Goal: Download file/media

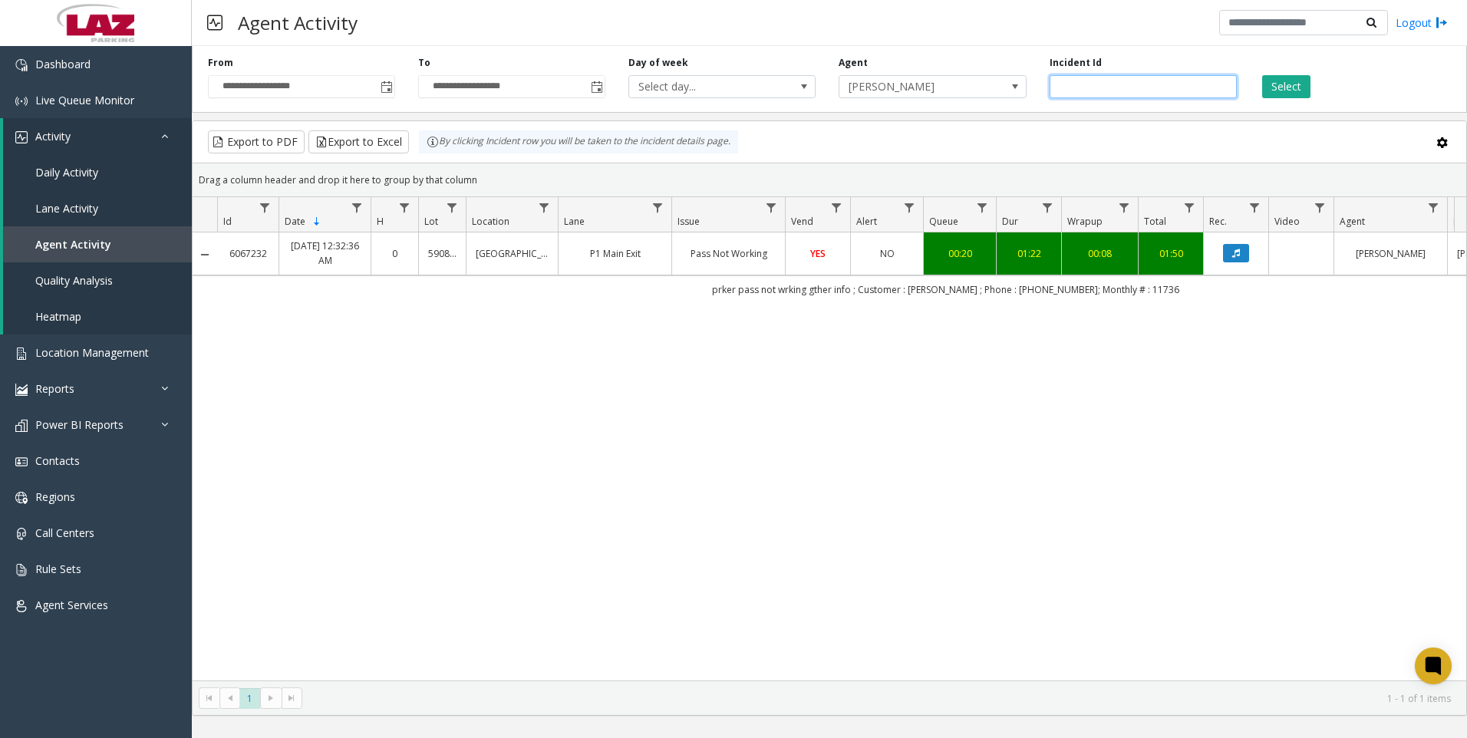
click at [1073, 85] on input "*******" at bounding box center [1143, 86] width 187 height 23
click at [306, 430] on div "6067232 [DATE] 12:32:36 AM 0 590803 Headquarters [GEOGRAPHIC_DATA] Exit Pass No…" at bounding box center [830, 456] width 1274 height 448
click at [1141, 95] on input "*******" at bounding box center [1143, 86] width 187 height 23
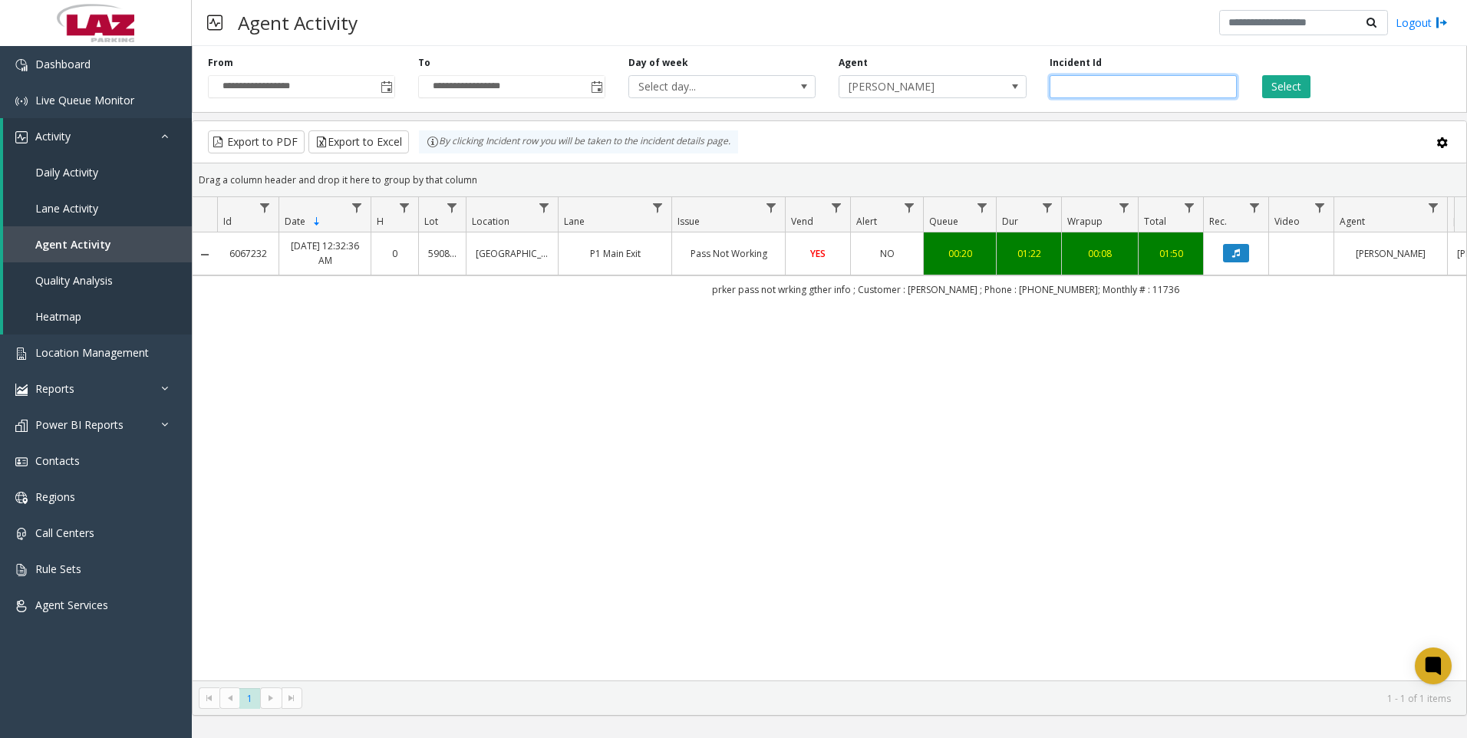
click at [1141, 95] on input "*******" at bounding box center [1143, 86] width 187 height 23
paste input "number"
drag, startPoint x: 1267, startPoint y: 98, endPoint x: 1276, endPoint y: 94, distance: 9.3
click at [1276, 94] on div "**********" at bounding box center [829, 76] width 1275 height 73
click at [1276, 94] on button "Select" at bounding box center [1286, 86] width 48 height 23
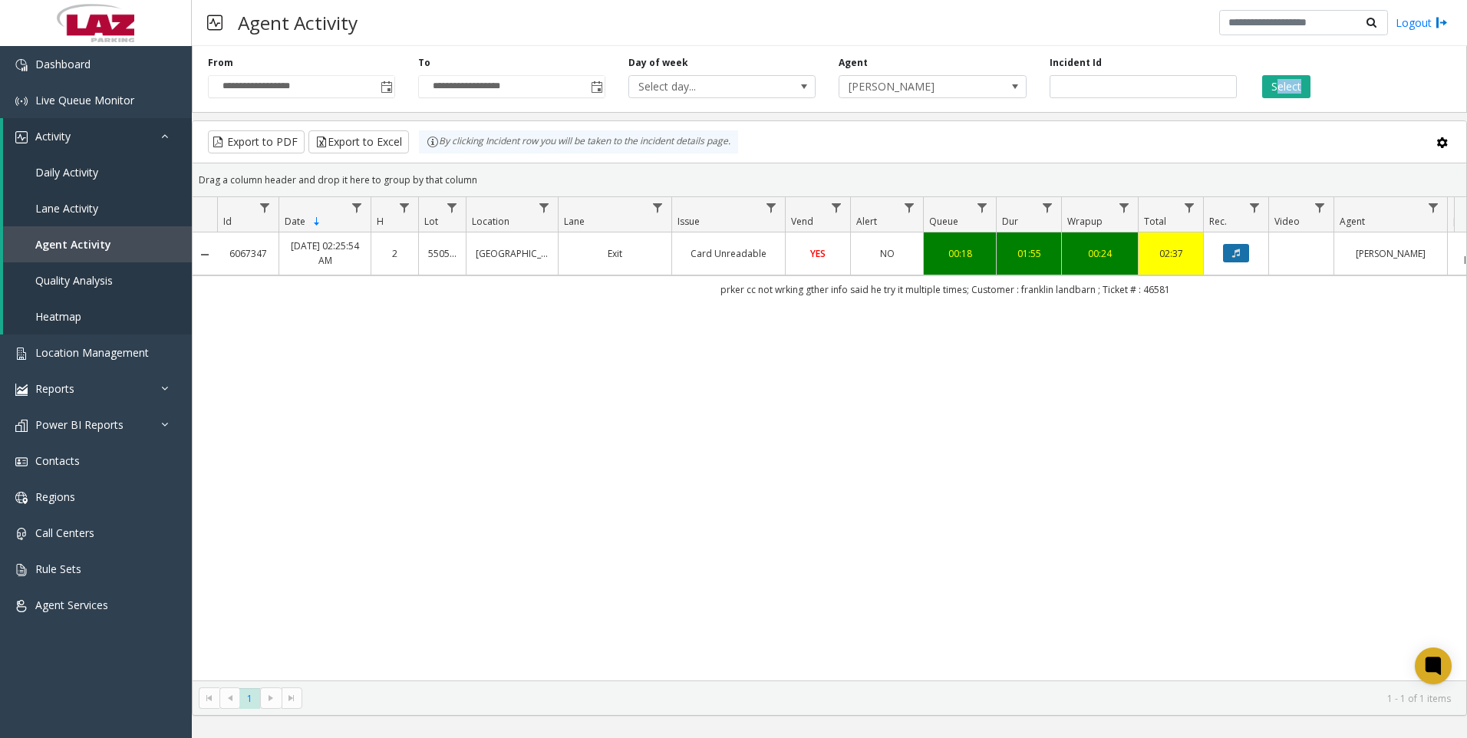
click at [1240, 248] on button "Data table" at bounding box center [1236, 253] width 26 height 18
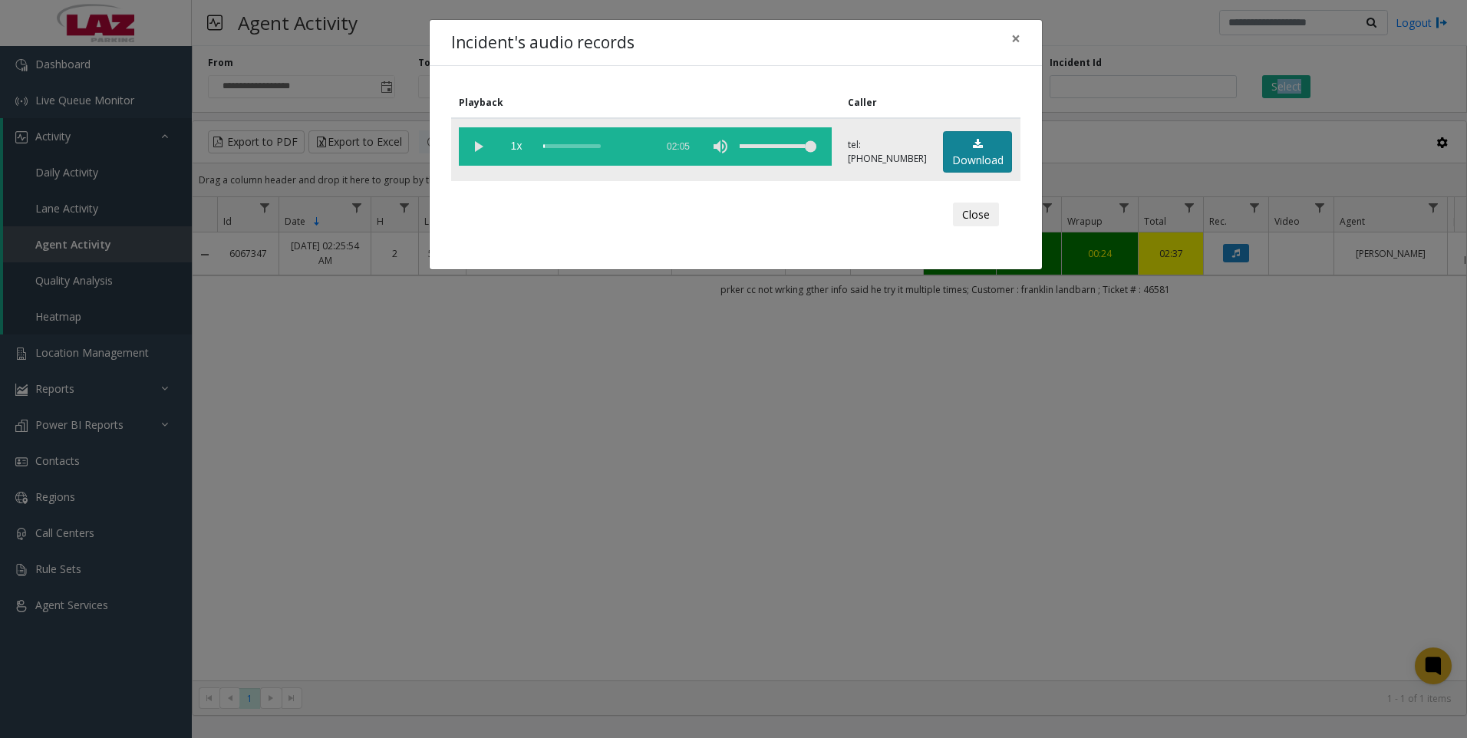
click at [961, 145] on link "Download" at bounding box center [977, 152] width 69 height 42
click at [1085, 75] on div "Incident's audio records × Playback Caller 1x 02:05 tel:[PHONE_NUMBER] Download…" at bounding box center [733, 369] width 1467 height 738
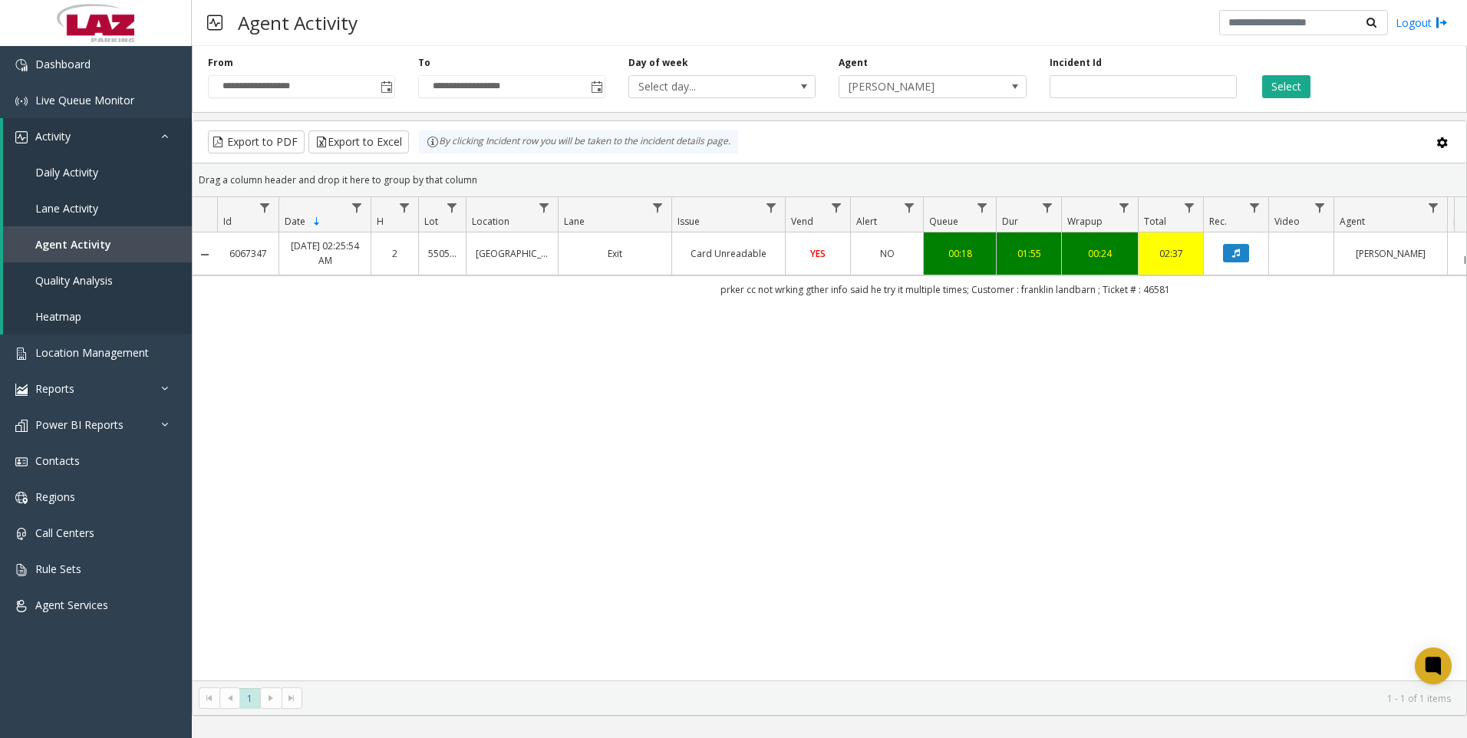
click at [1085, 81] on bs-modal-backdrop at bounding box center [733, 369] width 1467 height 738
click at [1085, 81] on input "*******" at bounding box center [1143, 86] width 187 height 23
drag, startPoint x: 213, startPoint y: 394, endPoint x: 97, endPoint y: 426, distance: 121.0
click at [213, 394] on div "6067347 [DATE] 02:25:54 AM 2 [STREET_ADDRESS] Exit Card Unreadable YES NO 00:18…" at bounding box center [830, 456] width 1274 height 448
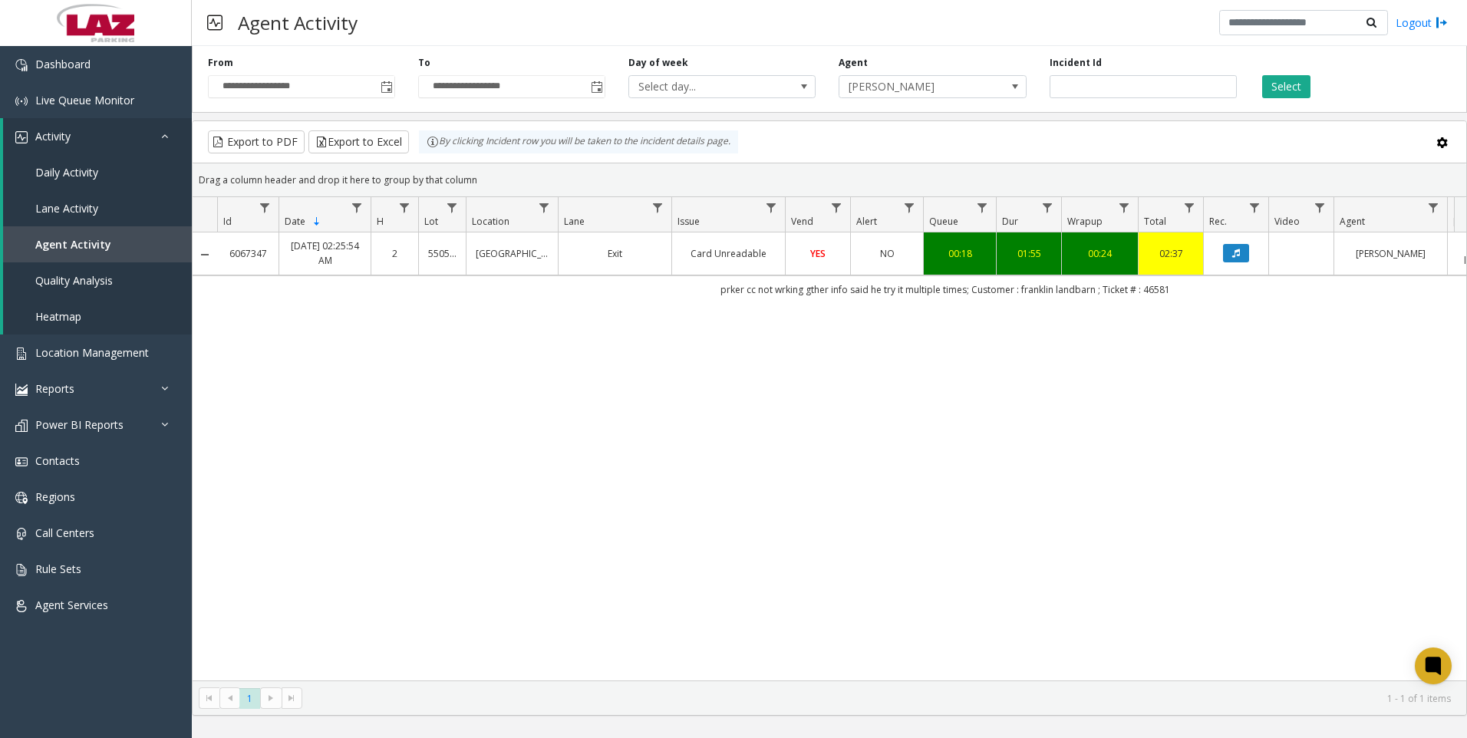
click at [409, 434] on div "6067347 [DATE] 02:25:54 AM 2 [STREET_ADDRESS] Exit Card Unreadable YES NO 00:18…" at bounding box center [830, 456] width 1274 height 448
click at [1117, 87] on input "*******" at bounding box center [1143, 86] width 187 height 23
paste input "number"
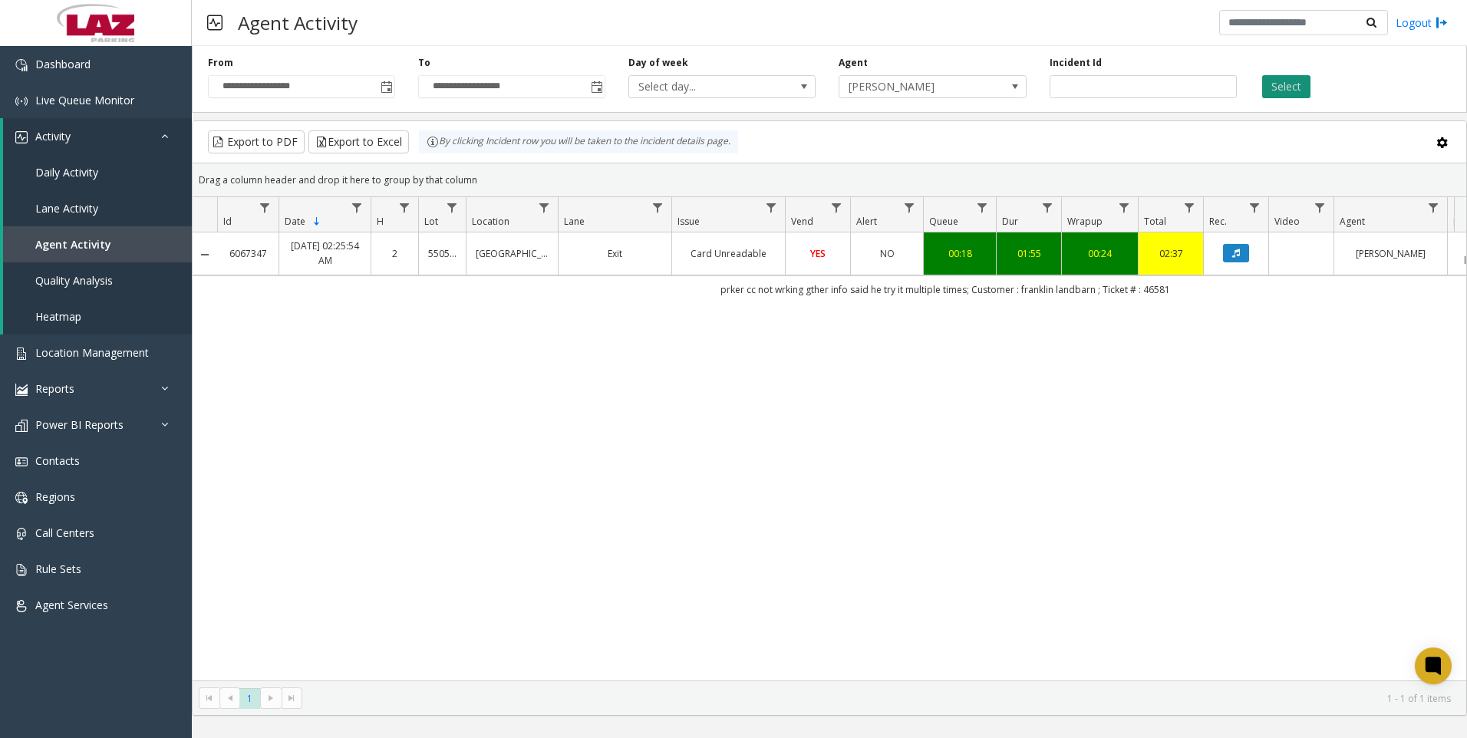
click at [1280, 88] on button "Select" at bounding box center [1286, 86] width 48 height 23
click at [1230, 257] on button "Data table" at bounding box center [1236, 253] width 26 height 18
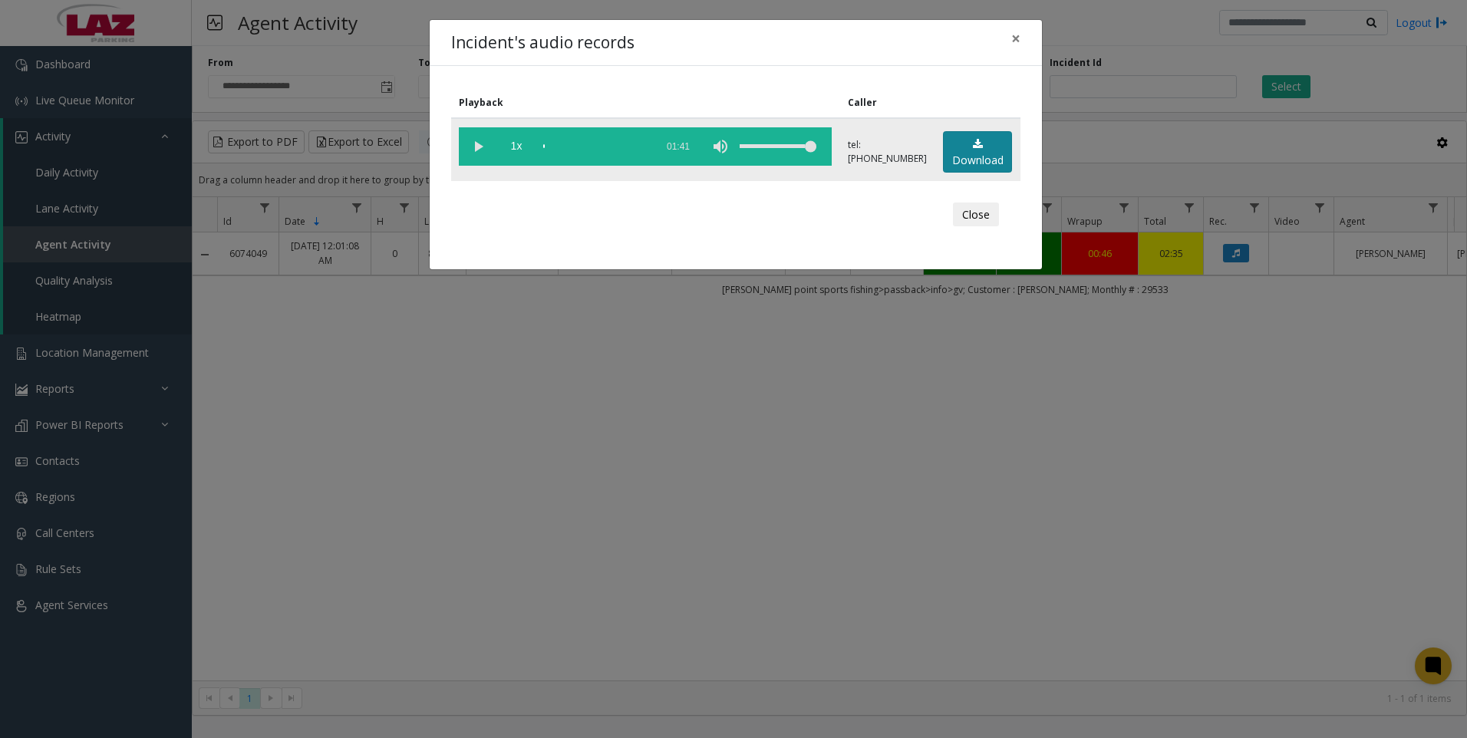
click at [967, 154] on link "Download" at bounding box center [977, 152] width 69 height 42
click at [341, 647] on div "Incident's audio records × Playback Caller 1x 01:41 tel:[PHONE_NUMBER] Download…" at bounding box center [733, 369] width 1467 height 738
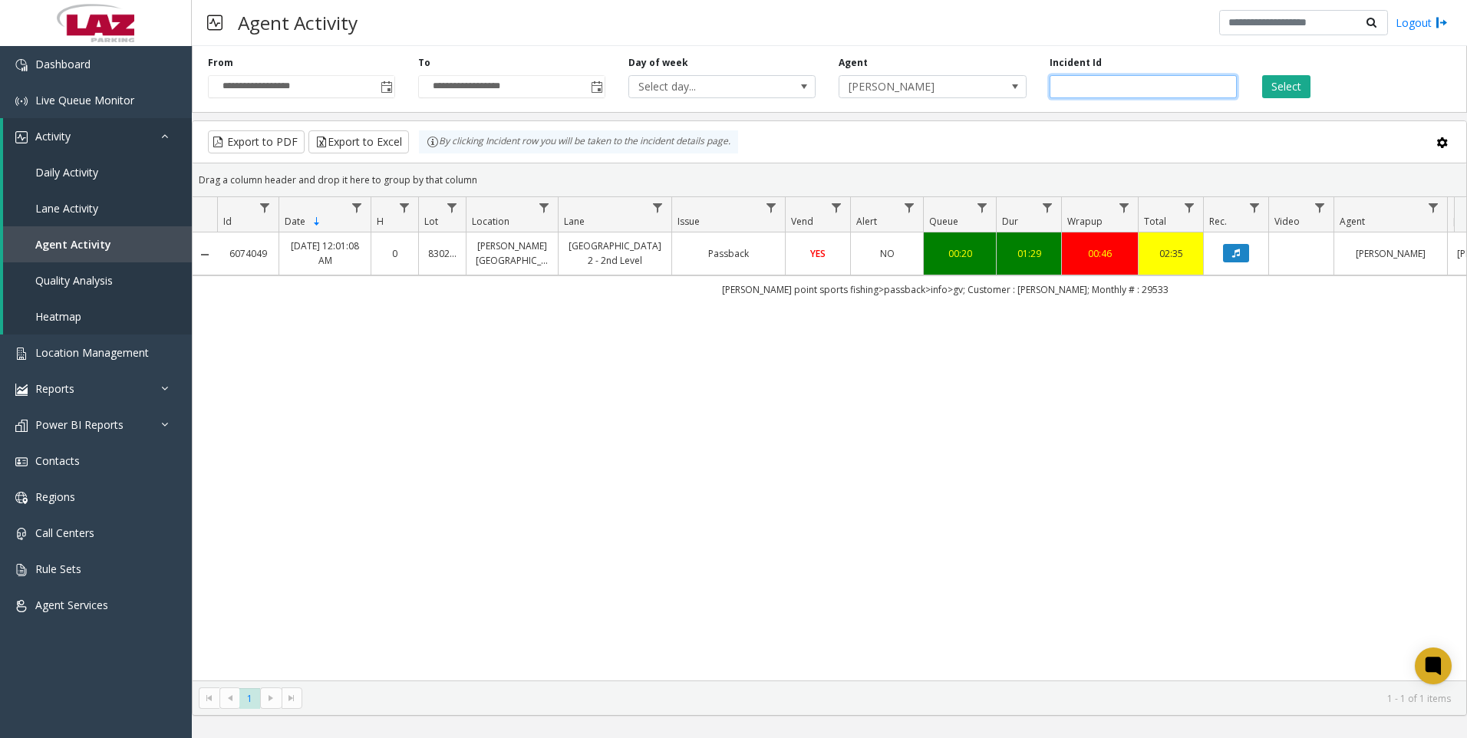
click at [1135, 95] on input "*******" at bounding box center [1143, 86] width 187 height 23
paste input "number"
click at [1278, 87] on button "Select" at bounding box center [1286, 86] width 48 height 23
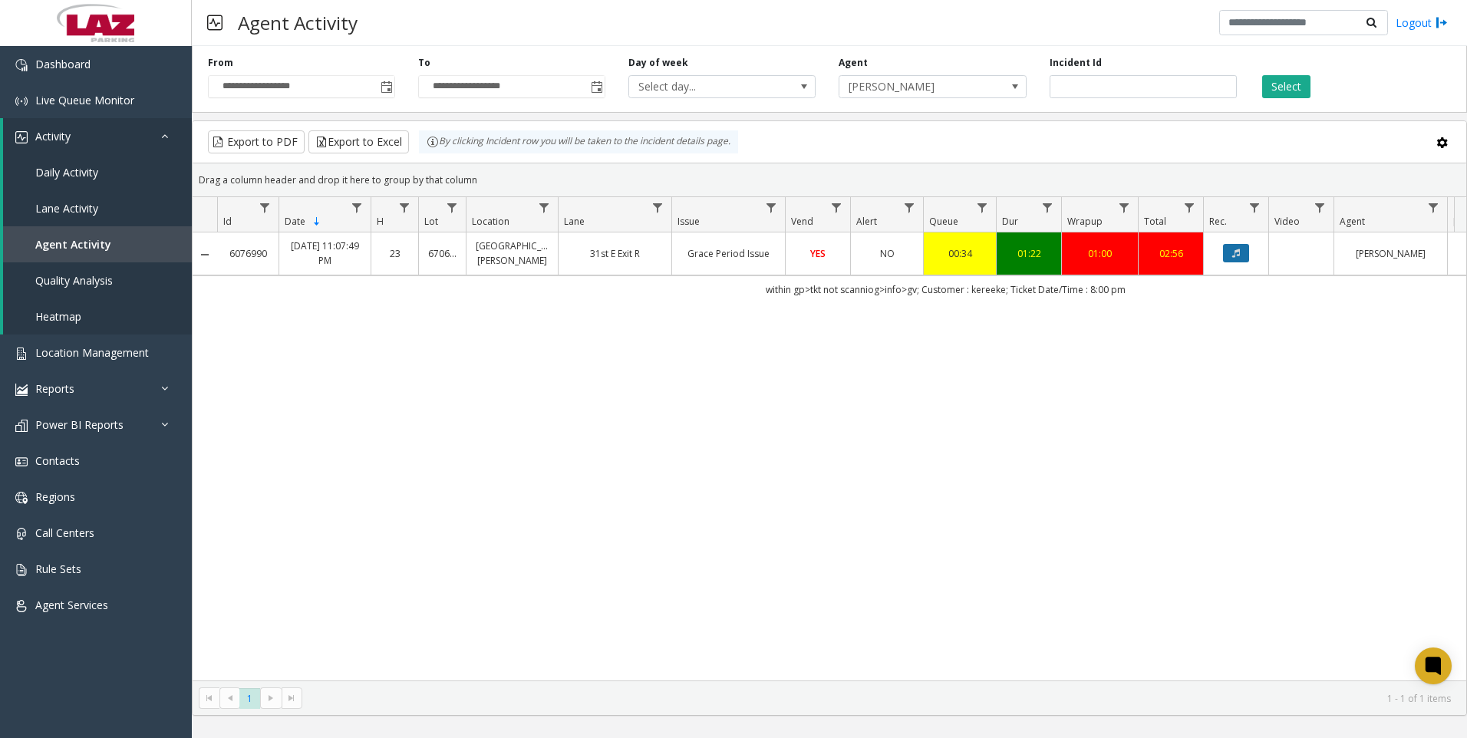
click at [1234, 261] on button "Data table" at bounding box center [1236, 253] width 26 height 18
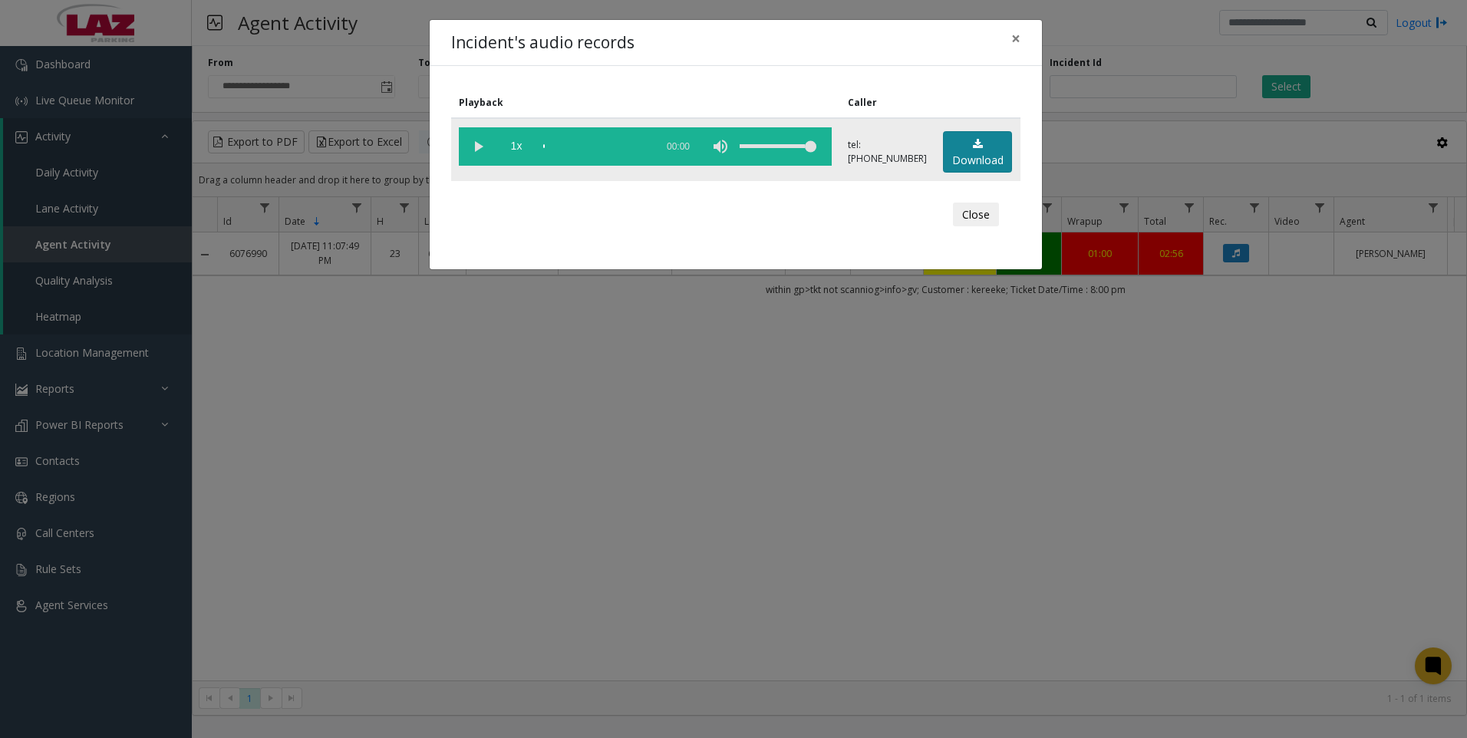
click at [992, 157] on link "Download" at bounding box center [977, 152] width 69 height 42
click at [585, 581] on div "Incident's audio records × Playback Caller 1x 01:49 tel:[PHONE_NUMBER] Download…" at bounding box center [733, 369] width 1467 height 738
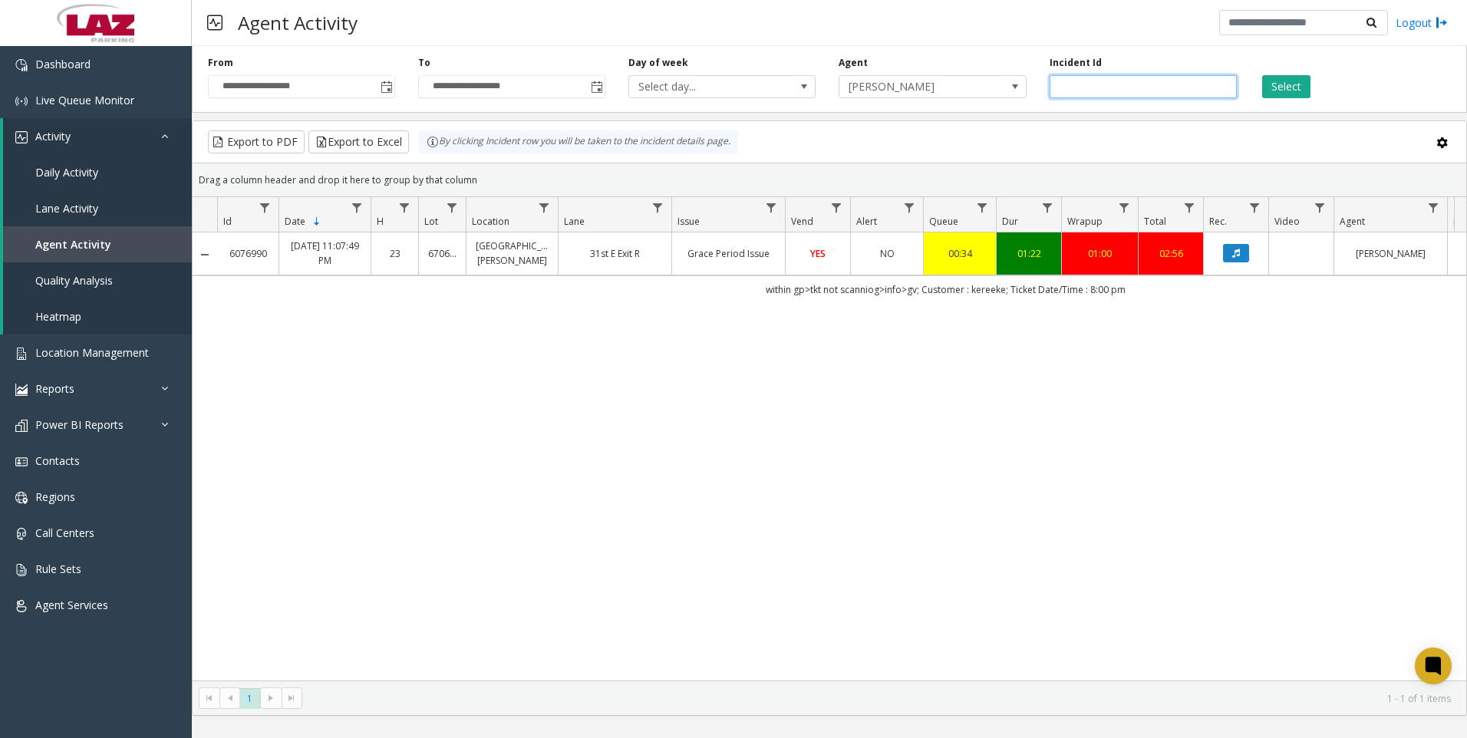
click at [1165, 87] on input "*******" at bounding box center [1143, 86] width 187 height 23
paste input "number"
click at [1291, 89] on button "Select" at bounding box center [1286, 86] width 48 height 23
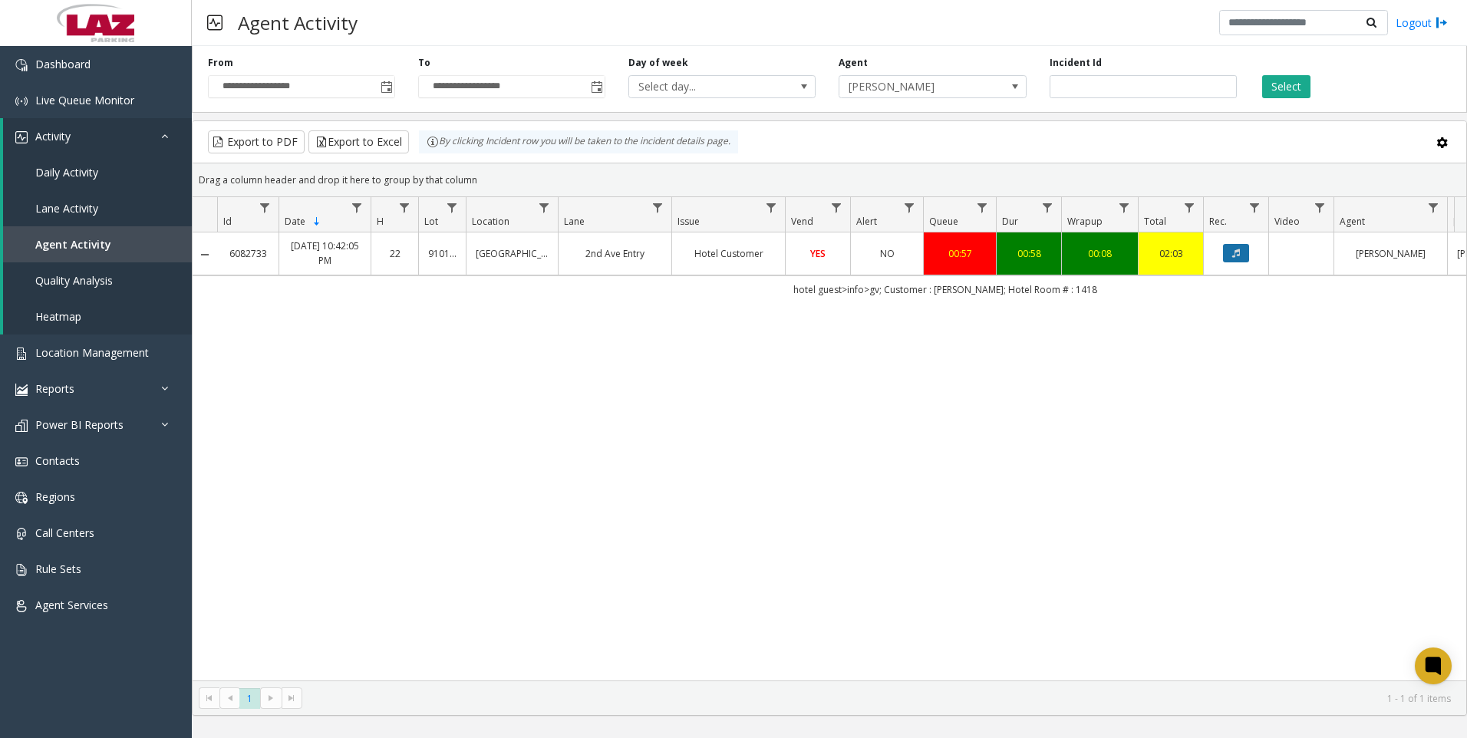
click at [1234, 248] on button "Data table" at bounding box center [1236, 253] width 26 height 18
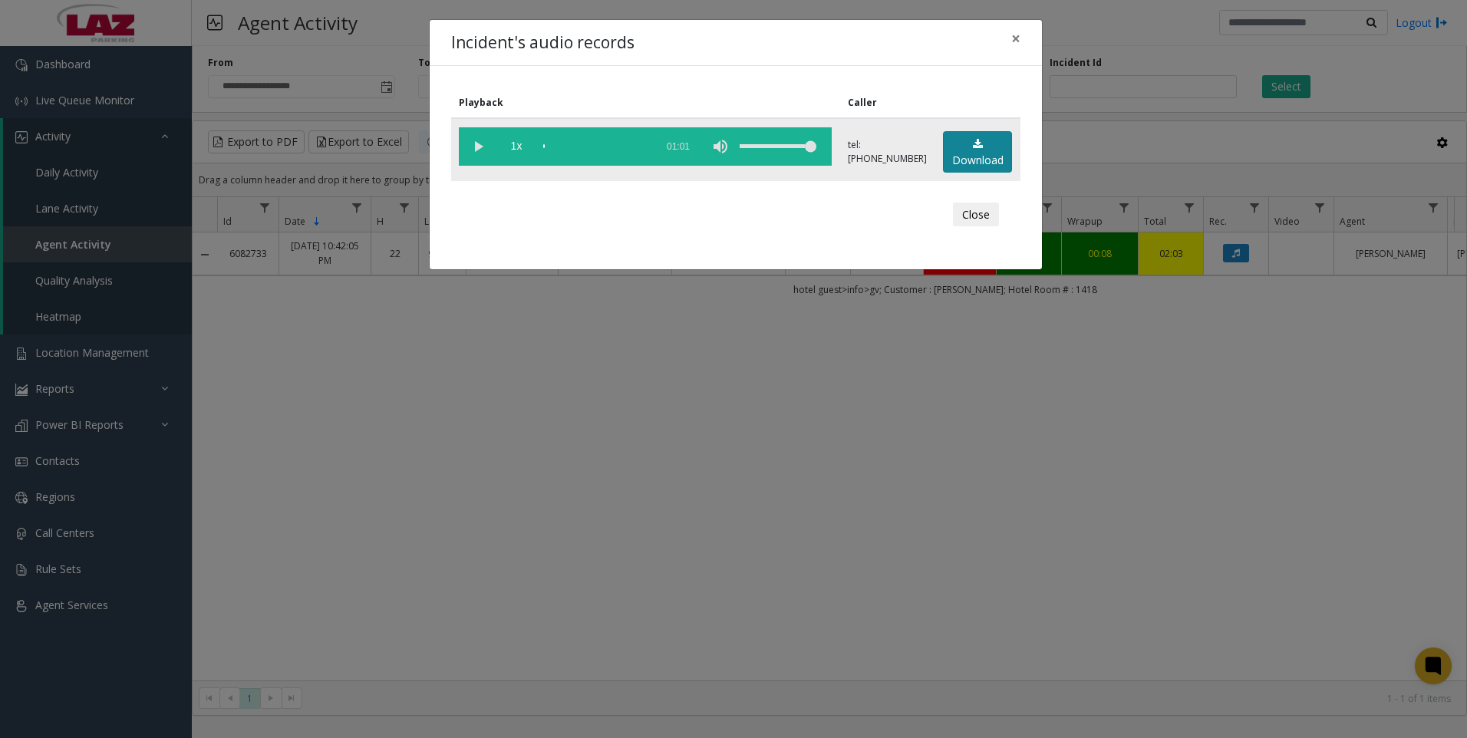
click at [963, 140] on link "Download" at bounding box center [977, 152] width 69 height 42
click at [334, 663] on div "Incident's audio records × Playback Caller 1x 01:01 tel:[PHONE_NUMBER] Download…" at bounding box center [733, 369] width 1467 height 738
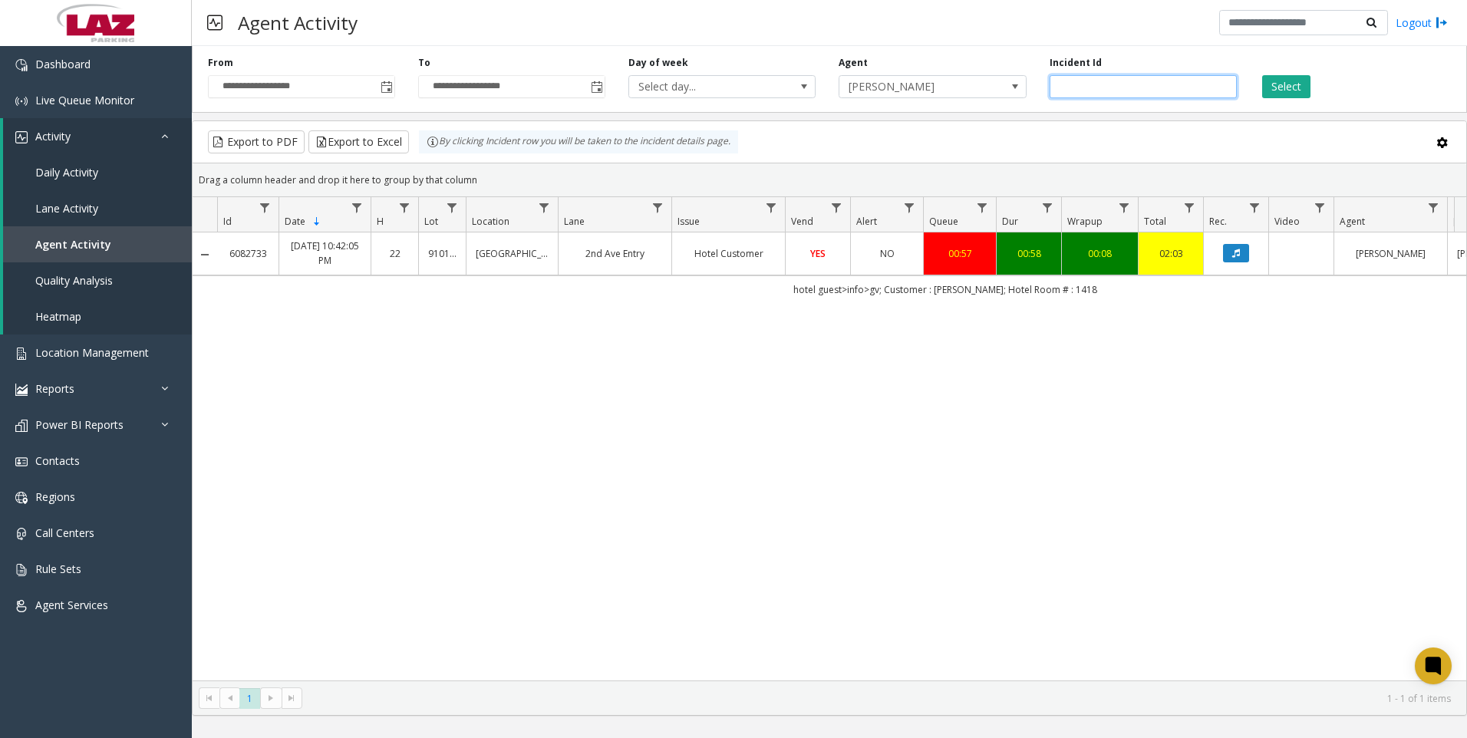
click at [1112, 94] on input "*******" at bounding box center [1143, 86] width 187 height 23
paste input "number"
click at [1285, 95] on button "Select" at bounding box center [1286, 86] width 48 height 23
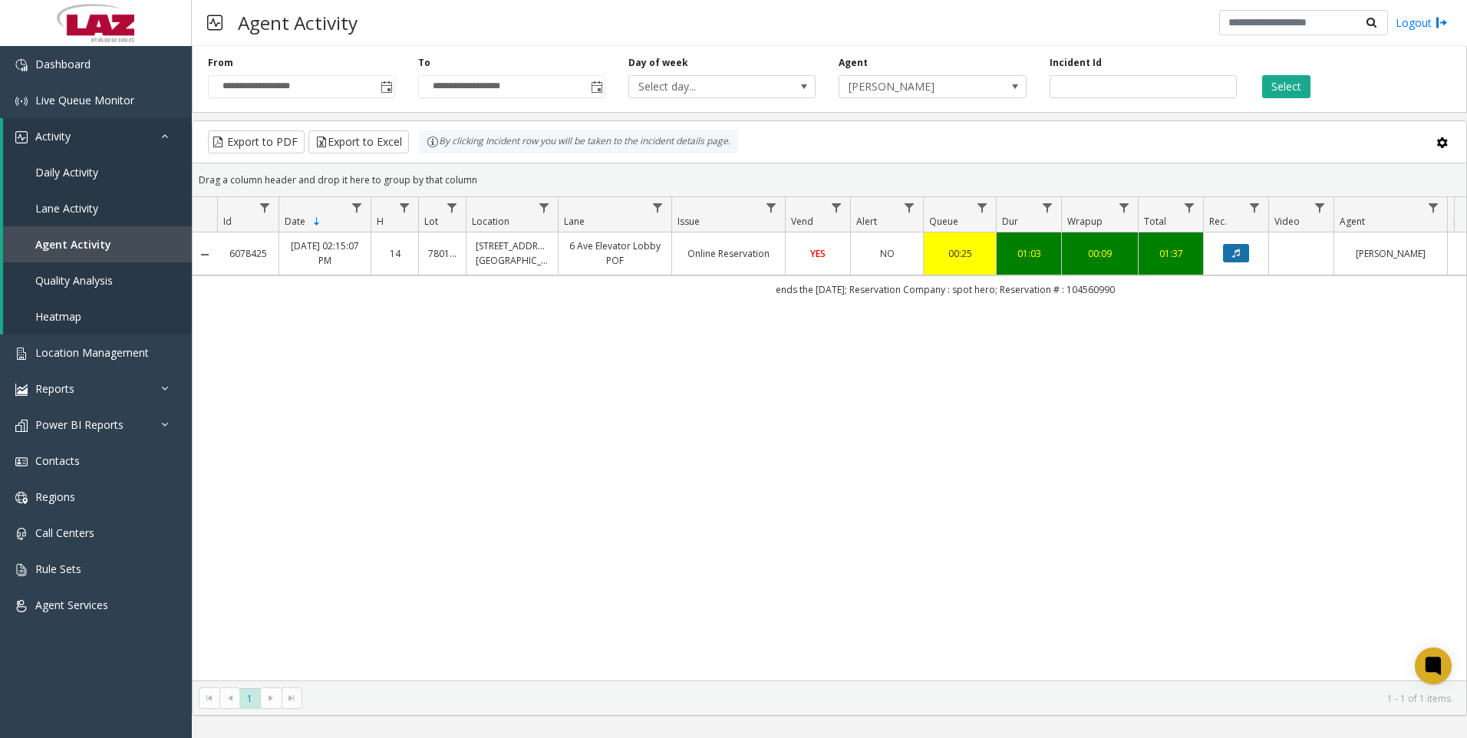
click at [1234, 247] on button "Data table" at bounding box center [1236, 253] width 26 height 18
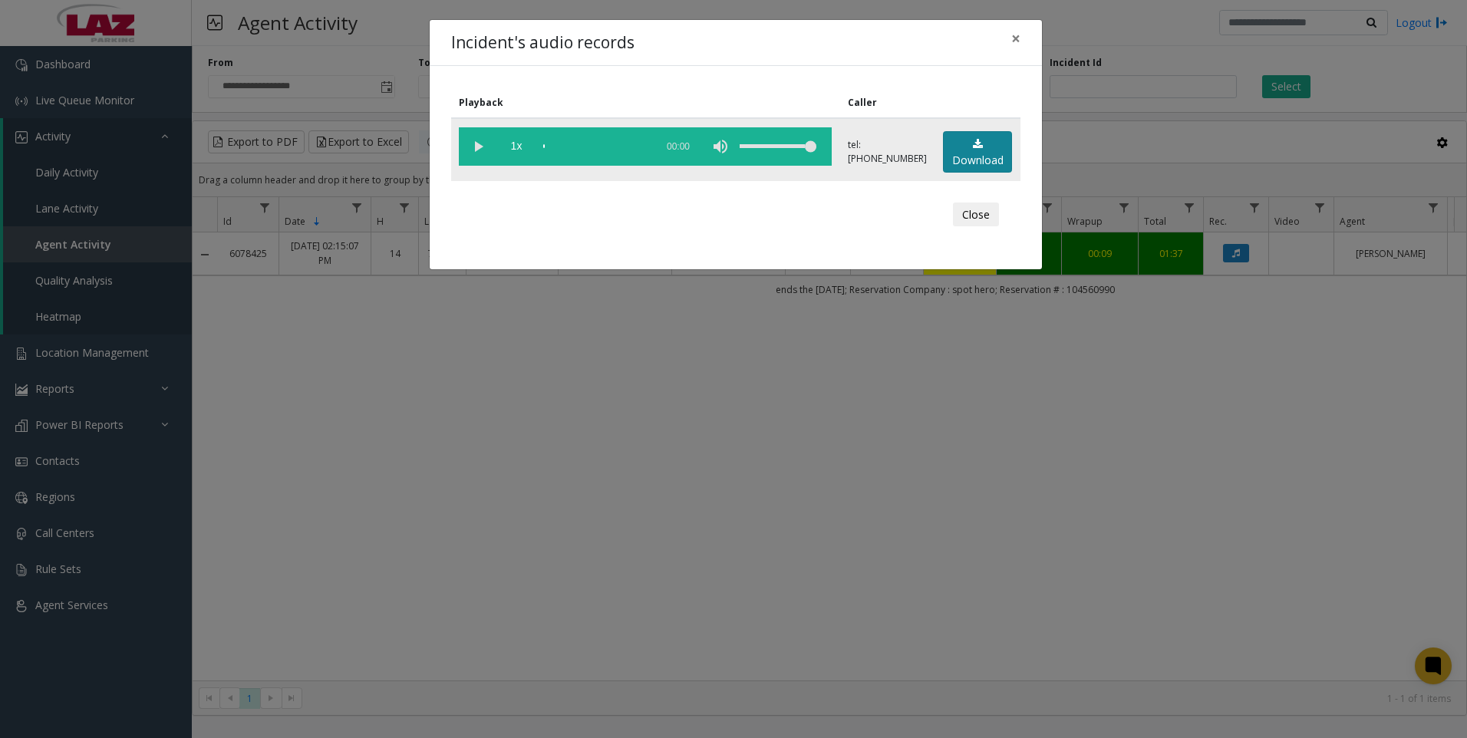
click at [974, 153] on link "Download" at bounding box center [977, 152] width 69 height 42
click at [588, 478] on div "Incident's audio records × Playback Caller 1x 01:20 tel:[PHONE_NUMBER] Download…" at bounding box center [733, 369] width 1467 height 738
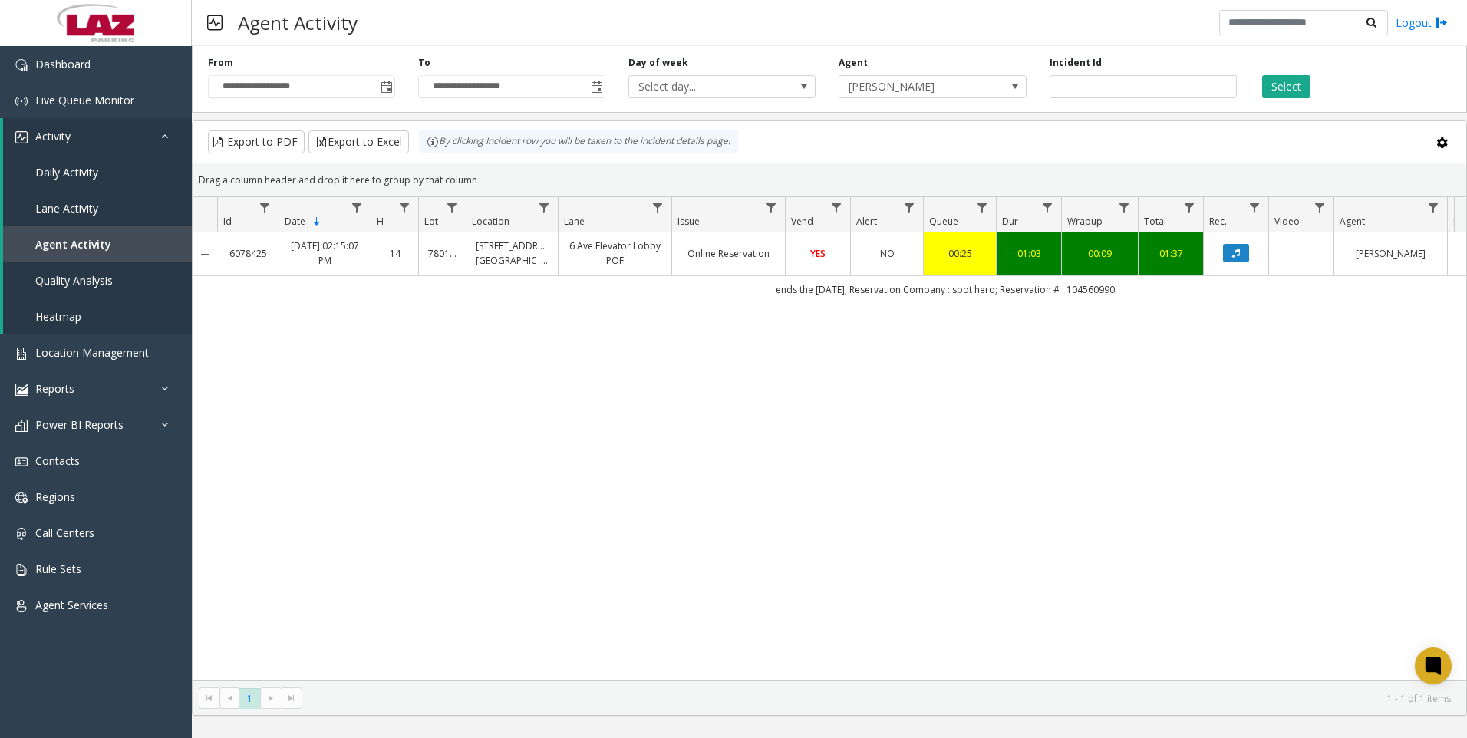
click at [300, 515] on div "6078425 [DATE] 02:15:07 PM 14 780142 [STREET_ADDRESS][GEOGRAPHIC_DATA] POF Onli…" at bounding box center [830, 456] width 1274 height 448
click at [1114, 81] on input "*******" at bounding box center [1143, 86] width 187 height 23
paste input "number"
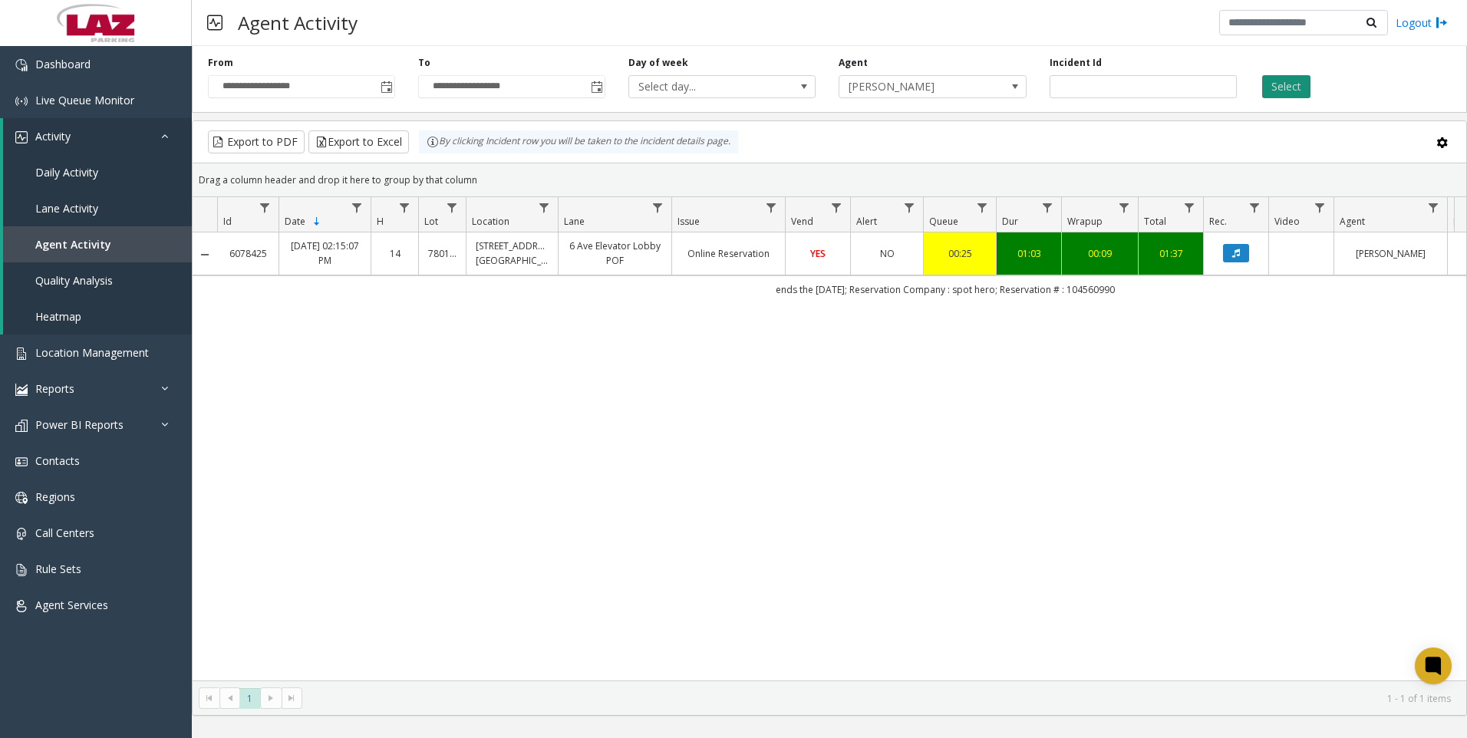
click at [1272, 87] on button "Select" at bounding box center [1286, 86] width 48 height 23
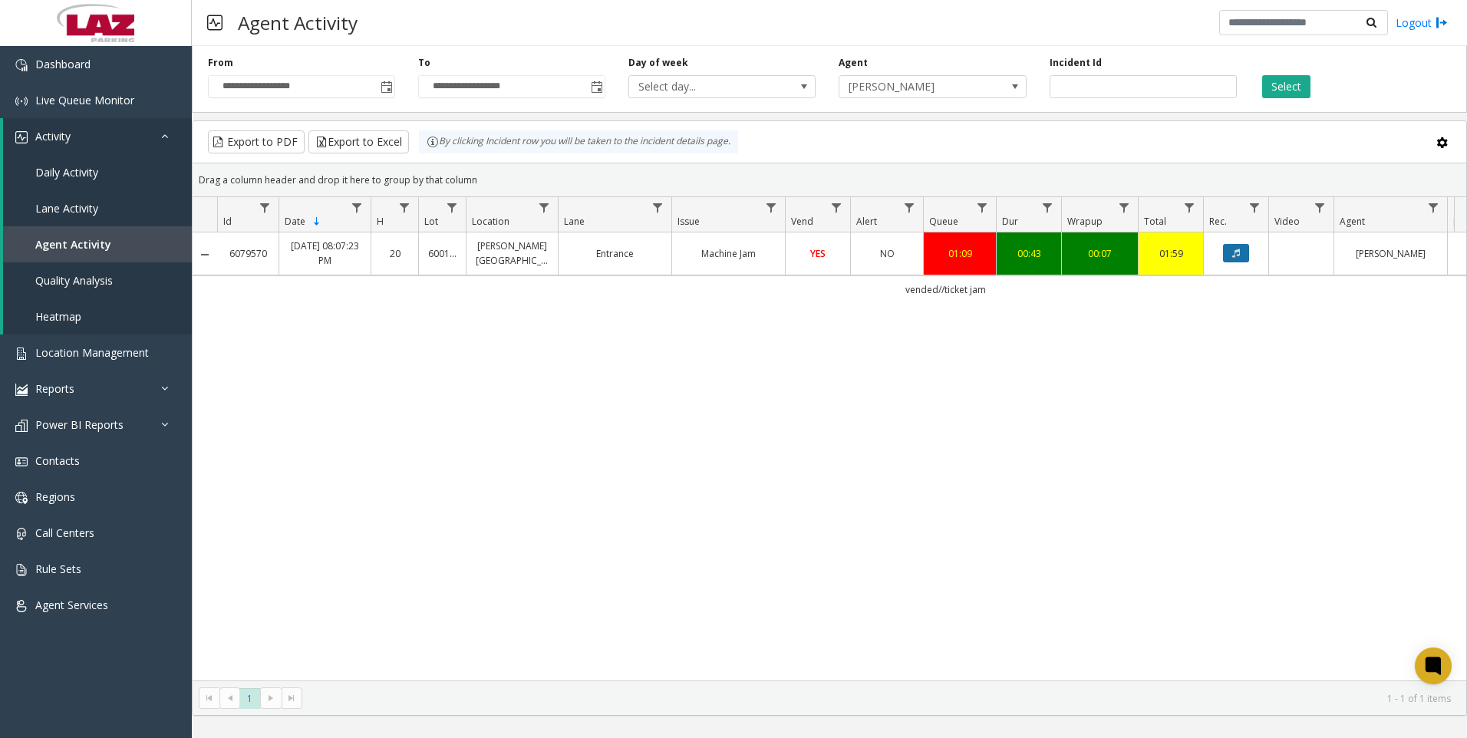
click at [1236, 254] on icon "Data table" at bounding box center [1236, 253] width 8 height 9
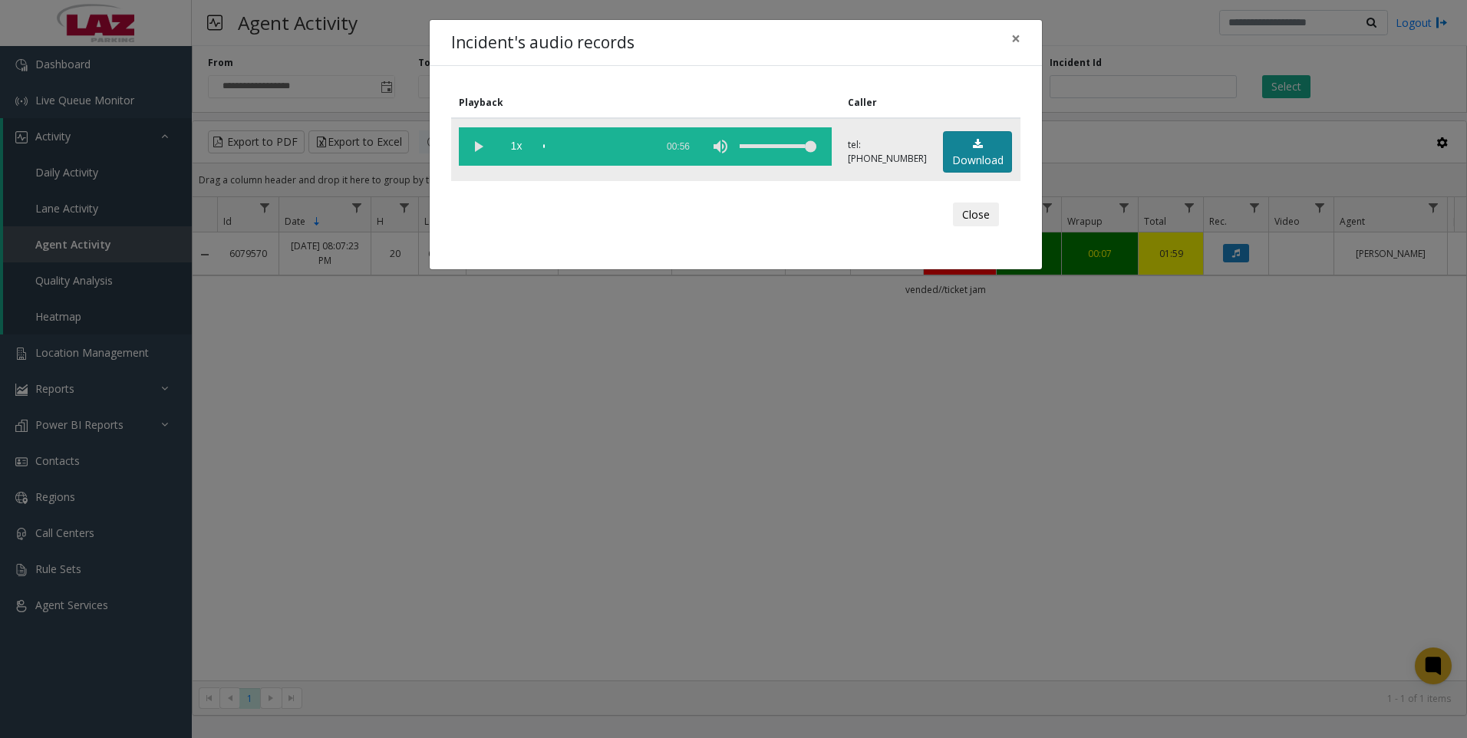
click at [990, 150] on link "Download" at bounding box center [977, 152] width 69 height 42
click at [441, 619] on div "Incident's audio records × Playback Caller 1x 00:56 tel:[PHONE_NUMBER] Download…" at bounding box center [733, 369] width 1467 height 738
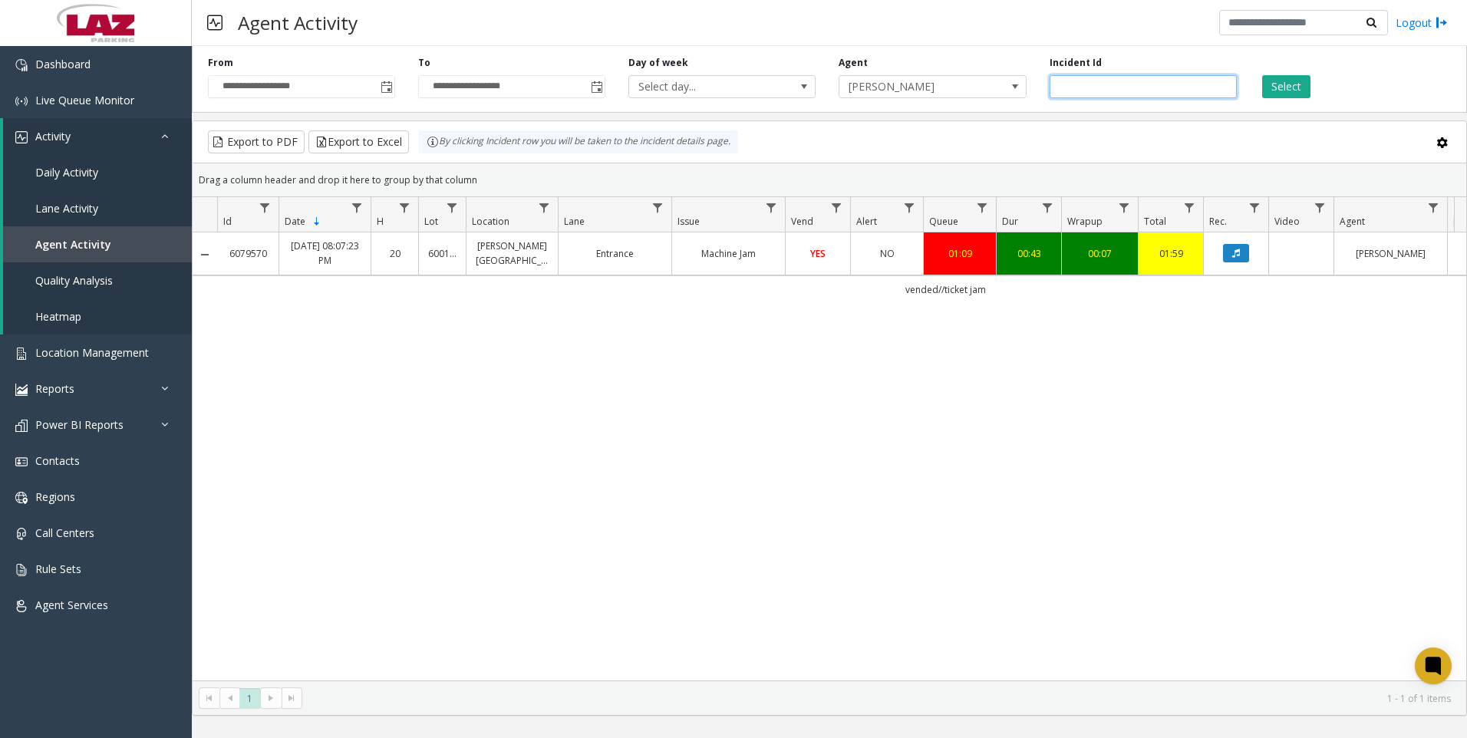
click at [1121, 87] on input "*******" at bounding box center [1143, 86] width 187 height 23
paste input "number"
type input "*******"
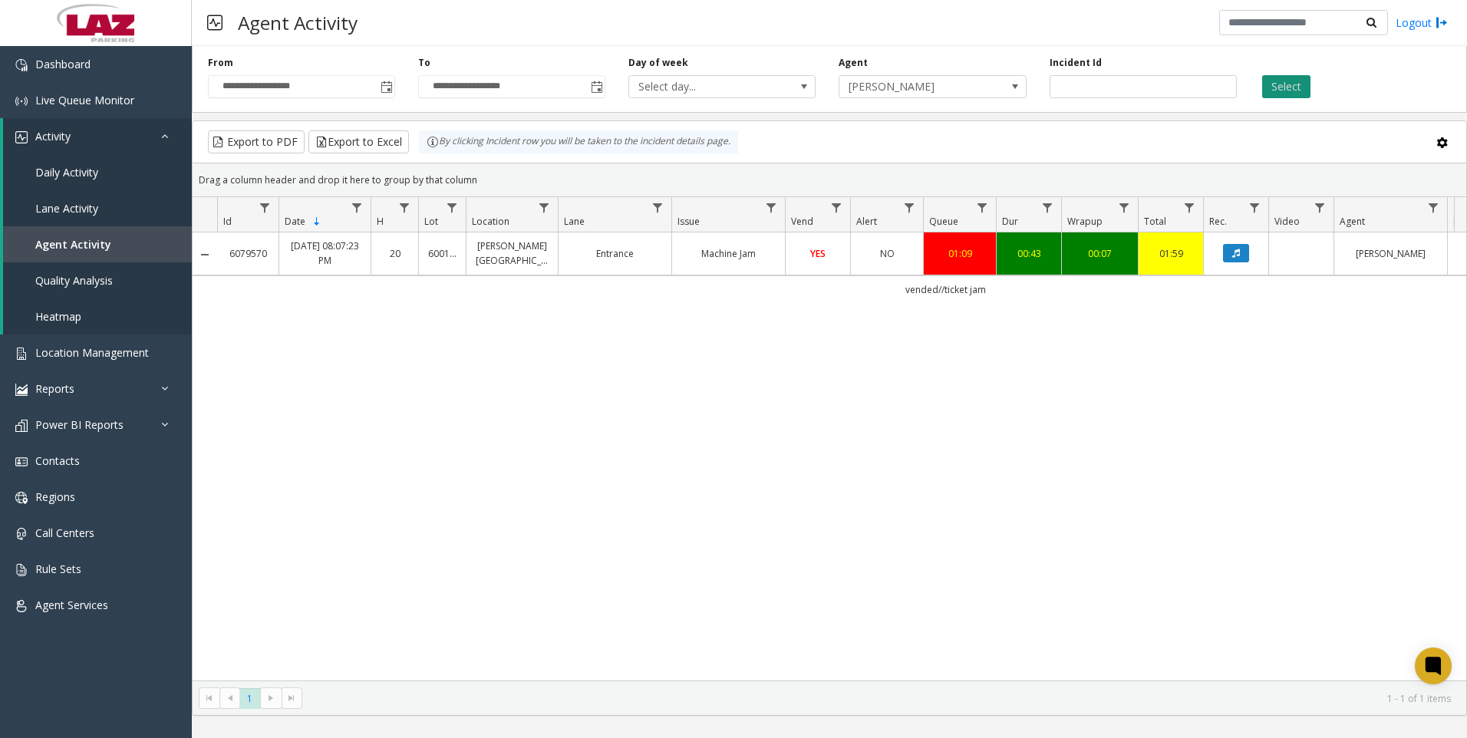
click at [1290, 97] on button "Select" at bounding box center [1286, 86] width 48 height 23
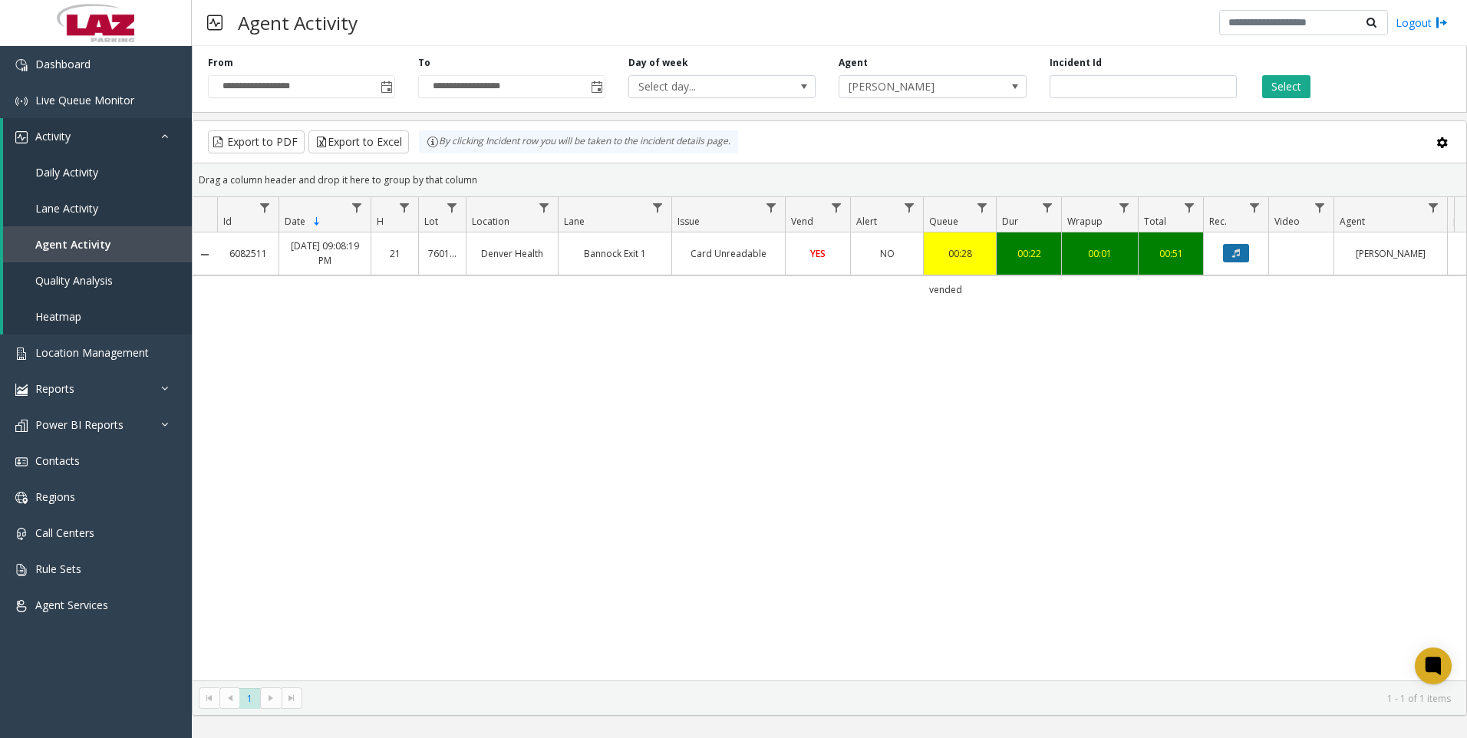
click at [1228, 255] on button "Data table" at bounding box center [1236, 253] width 26 height 18
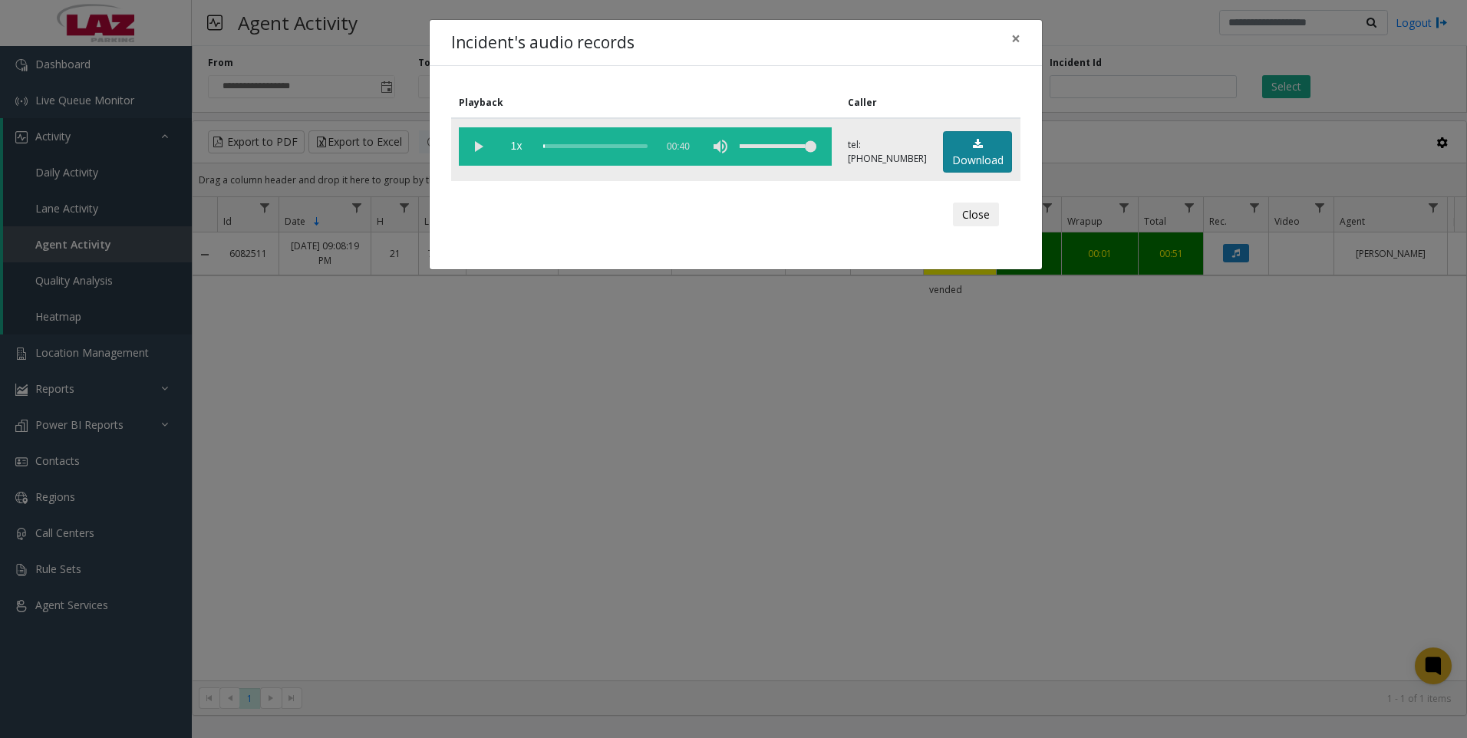
click at [959, 150] on link "Download" at bounding box center [977, 152] width 69 height 42
click at [342, 645] on div "Incident's audio records × Playback Caller 1x 00:40 tel:[PHONE_NUMBER] Download…" at bounding box center [733, 369] width 1467 height 738
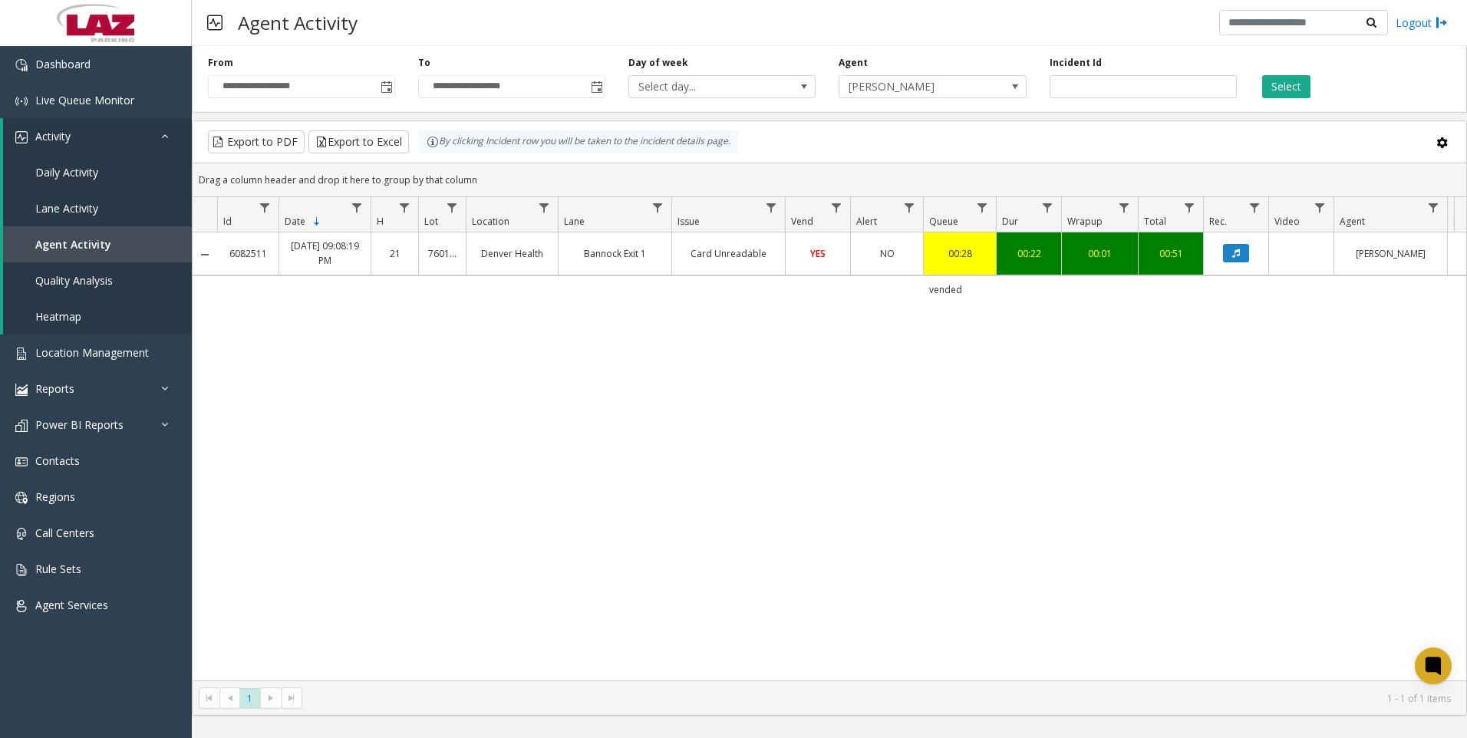
click at [1120, 466] on div "6082511 [DATE] 09:08:19 PM 21 760170 Denver Health Bannock Exit 1 Card Unreadab…" at bounding box center [830, 456] width 1274 height 448
drag, startPoint x: 1160, startPoint y: 82, endPoint x: 1045, endPoint y: 93, distance: 115.6
click at [1045, 93] on div "Incident Id *******" at bounding box center [1143, 77] width 210 height 42
click at [589, 81] on span "Toggle popup" at bounding box center [596, 86] width 17 height 25
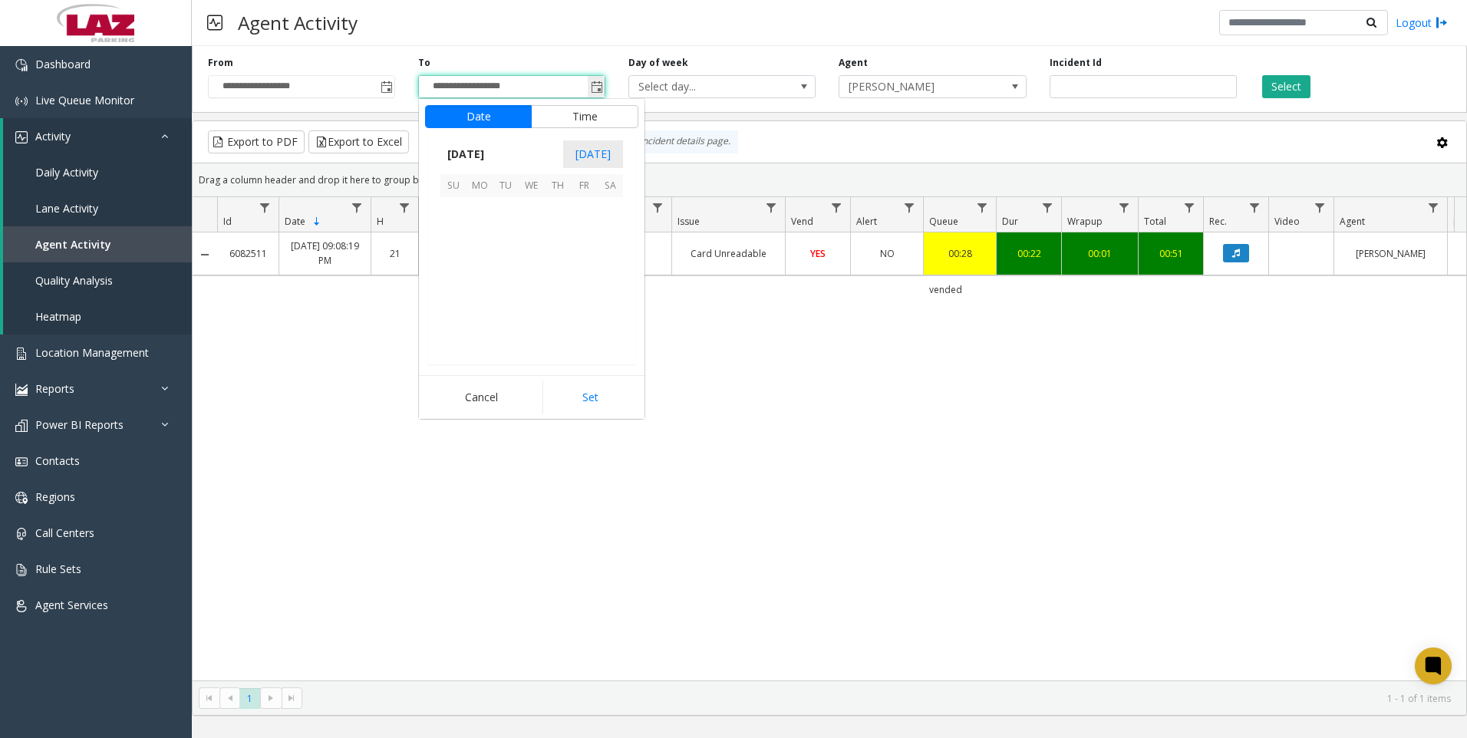
scroll to position [23, 0]
click at [565, 312] on span "28" at bounding box center [558, 315] width 26 height 26
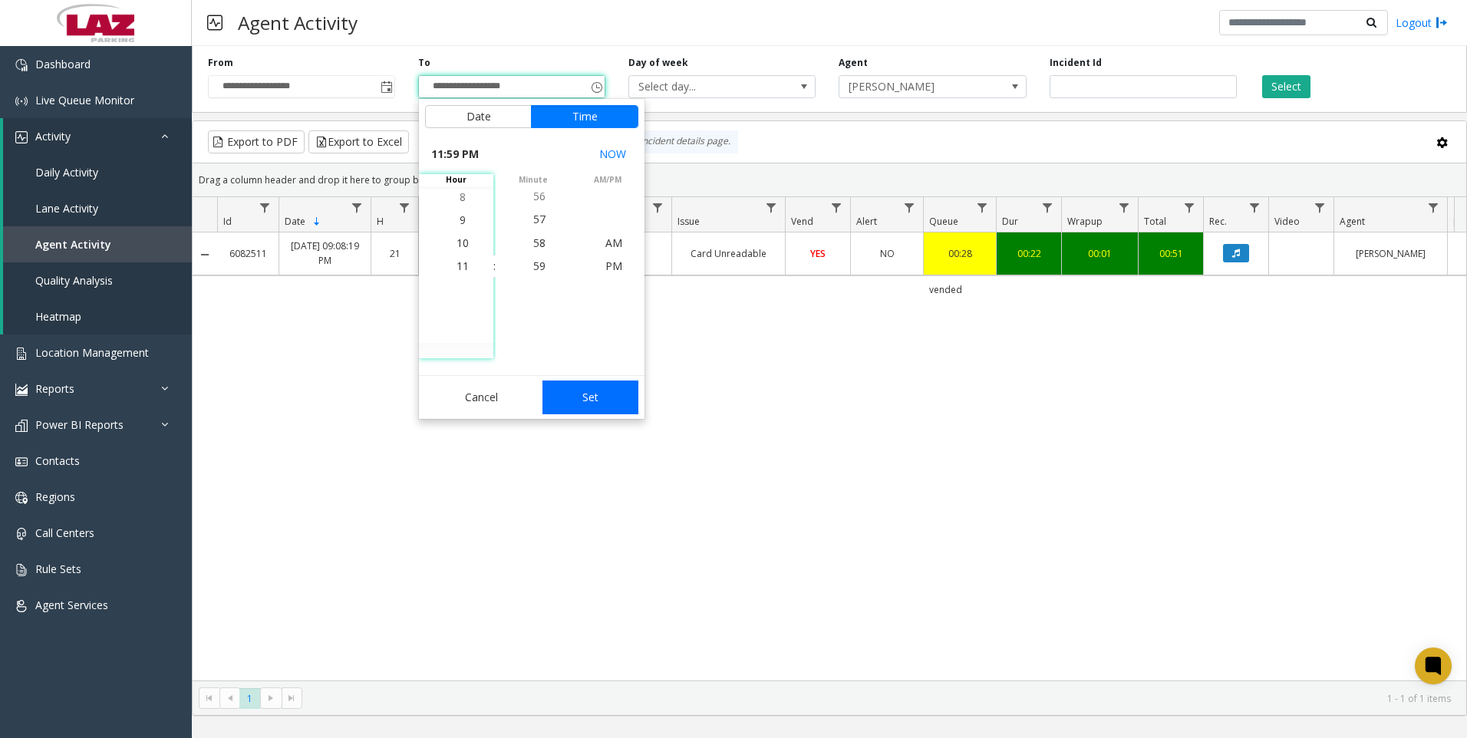
click at [574, 387] on button "Set" at bounding box center [590, 398] width 97 height 34
type input "**********"
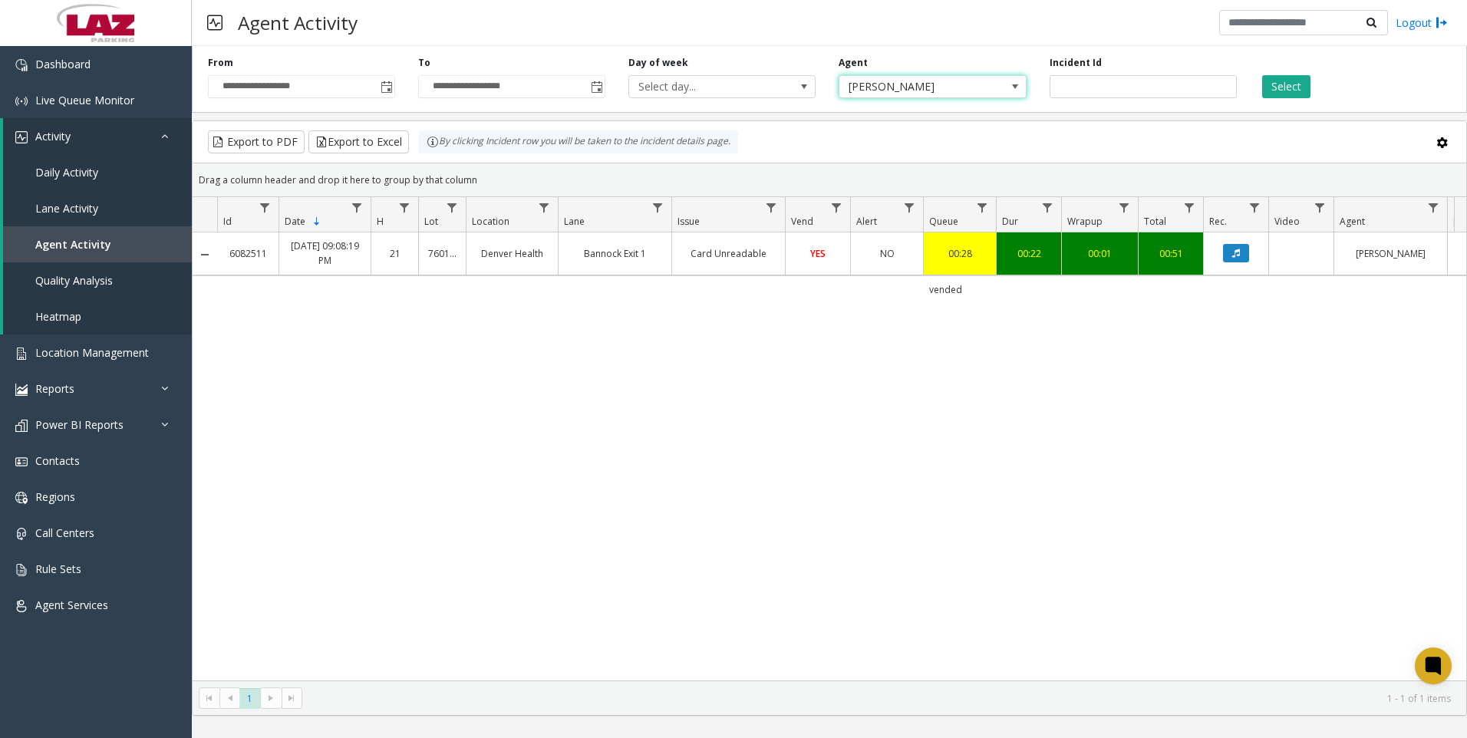
click at [868, 91] on span "[PERSON_NAME]" at bounding box center [913, 86] width 149 height 21
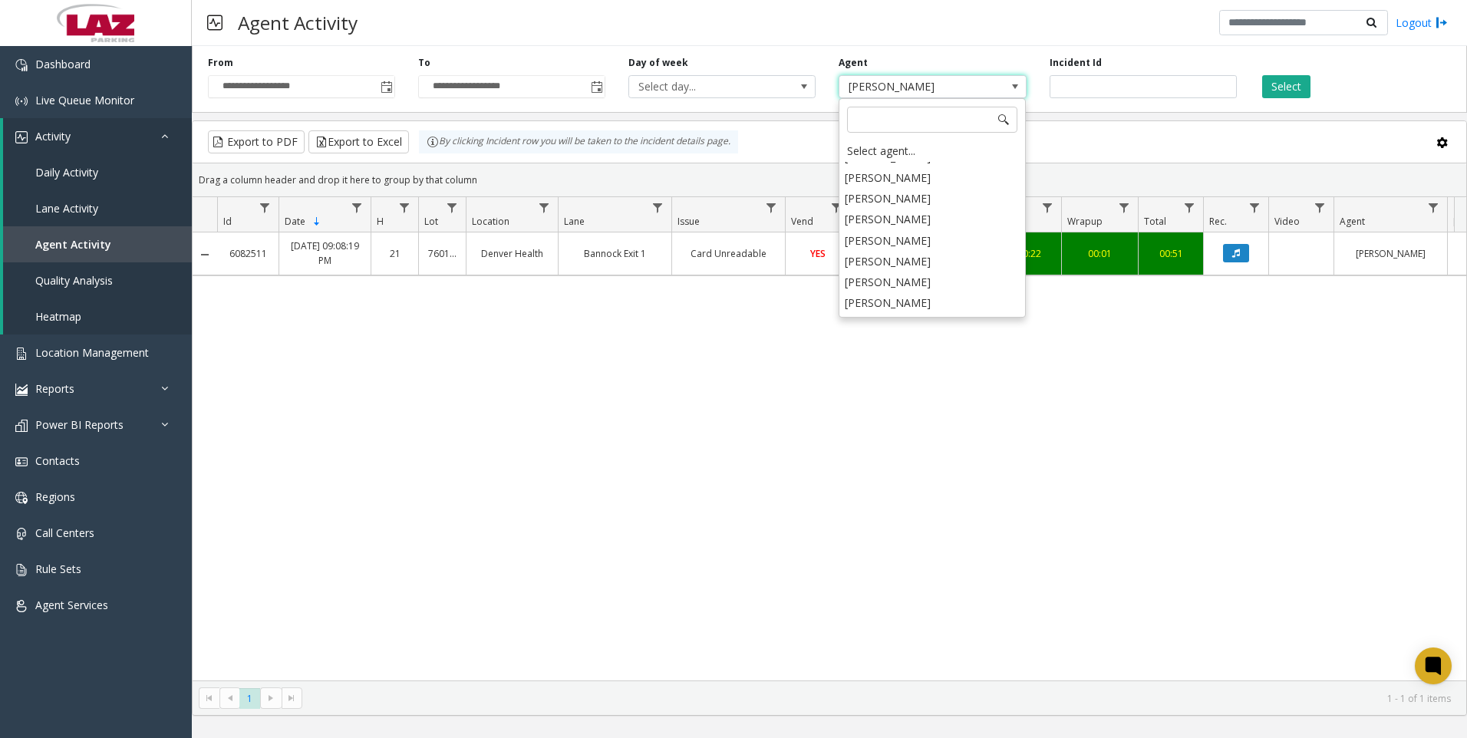
scroll to position [7795, 0]
click at [926, 373] on li "[PERSON_NAME]" at bounding box center [932, 383] width 183 height 21
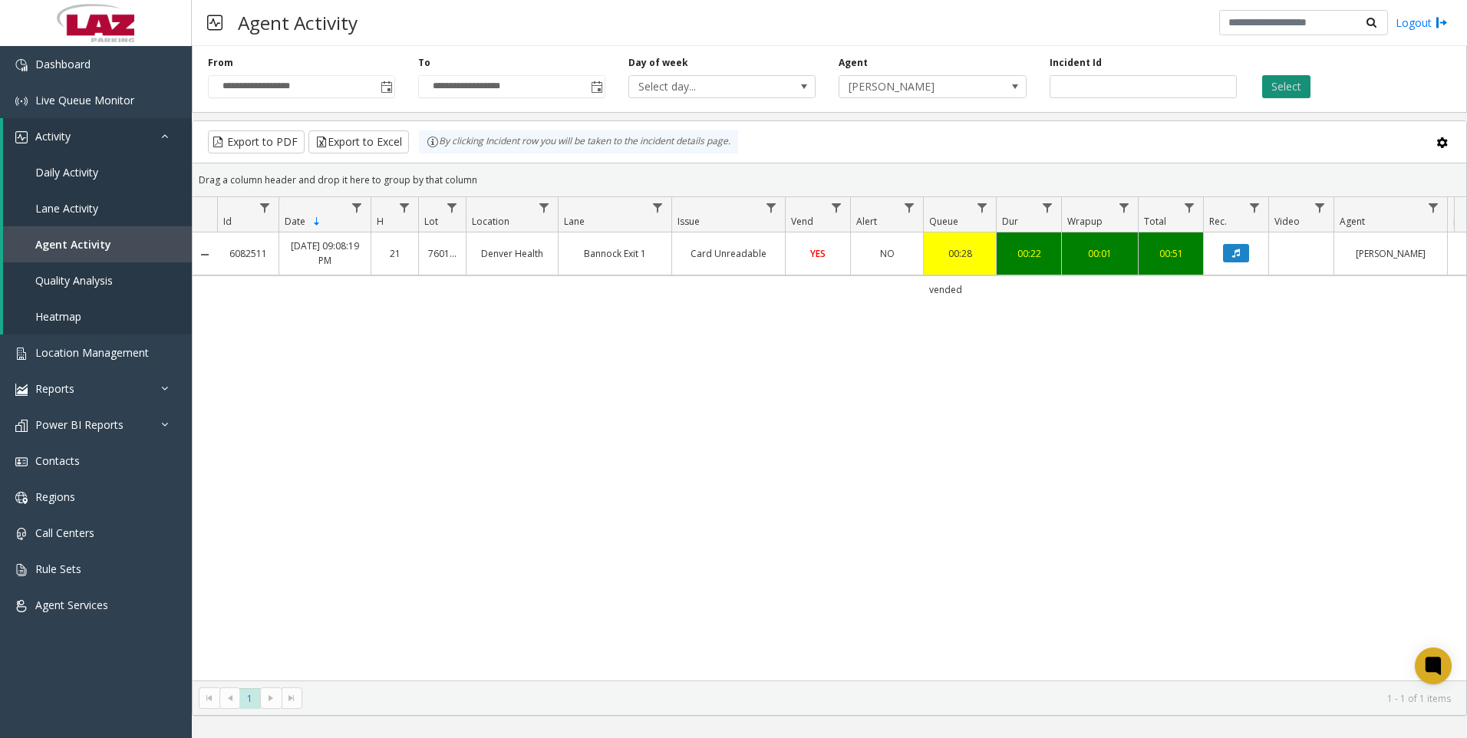
click at [1270, 90] on button "Select" at bounding box center [1286, 86] width 48 height 23
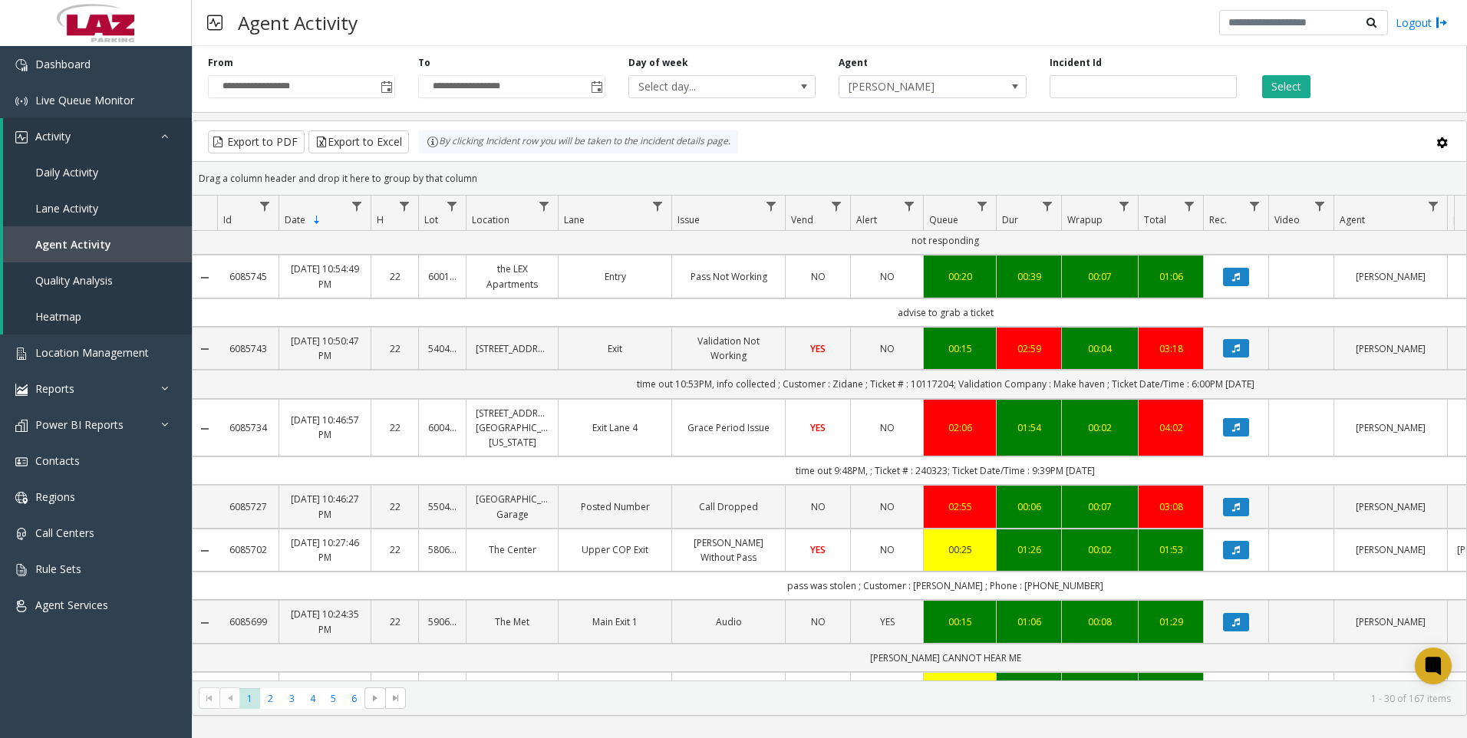
scroll to position [1790, 0]
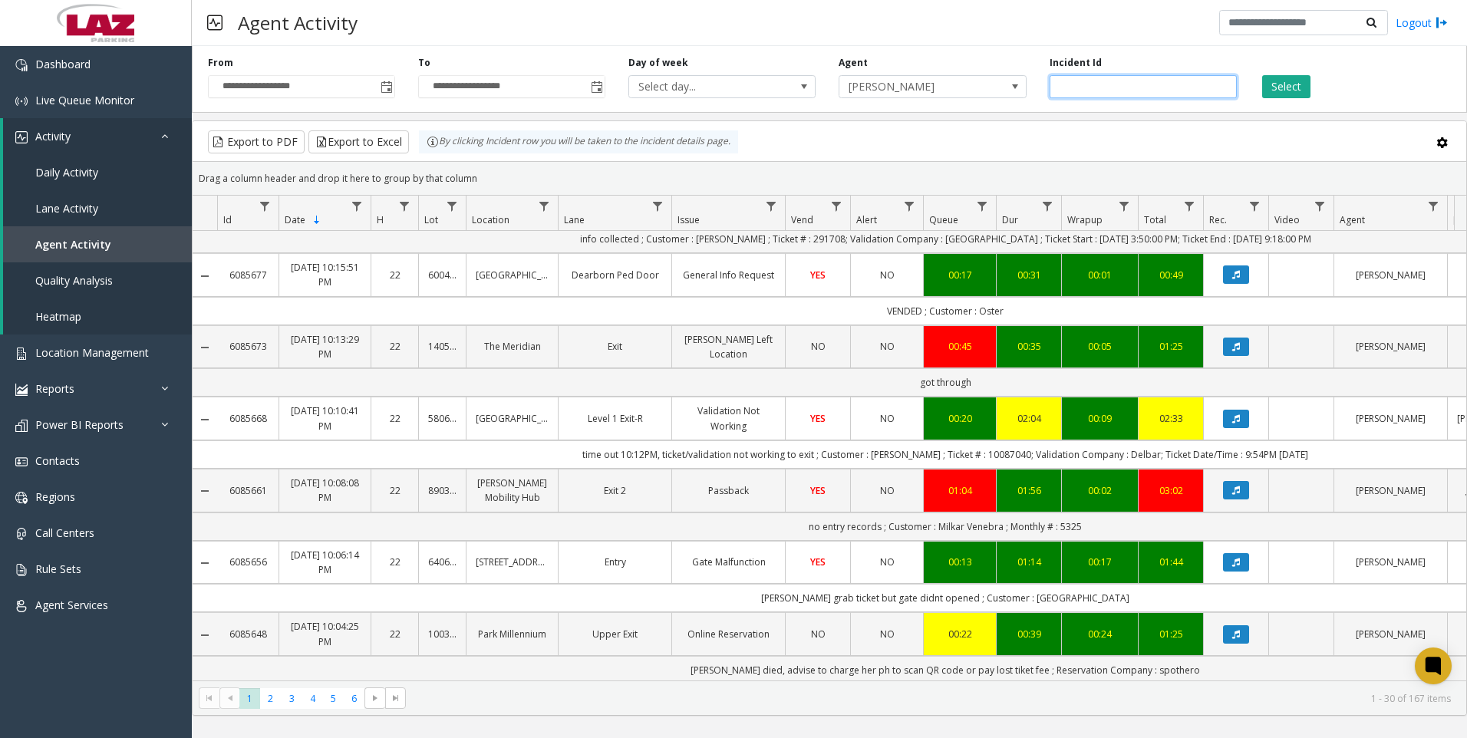
click at [1115, 88] on input "number" at bounding box center [1143, 86] width 187 height 23
click at [977, 94] on span "[PERSON_NAME]" at bounding box center [913, 86] width 149 height 21
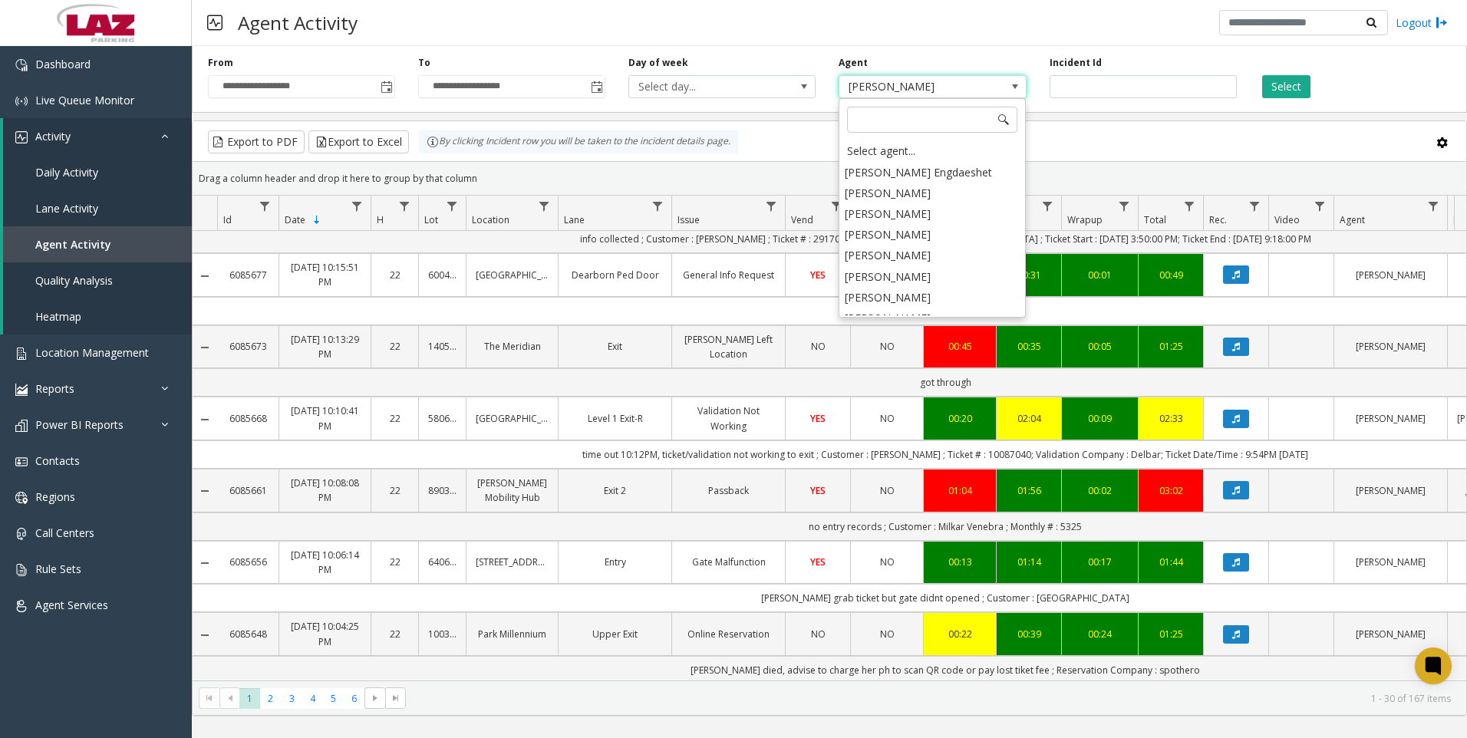
scroll to position [7796, 0]
click at [929, 147] on div "Select agent..." at bounding box center [932, 150] width 183 height 21
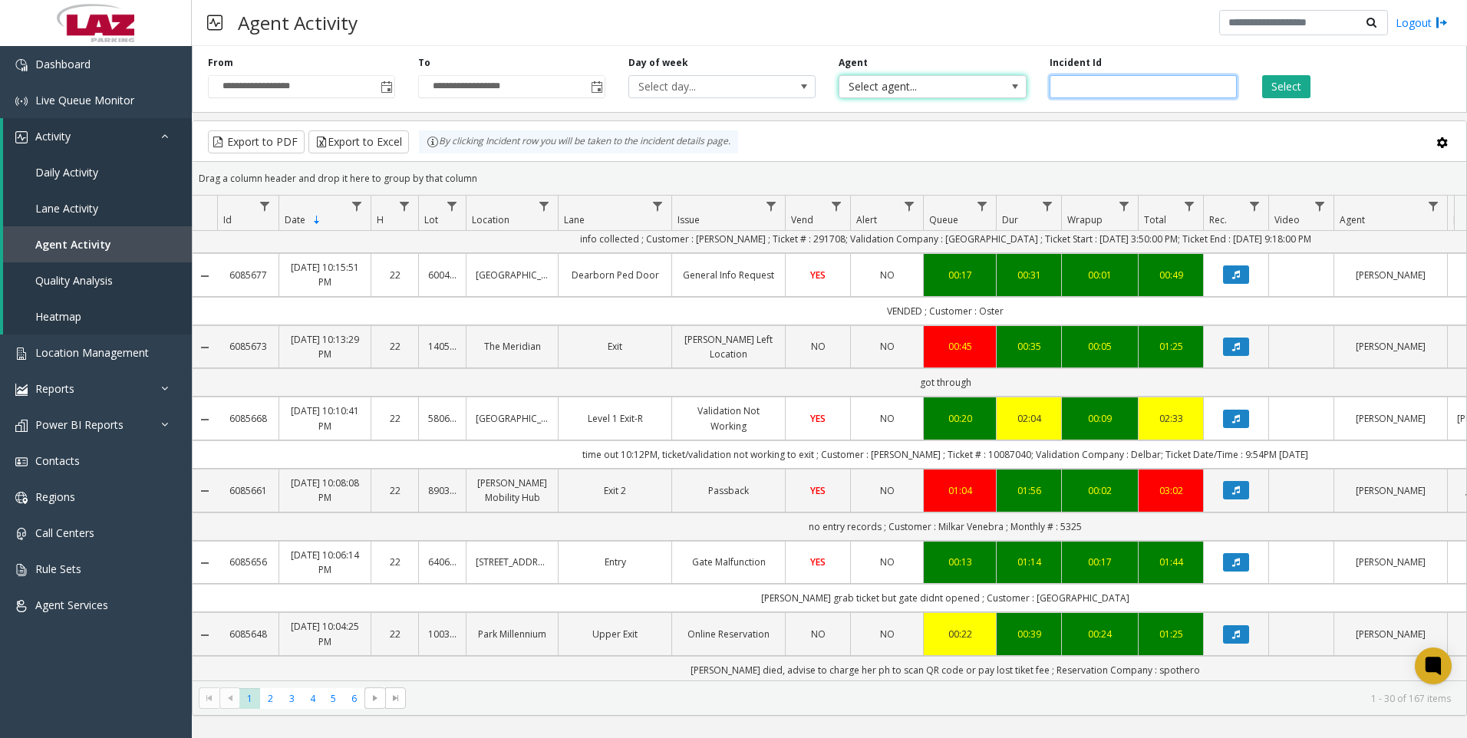
click at [1085, 97] on input "number" at bounding box center [1143, 86] width 187 height 23
paste input "*******"
click at [1277, 91] on button "Select" at bounding box center [1286, 86] width 48 height 23
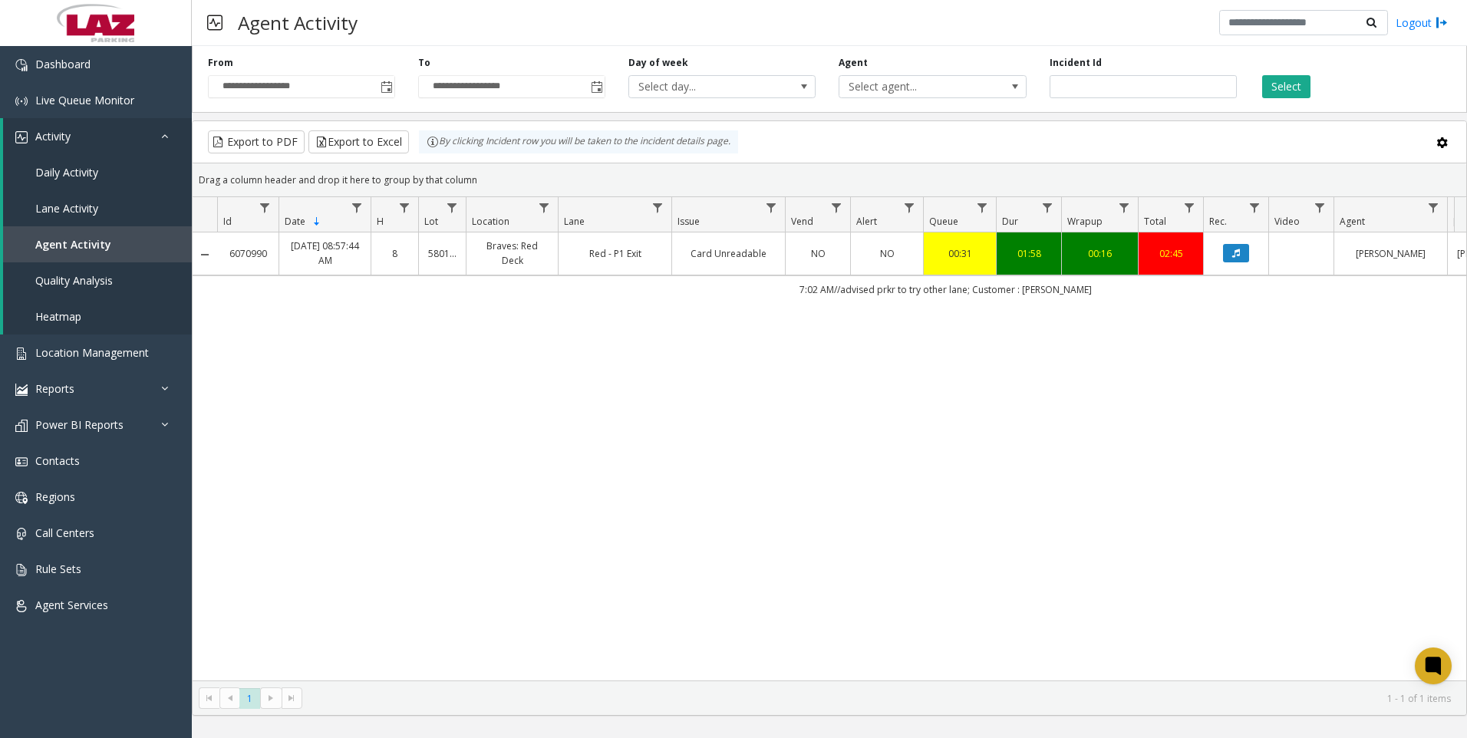
click at [1287, 359] on div "6070990 [DATE] 08:57:44 AM 8 580116 Braves: Red Deck Red - P1 Exit Card Unreada…" at bounding box center [830, 456] width 1274 height 448
click at [1237, 253] on icon "Data table" at bounding box center [1236, 253] width 8 height 9
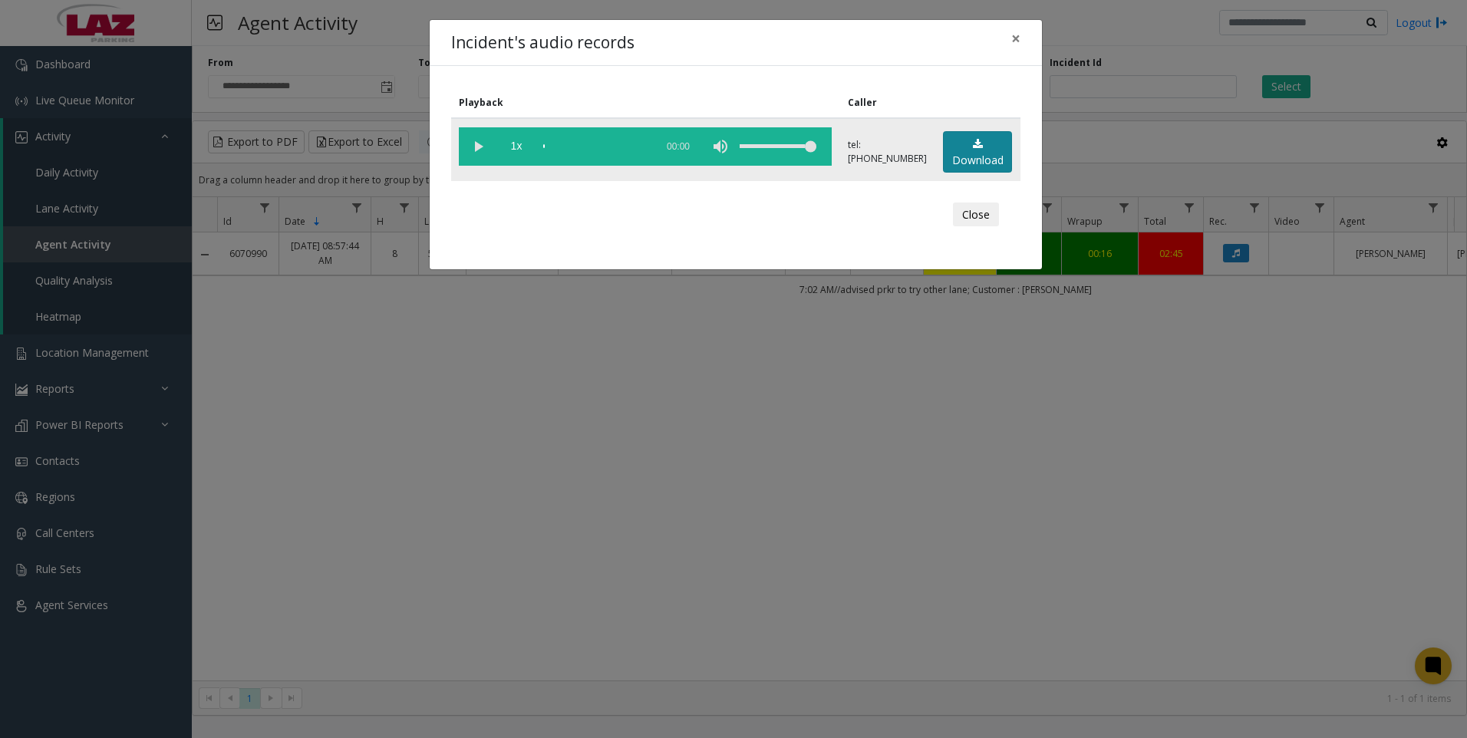
click at [976, 158] on link "Download" at bounding box center [977, 152] width 69 height 42
click at [601, 415] on div "Incident's audio records × Playback Caller 1x 02:18 tel:[PHONE_NUMBER] Download…" at bounding box center [733, 369] width 1467 height 738
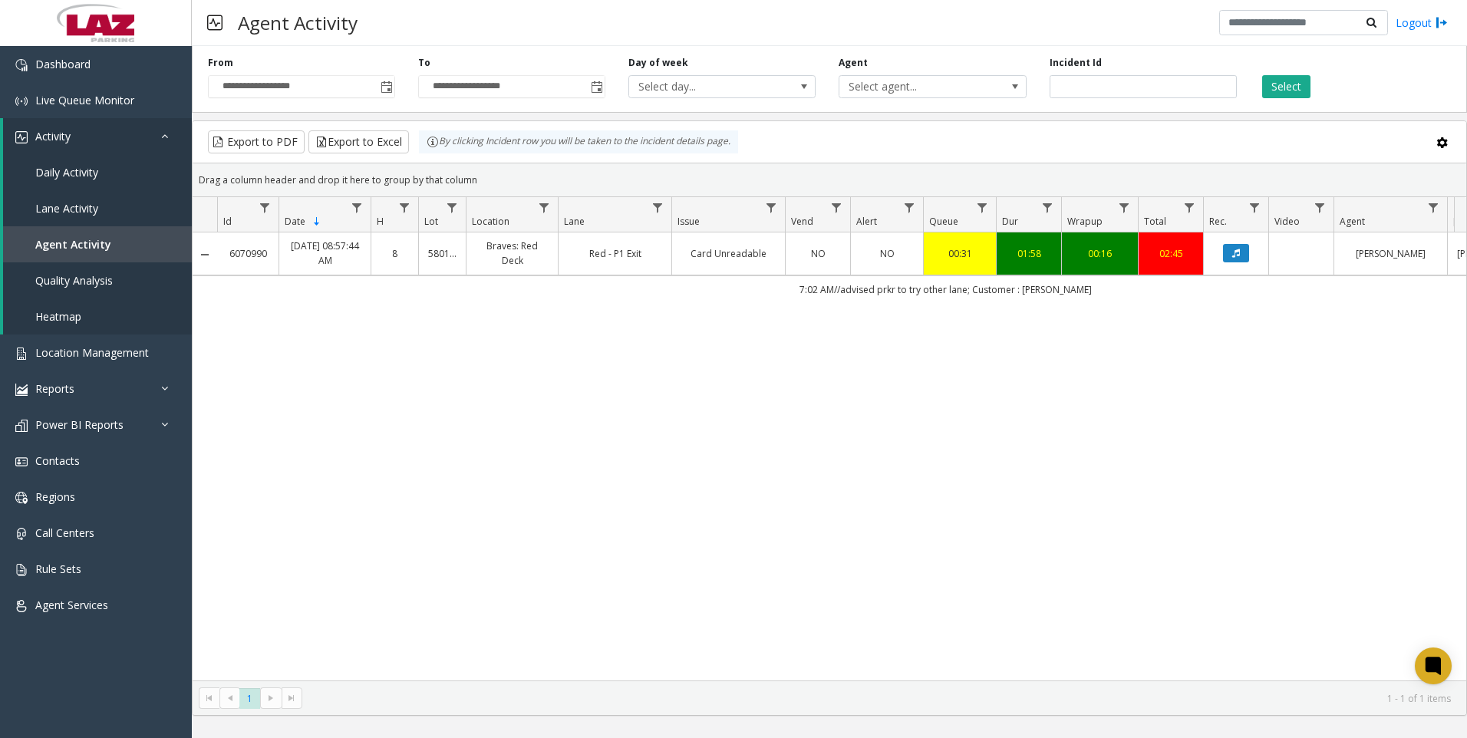
click at [1180, 520] on div "6070990 [DATE] 08:57:44 AM 8 580116 Braves: Red Deck Red - P1 Exit Card Unreada…" at bounding box center [830, 456] width 1274 height 448
click at [1189, 492] on div "6070990 [DATE] 08:57:44 AM 8 580116 Braves: Red Deck Red - P1 Exit Card Unreada…" at bounding box center [830, 456] width 1274 height 448
click at [1162, 96] on input "*******" at bounding box center [1143, 86] width 187 height 23
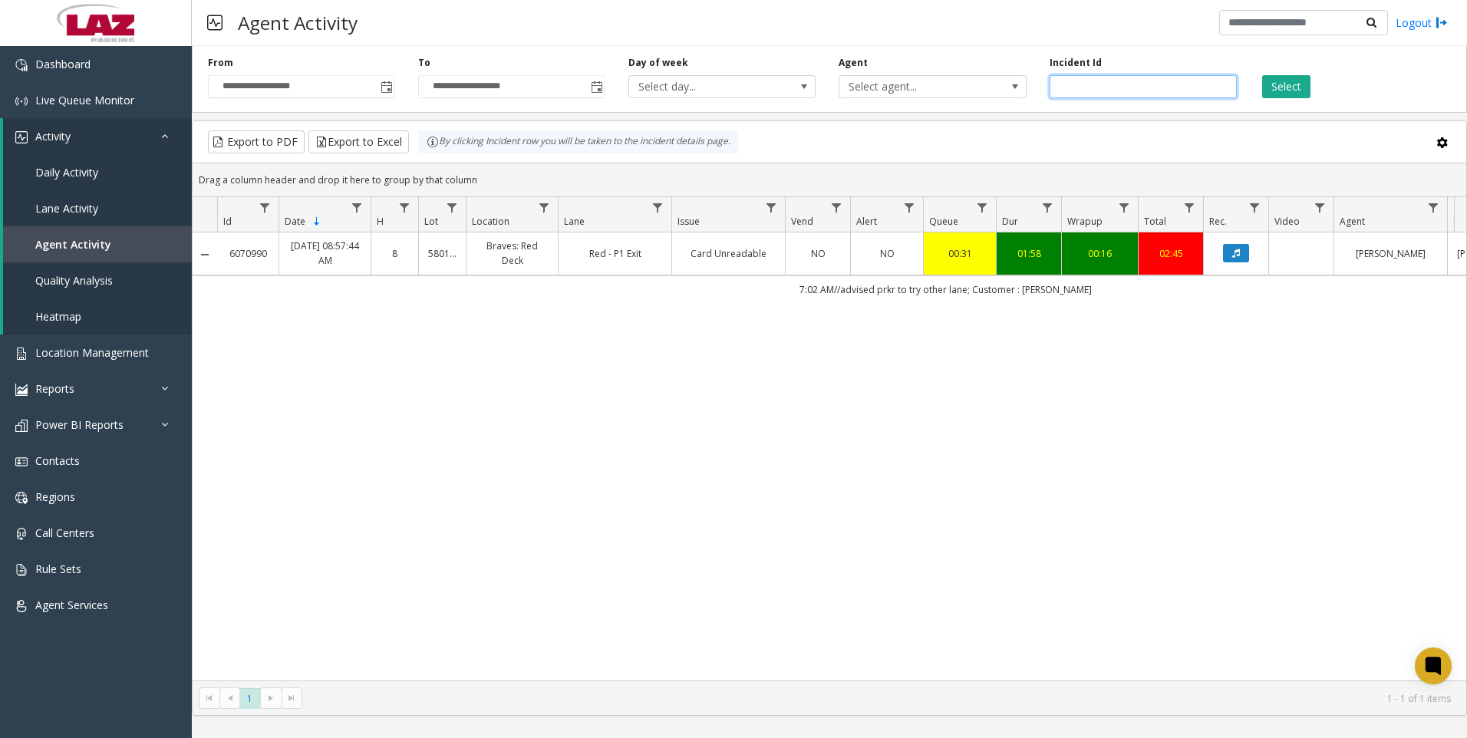
paste input "number"
click at [1288, 80] on button "Select" at bounding box center [1286, 86] width 48 height 23
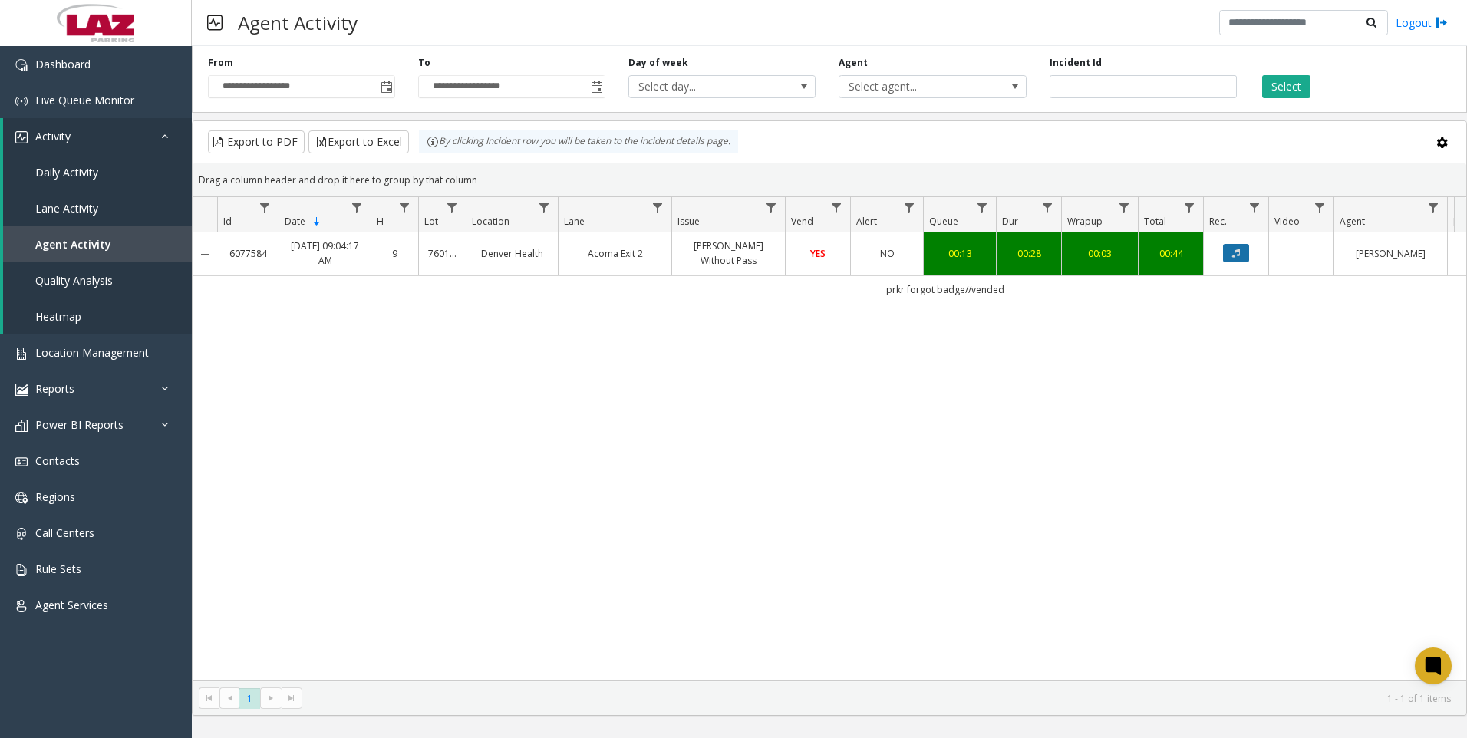
click at [1241, 255] on button "Data table" at bounding box center [1236, 253] width 26 height 18
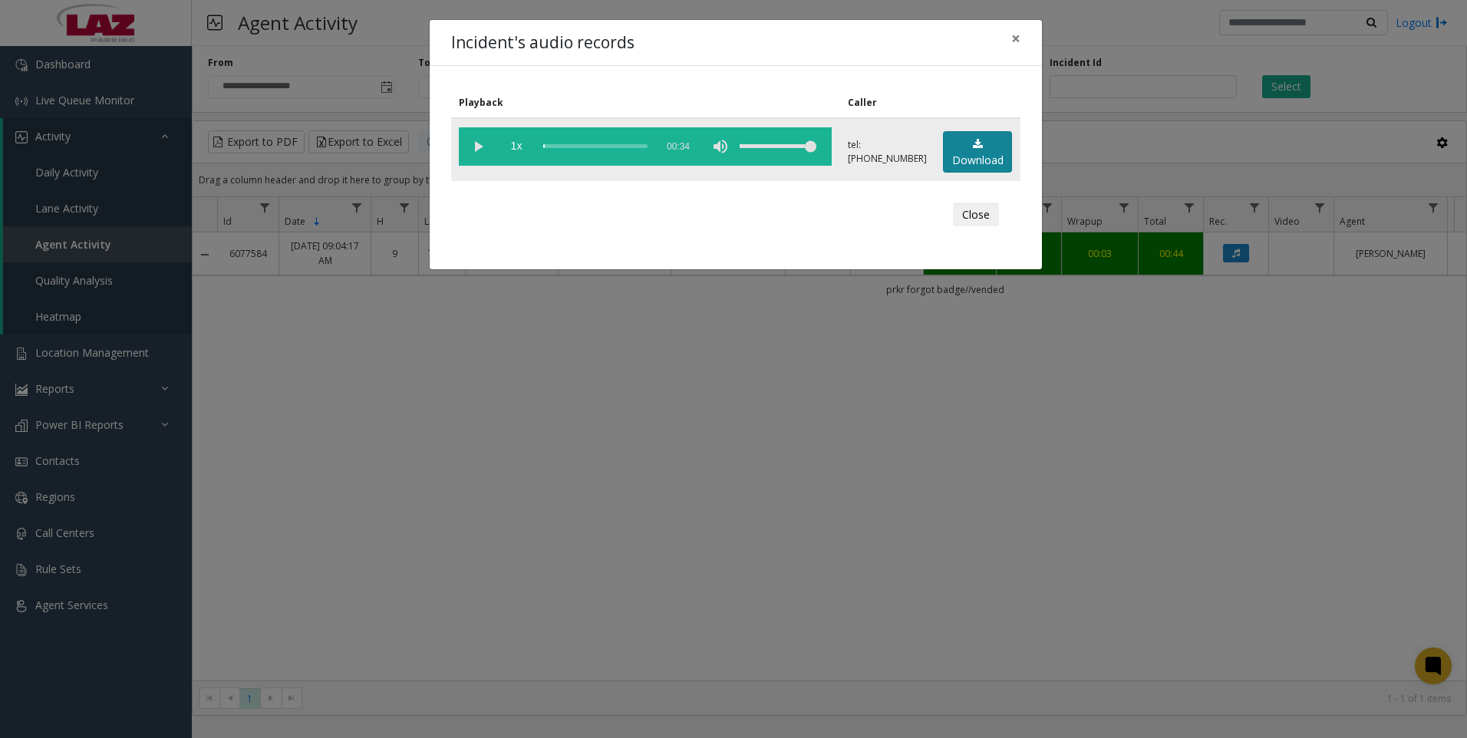
click at [996, 147] on link "Download" at bounding box center [977, 152] width 69 height 42
click at [344, 638] on div "Incident's audio records × Playback Caller 1x 00:34 tel:[PHONE_NUMBER] Download…" at bounding box center [733, 369] width 1467 height 738
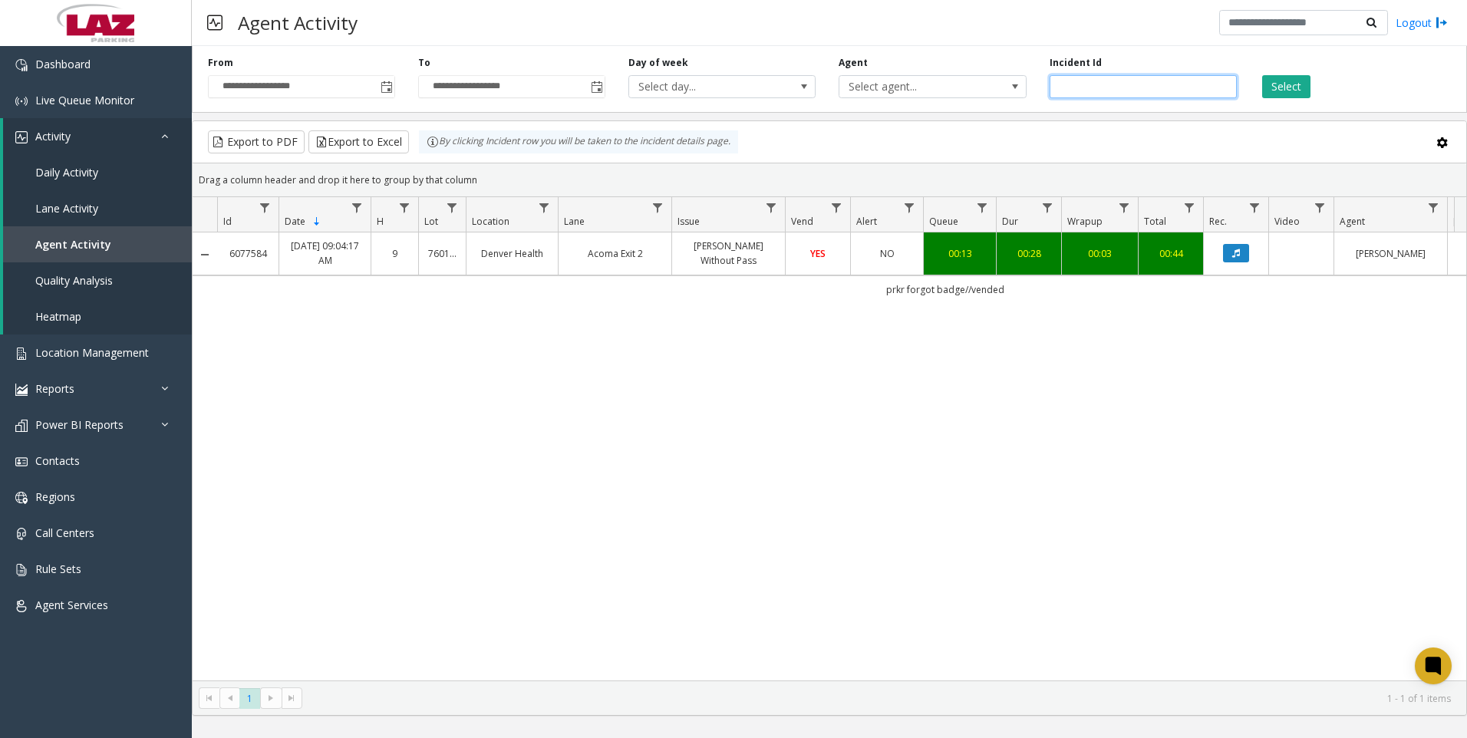
click at [1092, 87] on input "*******" at bounding box center [1143, 86] width 187 height 23
paste input "number"
type input "*******"
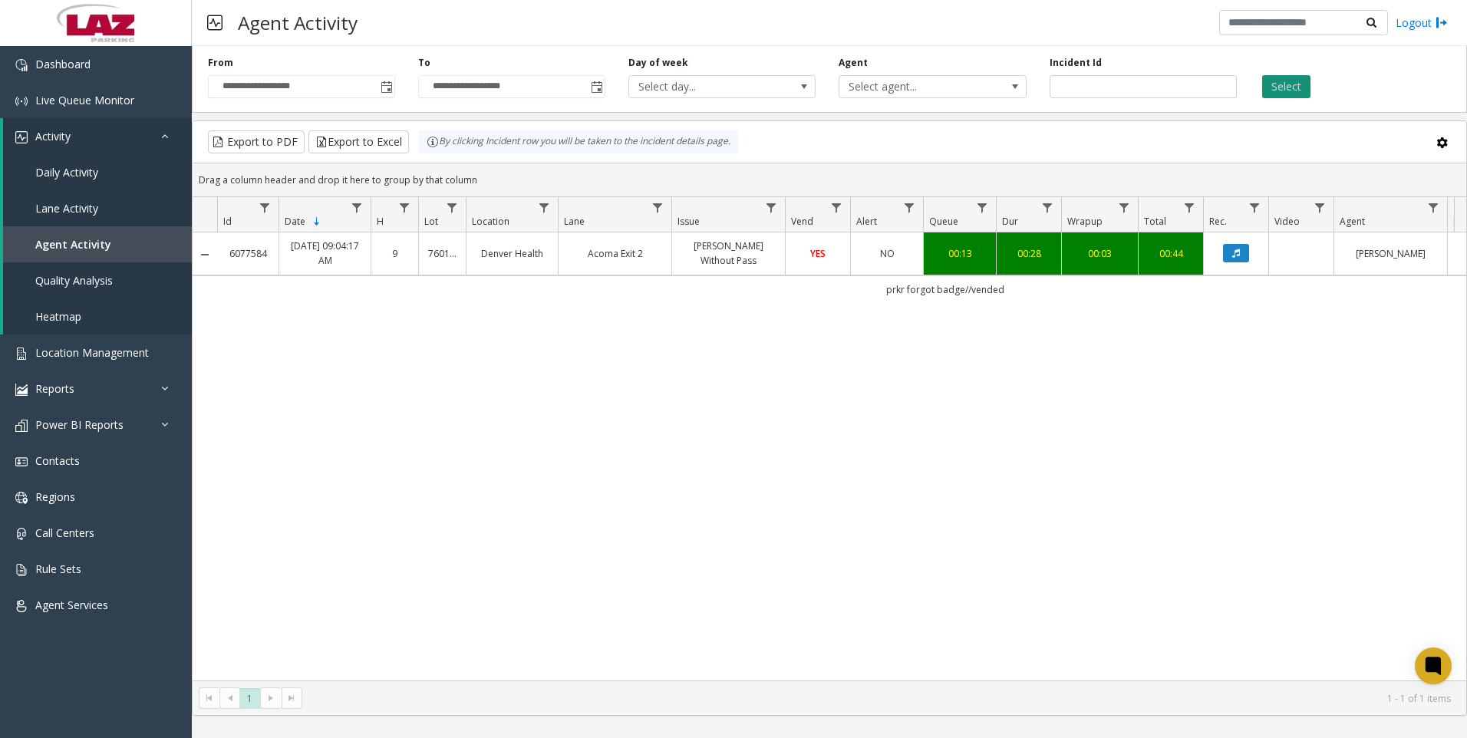
click at [1280, 95] on button "Select" at bounding box center [1286, 86] width 48 height 23
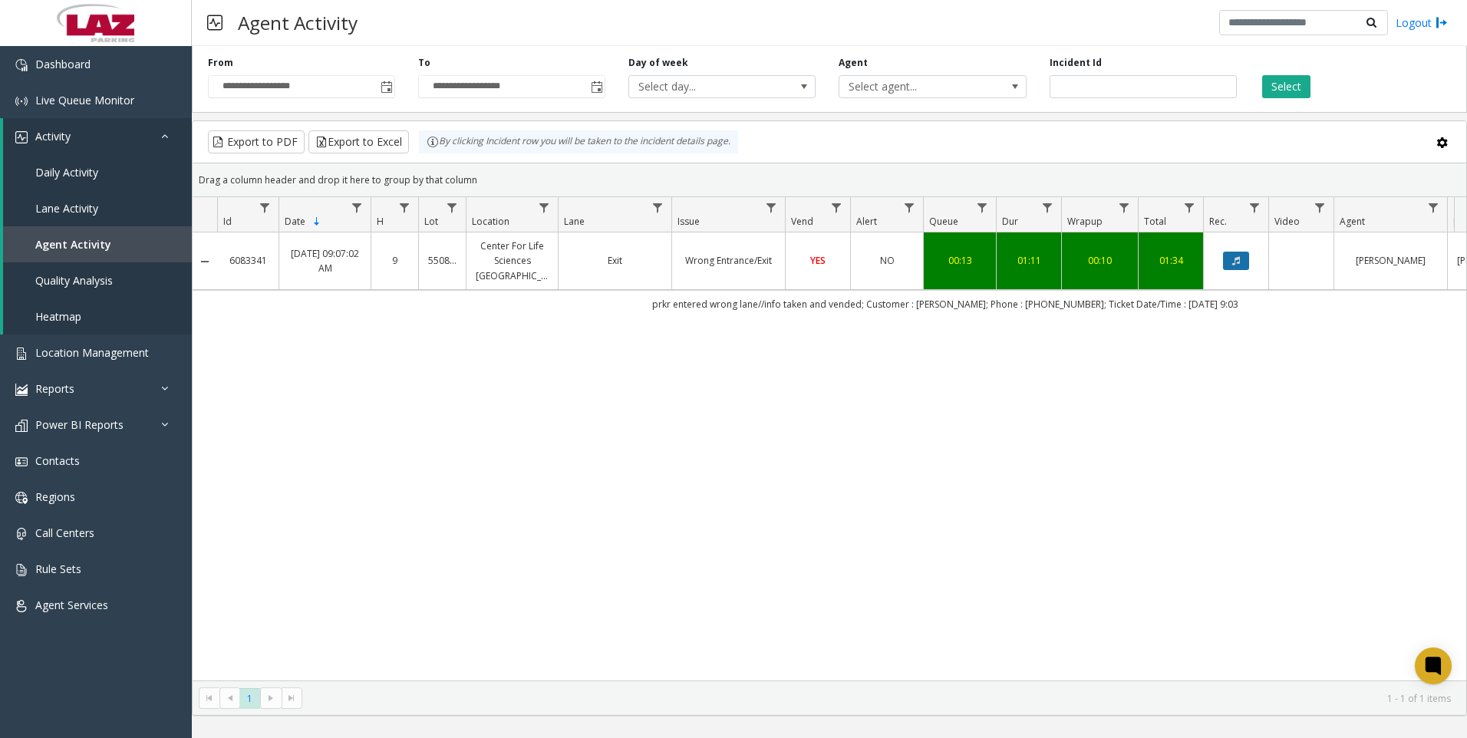
click at [1241, 257] on button "Data table" at bounding box center [1236, 261] width 26 height 18
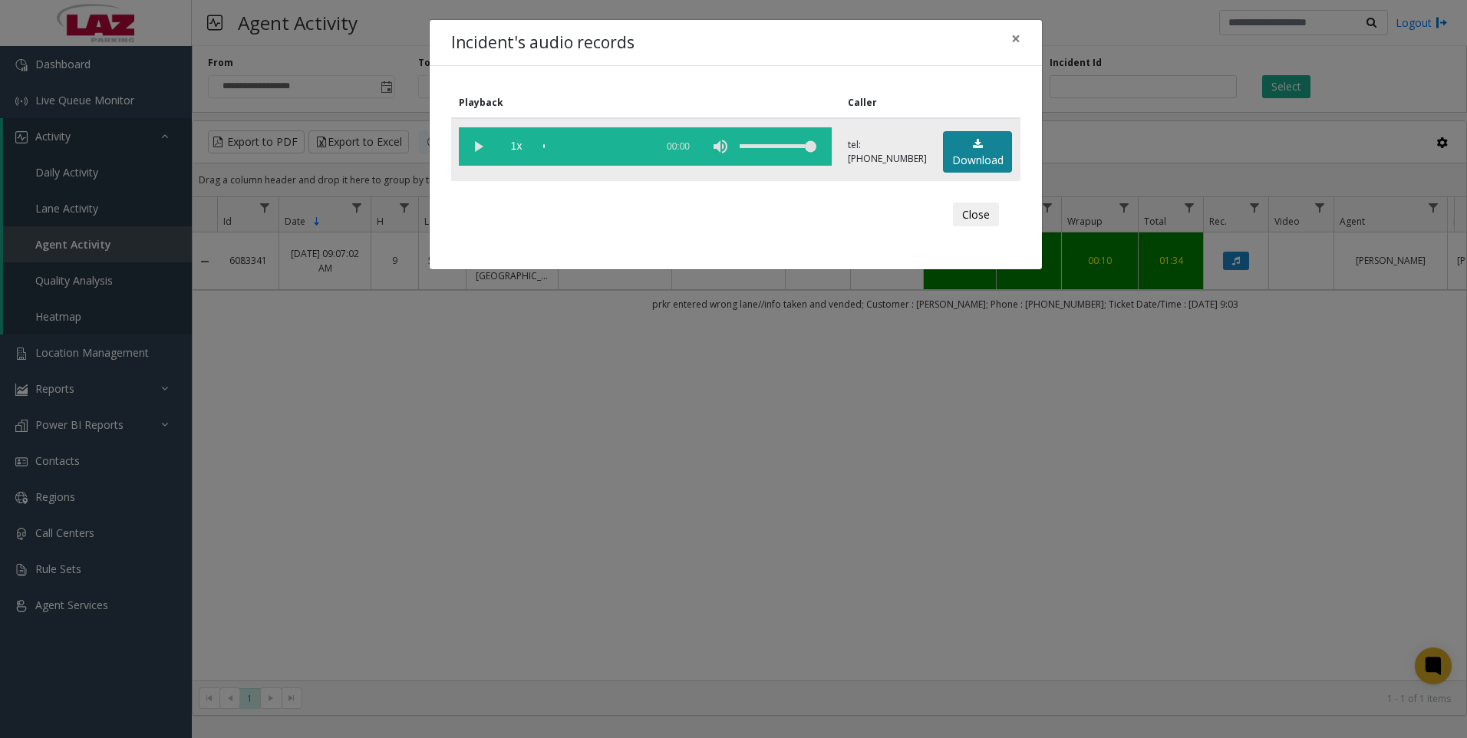
click at [954, 154] on link "Download" at bounding box center [977, 152] width 69 height 42
click at [492, 595] on div "Incident's audio records × Playback Caller 1x 01:17 tel:[PHONE_NUMBER] Download…" at bounding box center [733, 369] width 1467 height 738
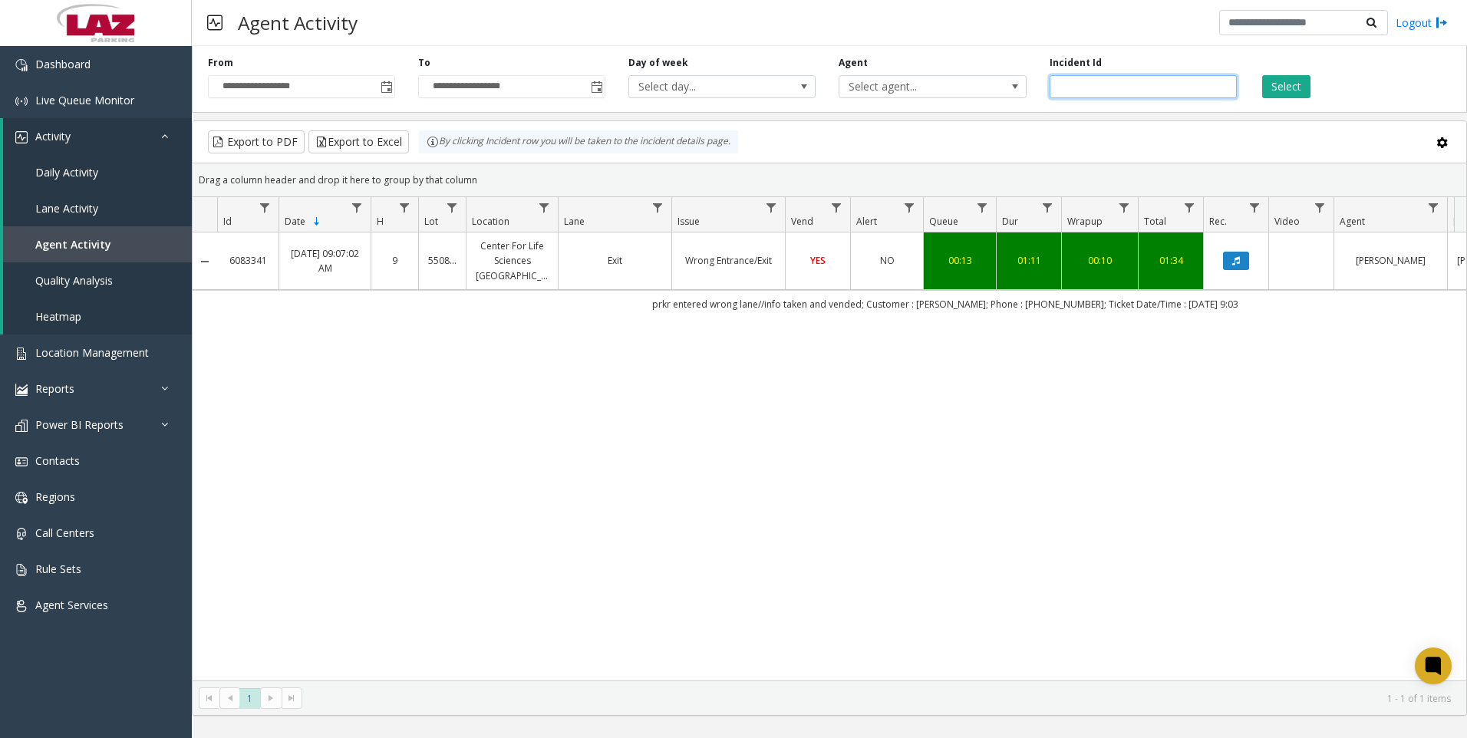
click at [1107, 88] on input "*******" at bounding box center [1143, 86] width 187 height 23
paste input "number"
click at [1289, 87] on button "Select" at bounding box center [1286, 86] width 48 height 23
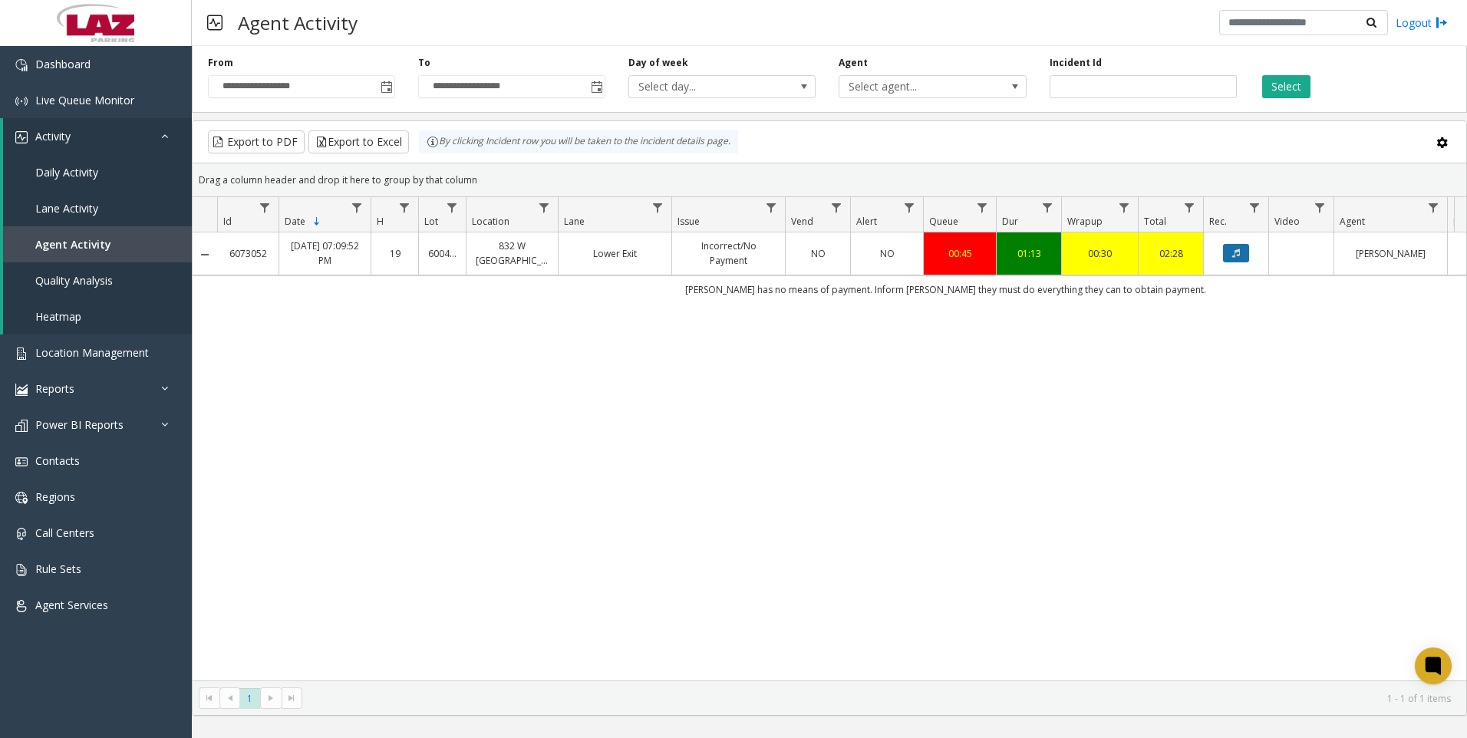
click at [1227, 251] on button "Data table" at bounding box center [1236, 253] width 26 height 18
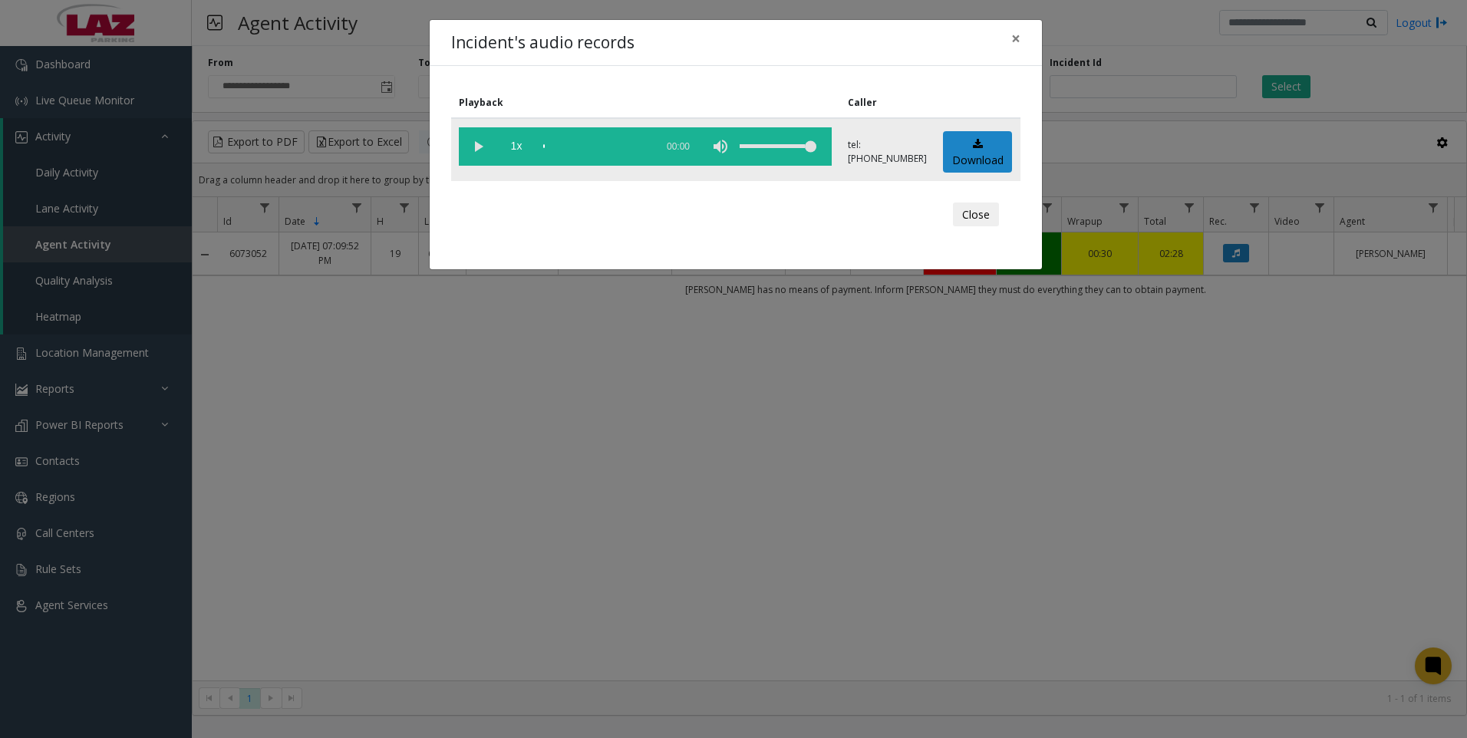
click at [935, 146] on td "Download" at bounding box center [977, 149] width 85 height 63
click at [947, 164] on link "Download" at bounding box center [977, 152] width 69 height 42
click at [400, 532] on div "Incident's audio records × Playback Caller 1x 01:32 tel:[PHONE_NUMBER] Download…" at bounding box center [733, 369] width 1467 height 738
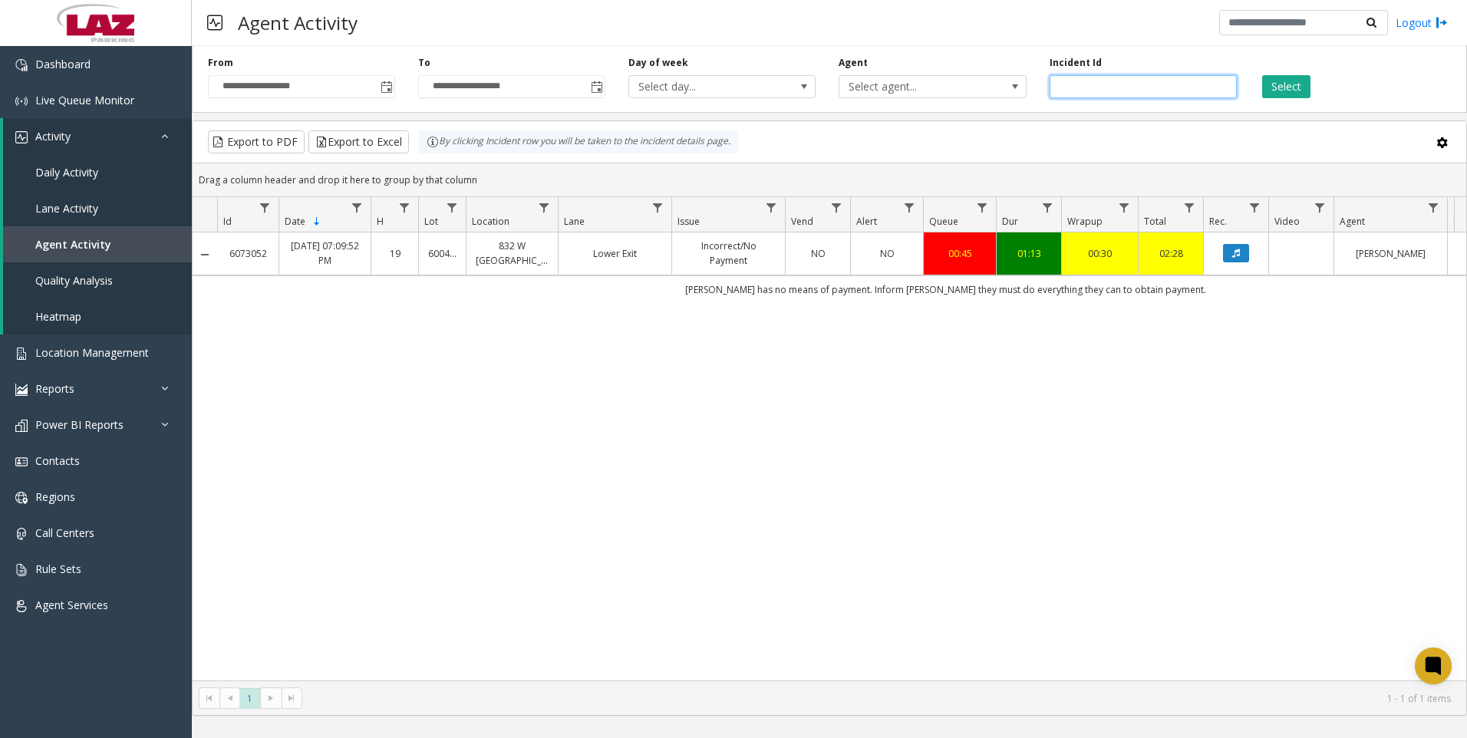
click at [1103, 84] on input "*******" at bounding box center [1143, 86] width 187 height 23
paste input "number"
click at [1273, 85] on button "Select" at bounding box center [1286, 86] width 48 height 23
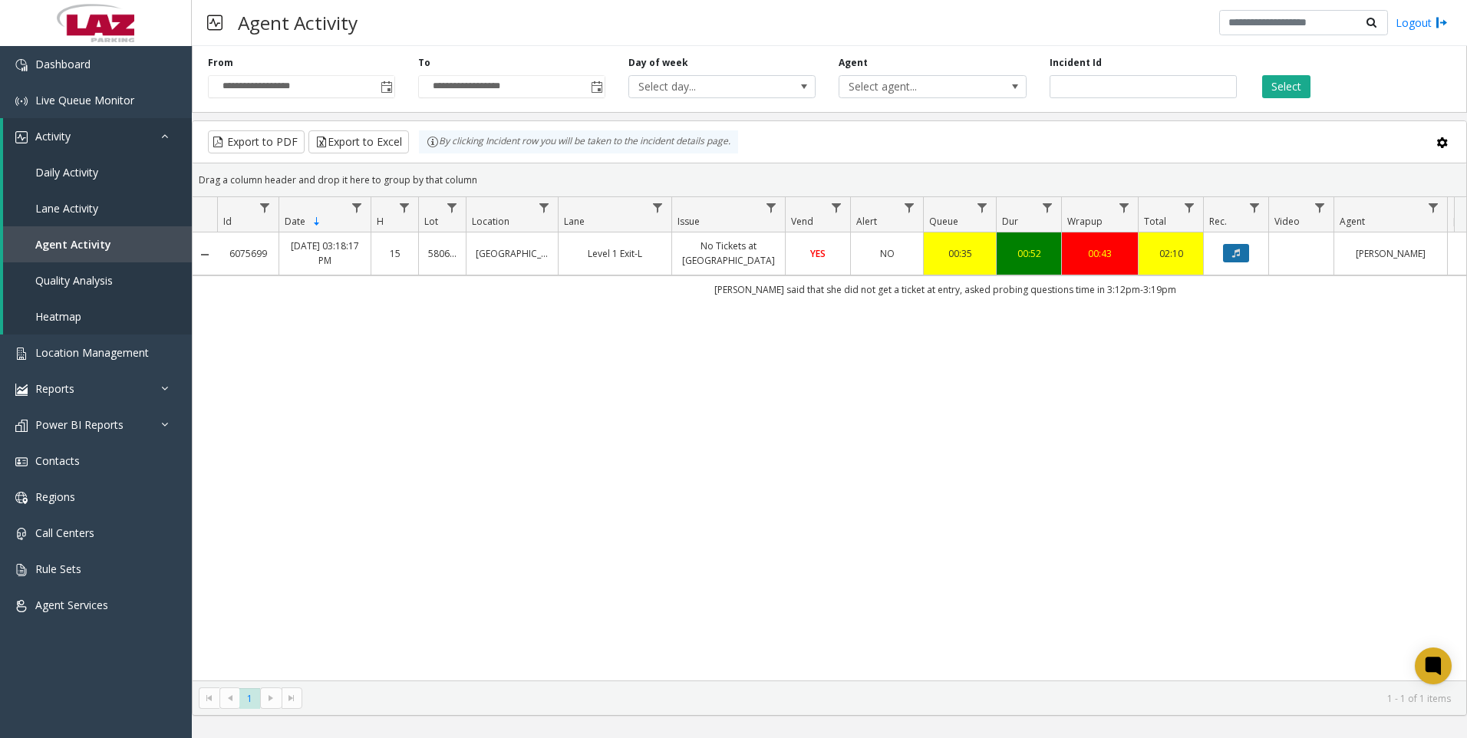
click at [1235, 249] on icon "Data table" at bounding box center [1236, 253] width 8 height 9
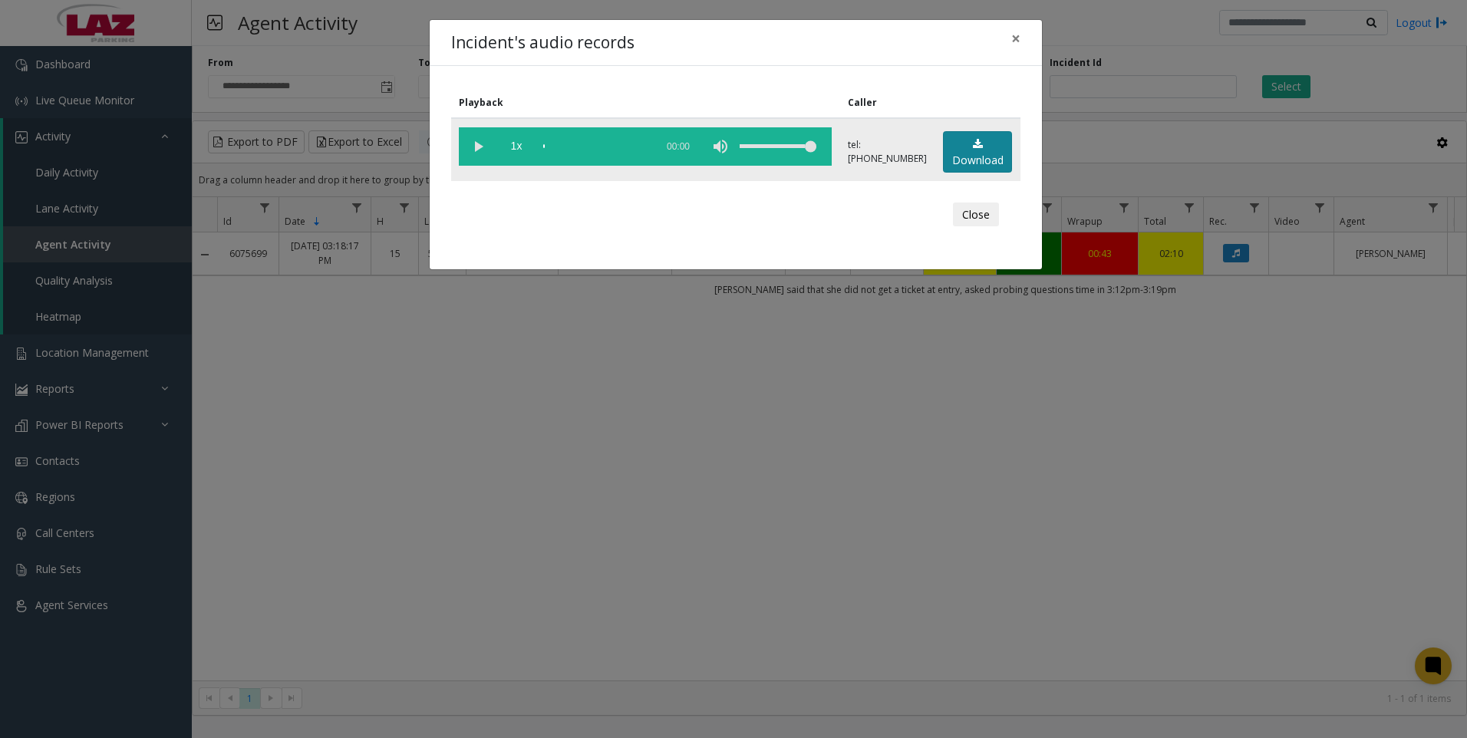
click at [994, 153] on link "Download" at bounding box center [977, 152] width 69 height 42
click at [526, 608] on div "Incident's audio records × Playback Caller 1x 01:16 tel:[PHONE_NUMBER] Download…" at bounding box center [733, 369] width 1467 height 738
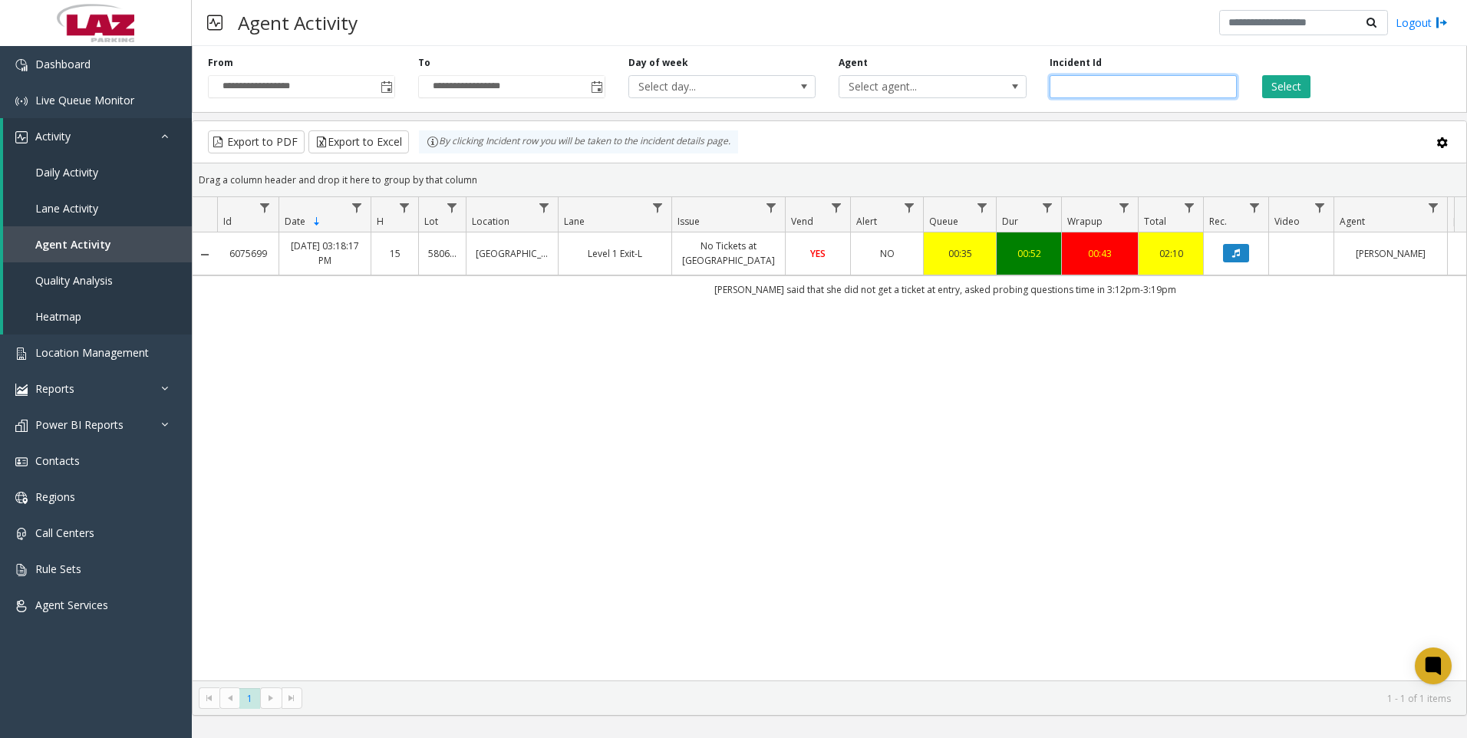
click at [1145, 83] on input "*******" at bounding box center [1143, 86] width 187 height 23
paste input "number"
click at [1280, 85] on button "Select" at bounding box center [1286, 86] width 48 height 23
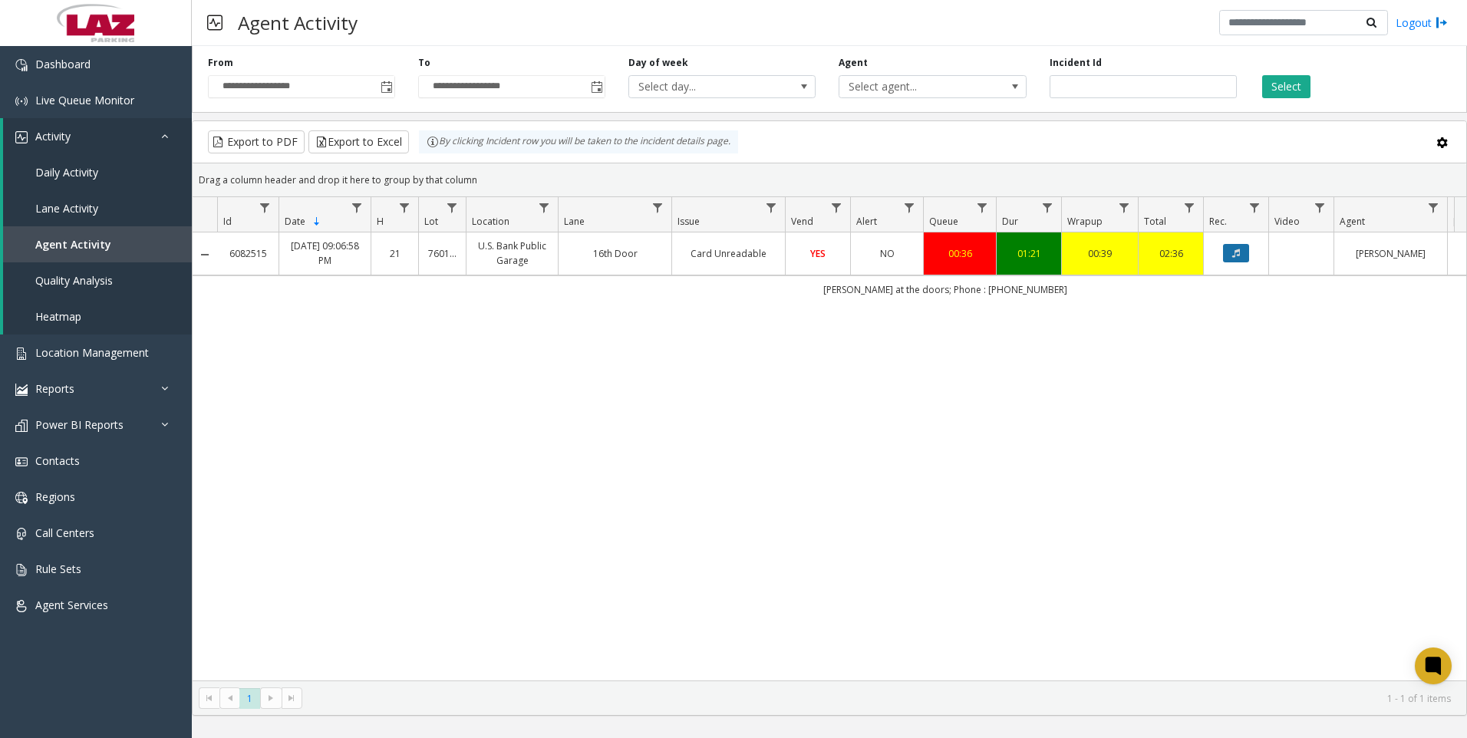
click at [1236, 258] on icon "Data table" at bounding box center [1236, 253] width 8 height 9
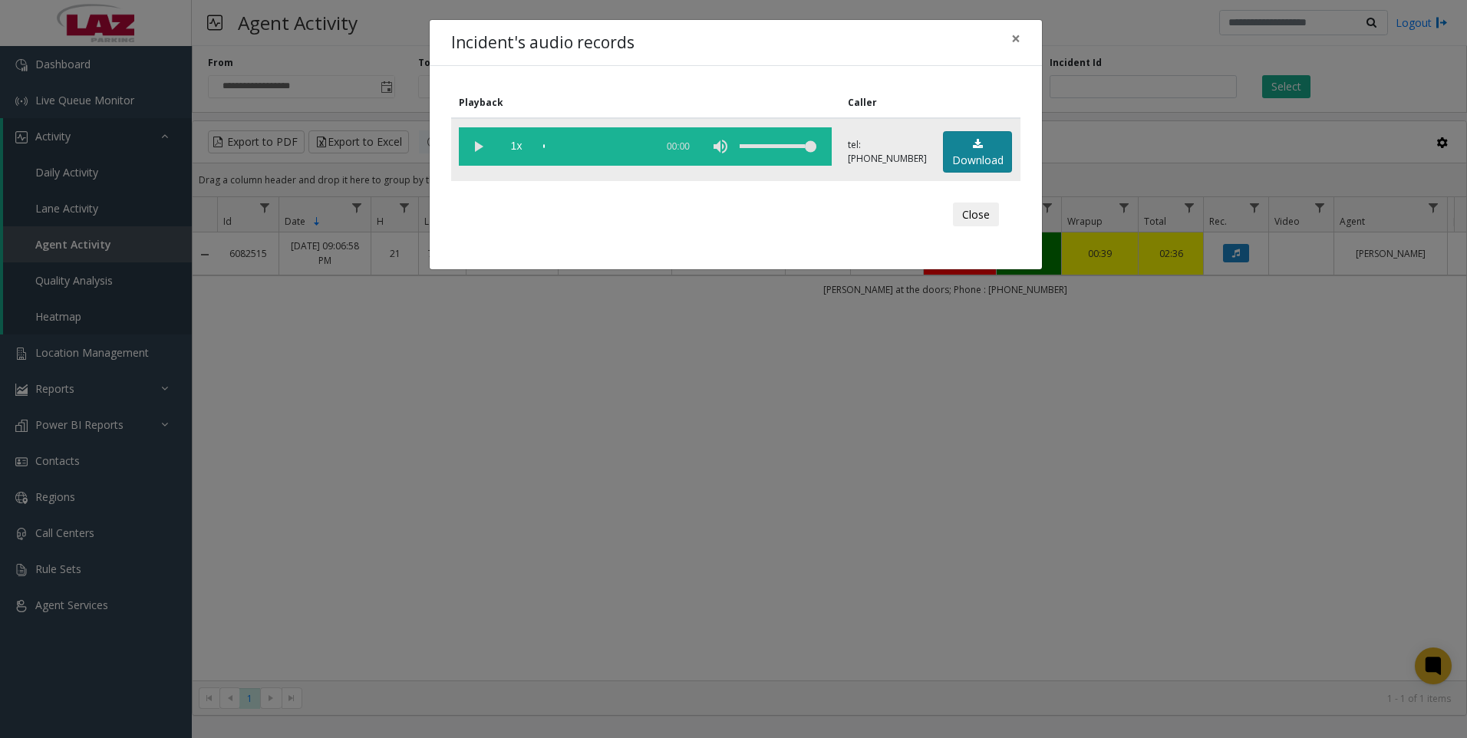
click at [950, 150] on link "Download" at bounding box center [977, 152] width 69 height 42
click at [642, 538] on div "Incident's audio records × Playback Caller 1x 01:45 tel:[PHONE_NUMBER] Download…" at bounding box center [733, 369] width 1467 height 738
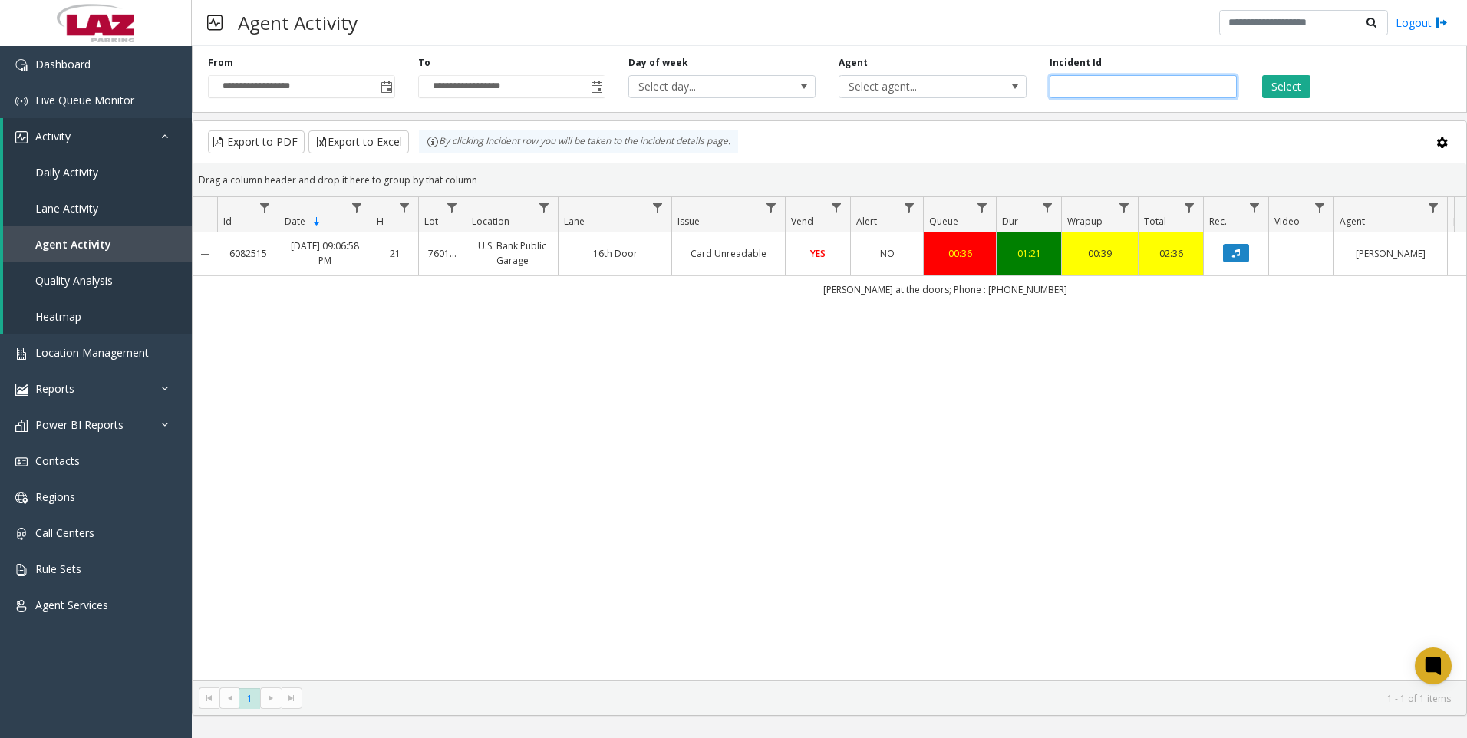
click at [1116, 90] on input "*******" at bounding box center [1143, 86] width 187 height 23
paste input "number"
click at [1283, 92] on button "Select" at bounding box center [1286, 86] width 48 height 23
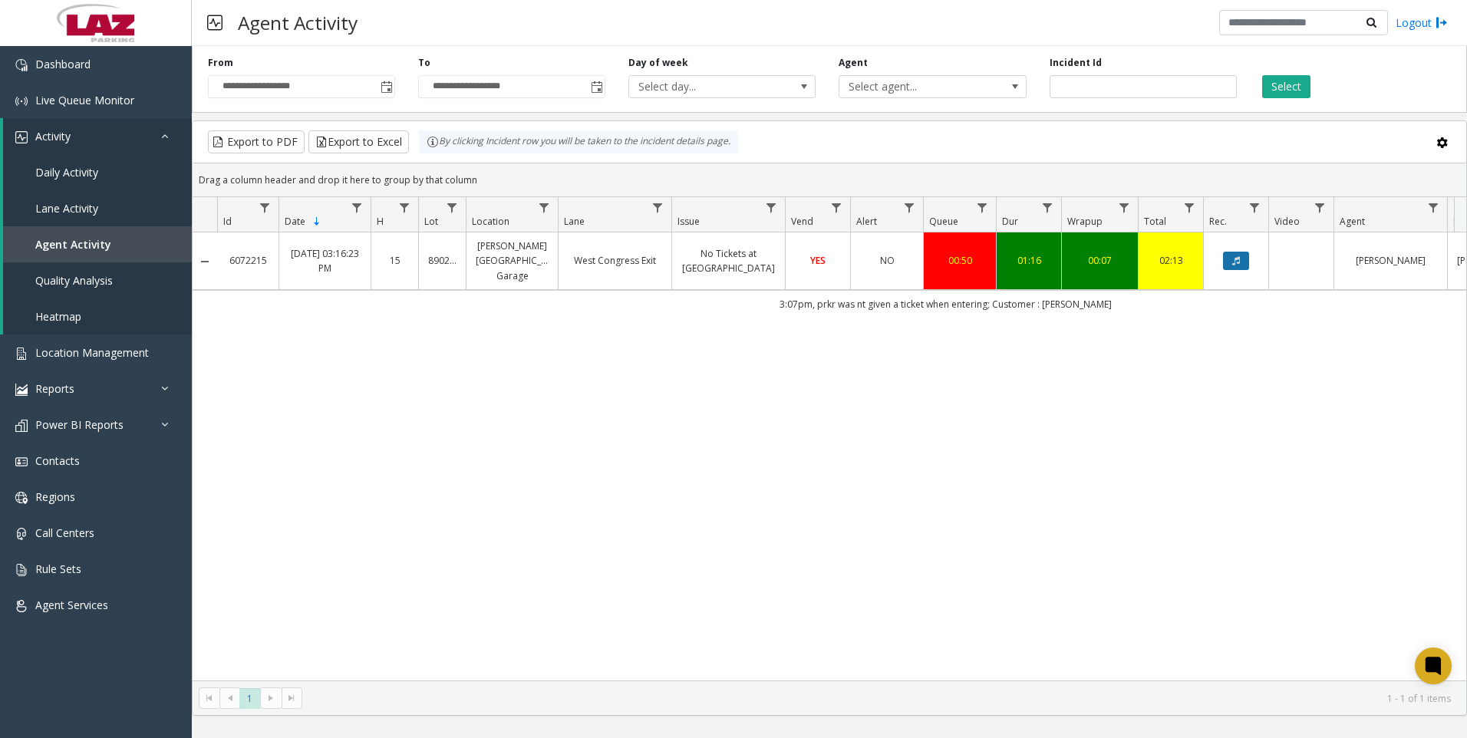
click at [1227, 252] on button "Data table" at bounding box center [1236, 261] width 26 height 18
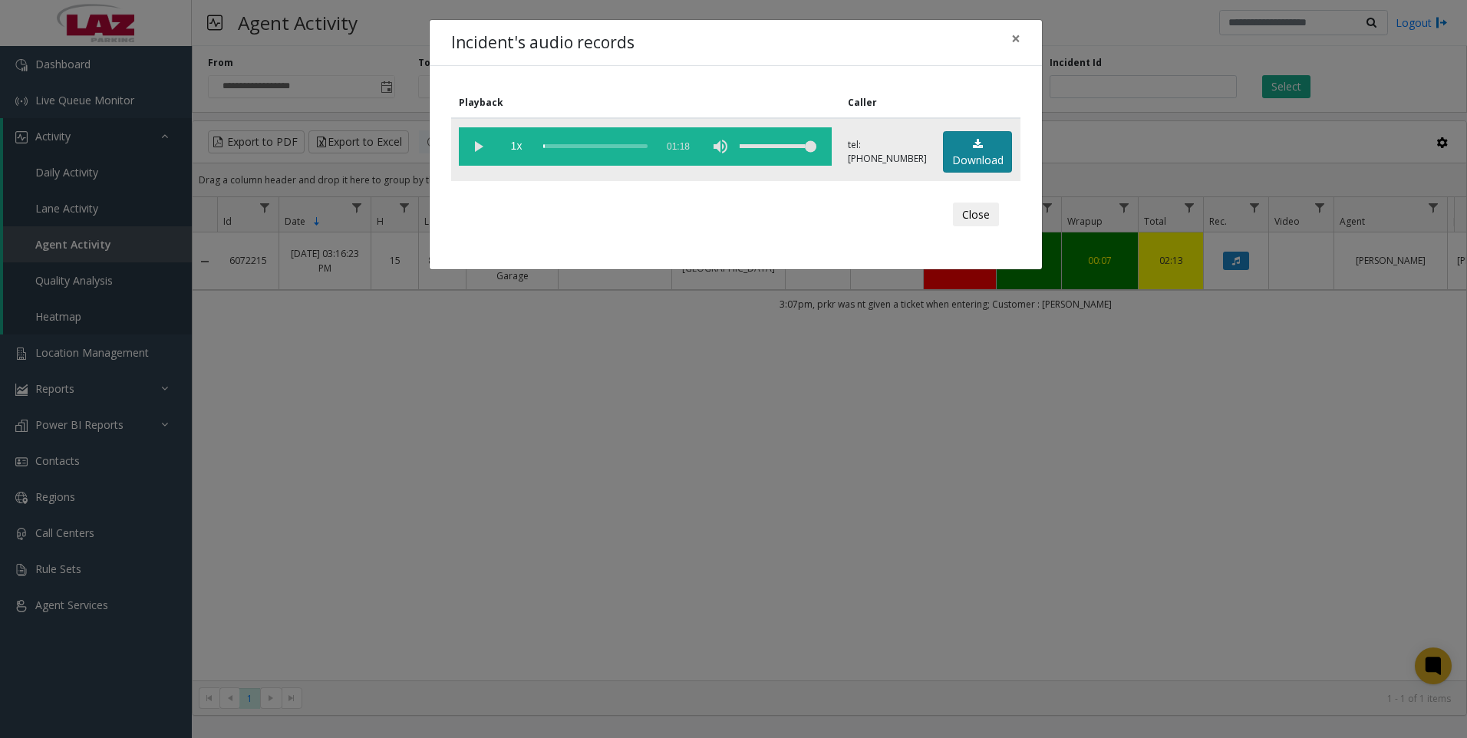
click at [981, 147] on link "Download" at bounding box center [977, 152] width 69 height 42
click at [486, 555] on div "Incident's audio records × Playback Caller 1x 01:18 tel:[PHONE_NUMBER] Download…" at bounding box center [733, 369] width 1467 height 738
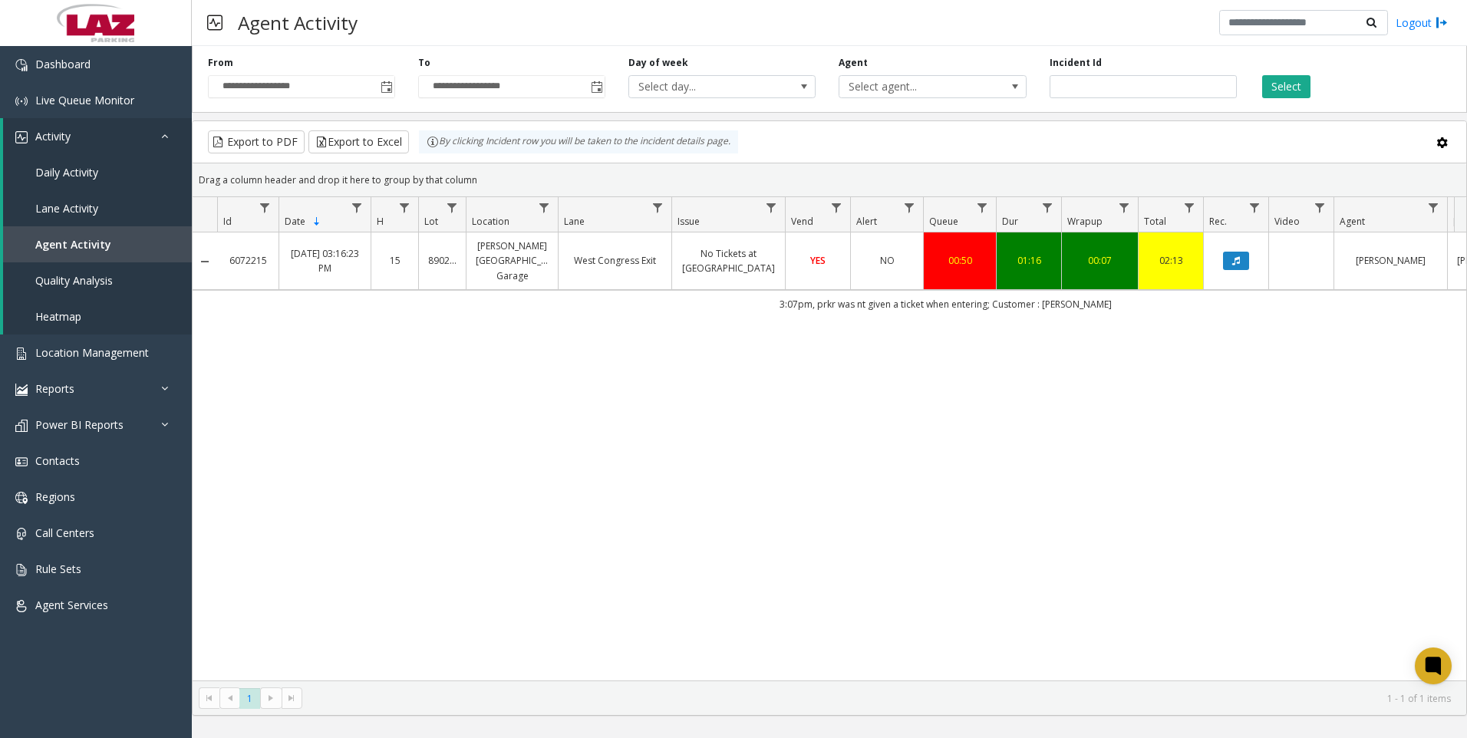
click at [353, 608] on div "6072215 [DATE] 03:16:23 PM 15 890202 [PERSON_NAME][GEOGRAPHIC_DATA] Garage West…" at bounding box center [830, 456] width 1274 height 448
click at [1137, 90] on input "*******" at bounding box center [1143, 86] width 187 height 23
paste input "number"
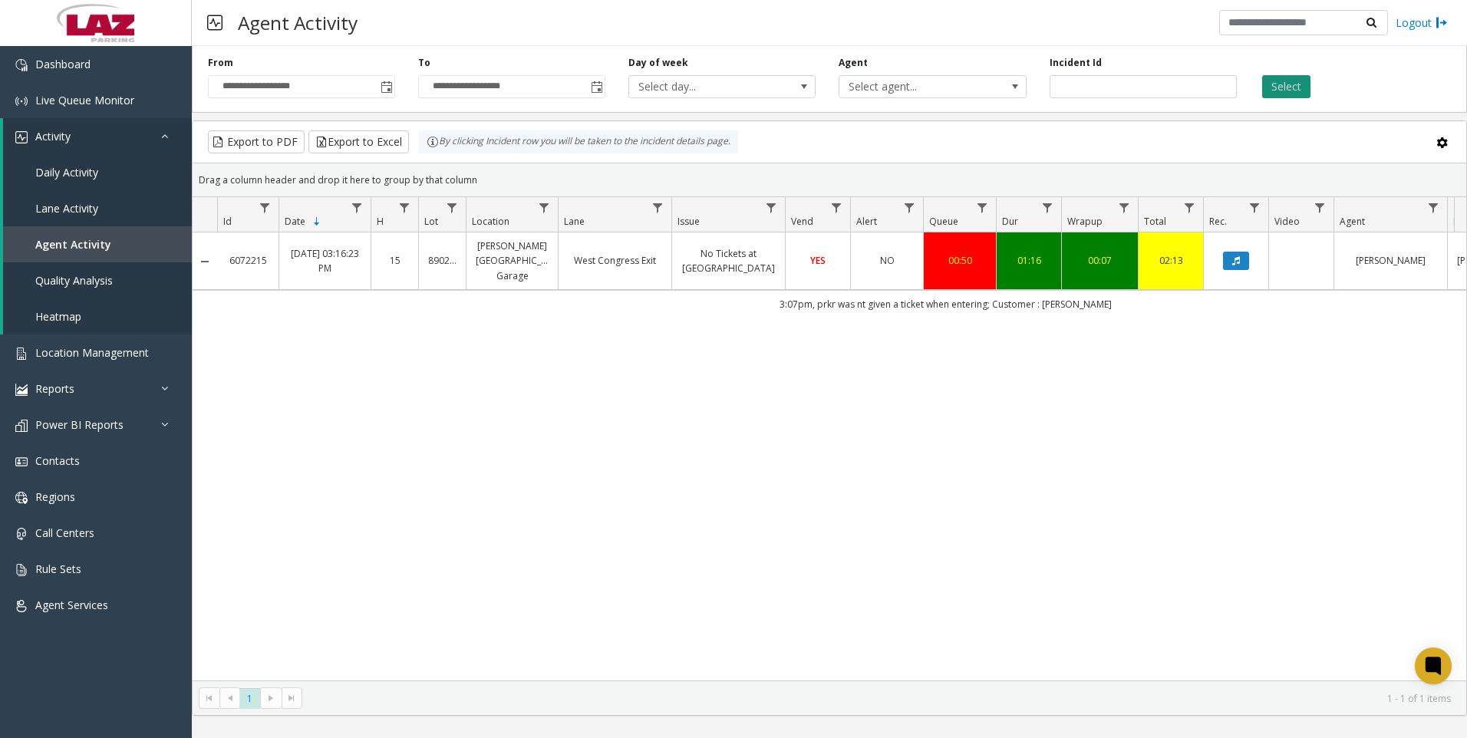
click at [1278, 78] on button "Select" at bounding box center [1286, 86] width 48 height 23
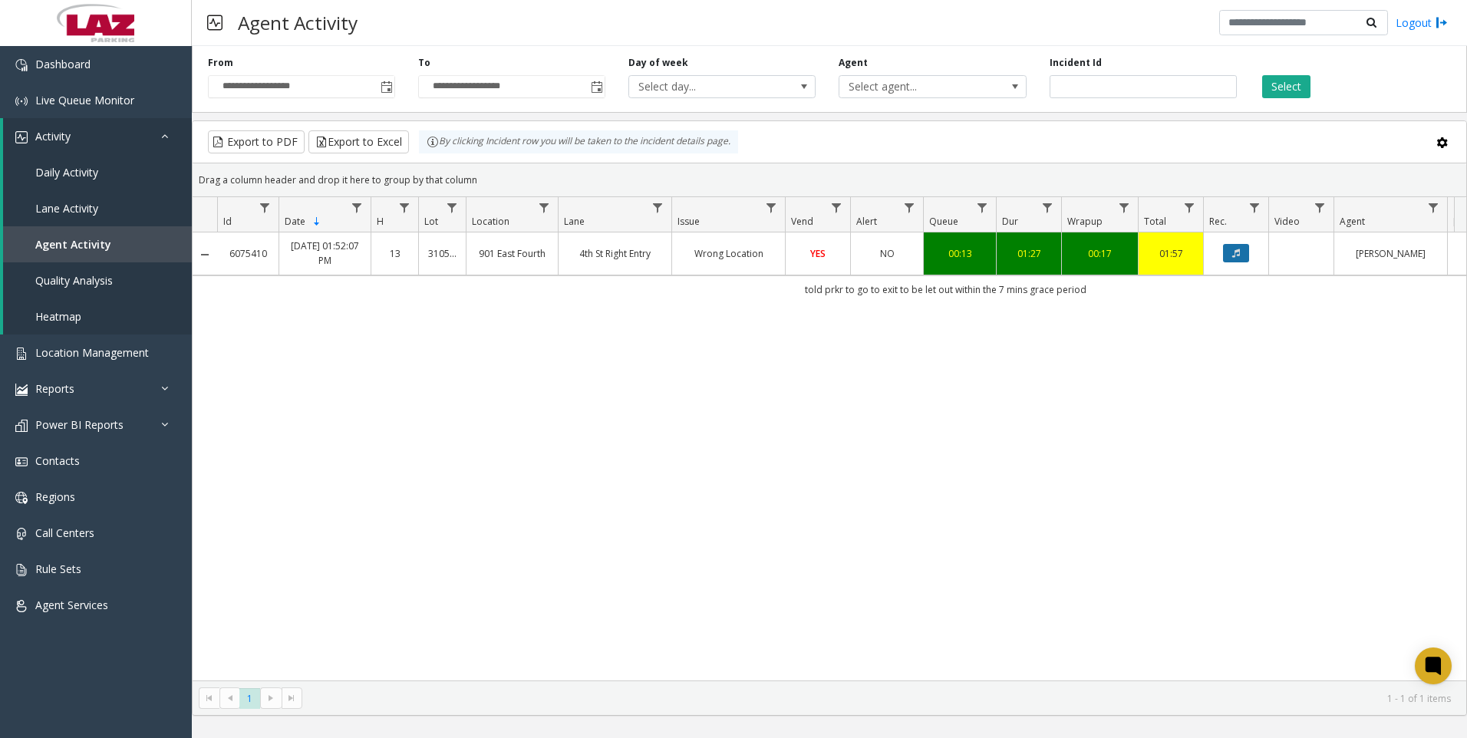
click at [1237, 259] on button "Data table" at bounding box center [1236, 253] width 26 height 18
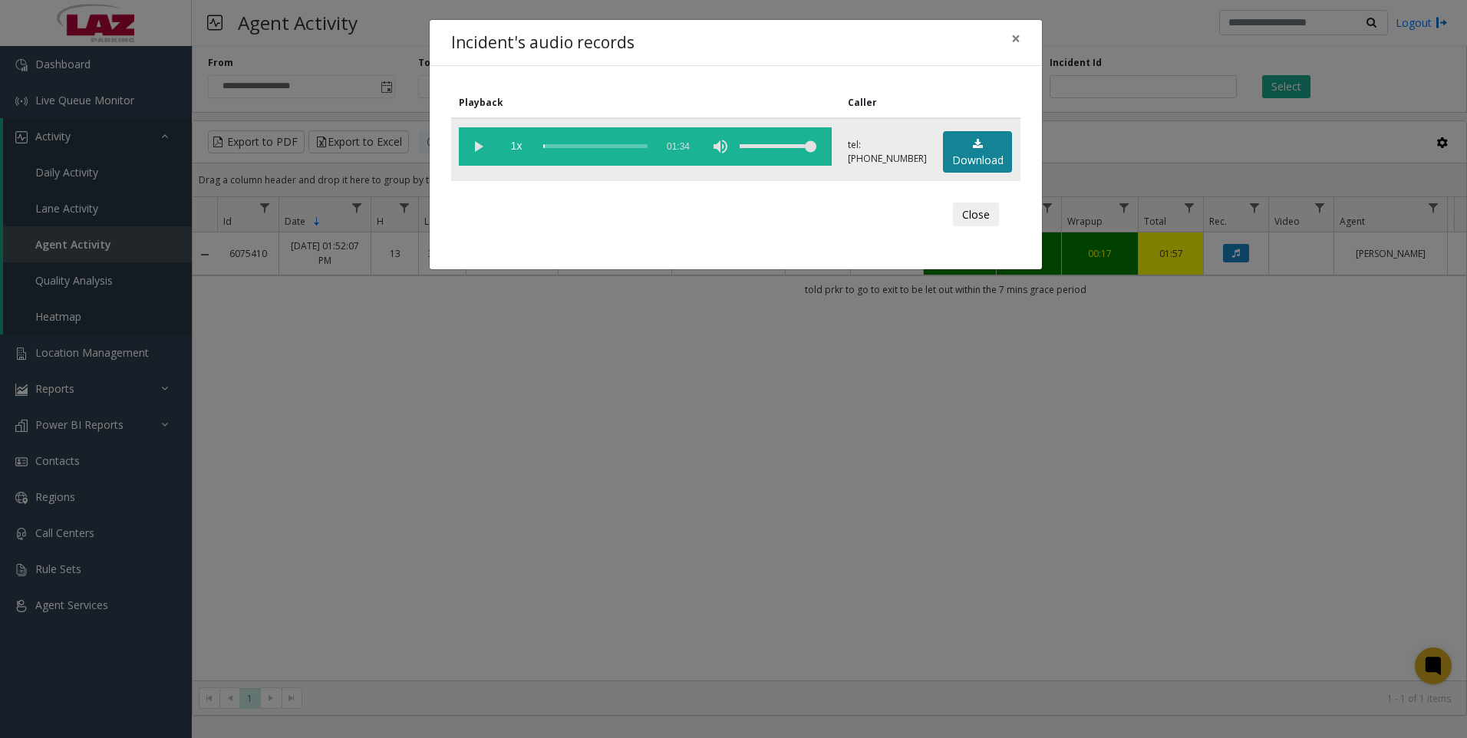
click at [977, 162] on link "Download" at bounding box center [977, 152] width 69 height 42
click at [746, 590] on div "Incident's audio records × Playback Caller 1x 01:34 tel:[PHONE_NUMBER] Download…" at bounding box center [733, 369] width 1467 height 738
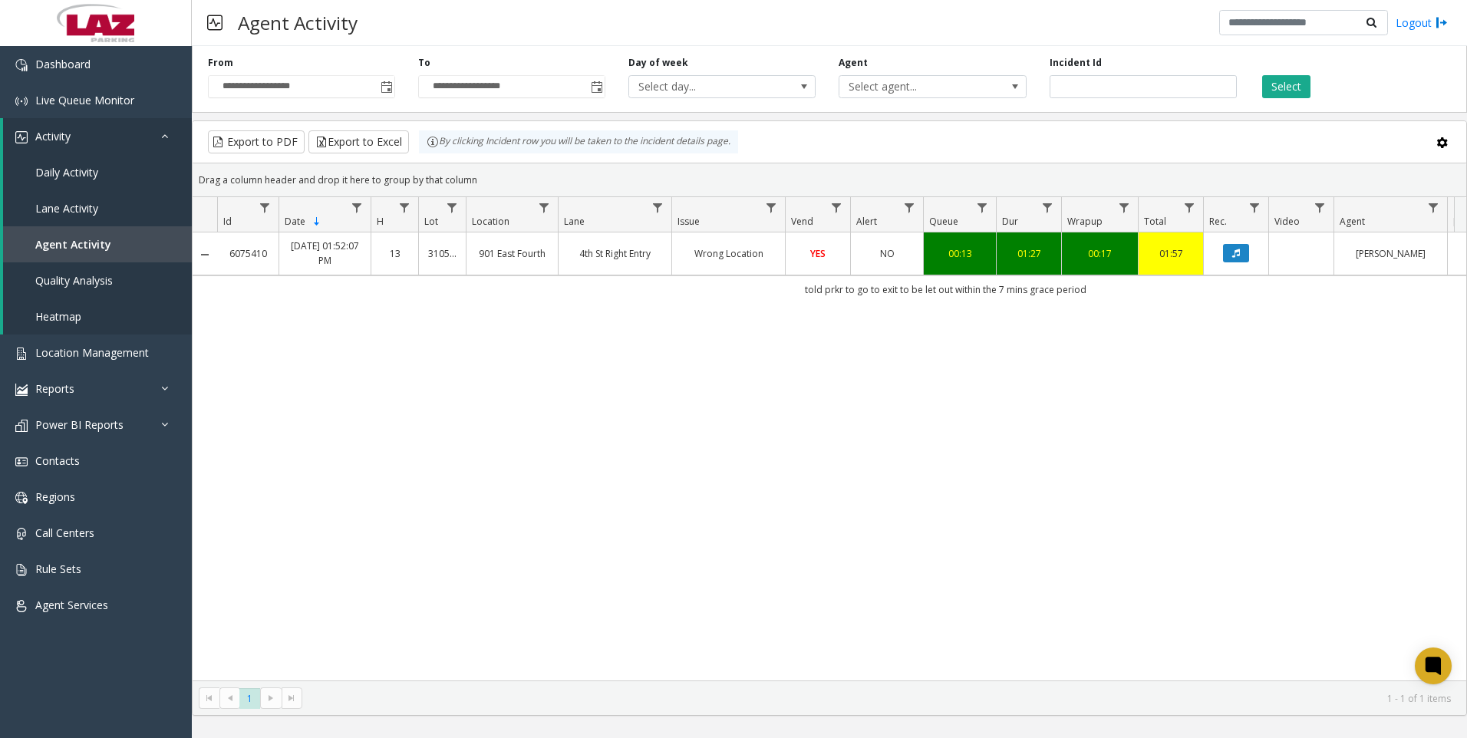
click at [534, 567] on div "6075410 [DATE] 01:52:07 PM 13 310556 [STREET_ADDRESS] Right Entry Wrong Locatio…" at bounding box center [830, 456] width 1274 height 448
click at [1102, 87] on input "*******" at bounding box center [1143, 86] width 187 height 23
paste input "number"
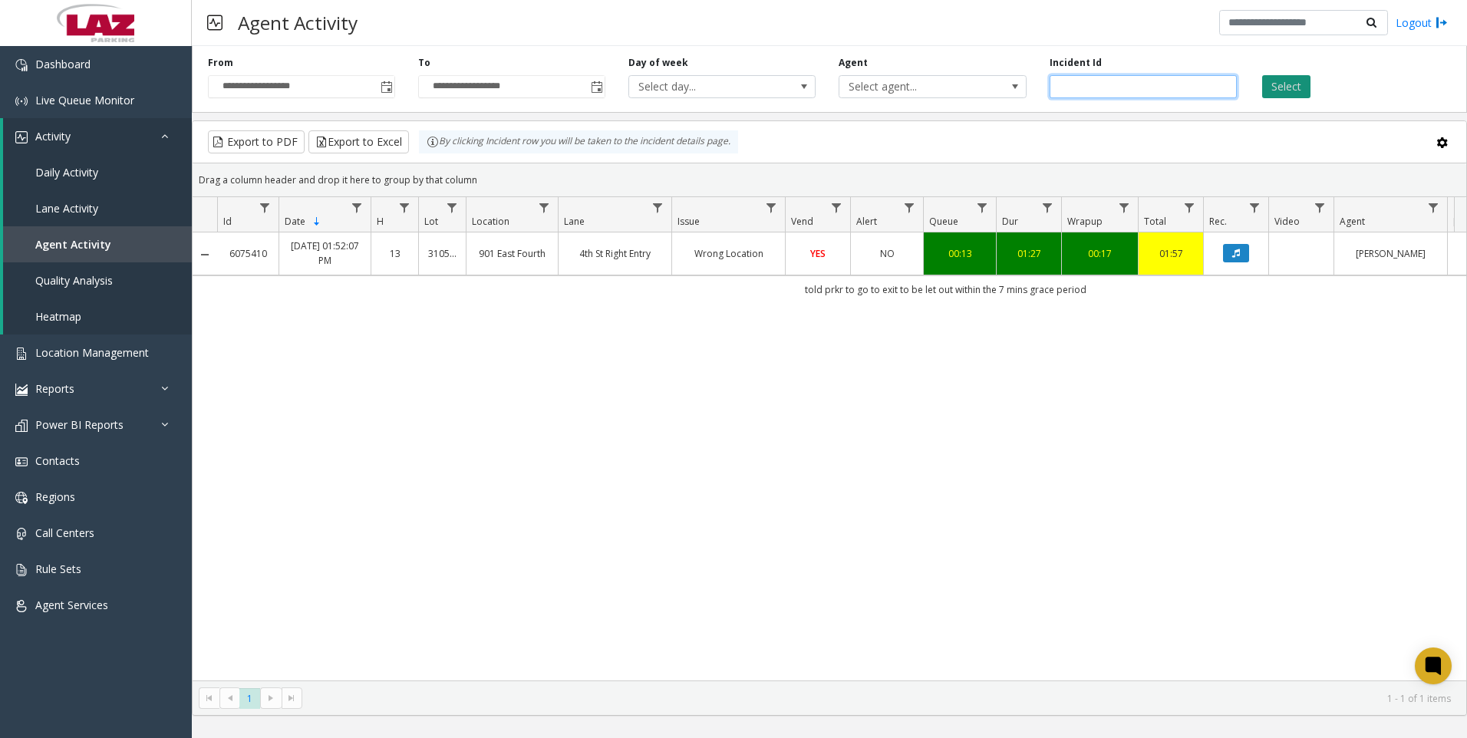
type input "*******"
click at [1280, 77] on button "Select" at bounding box center [1286, 86] width 48 height 23
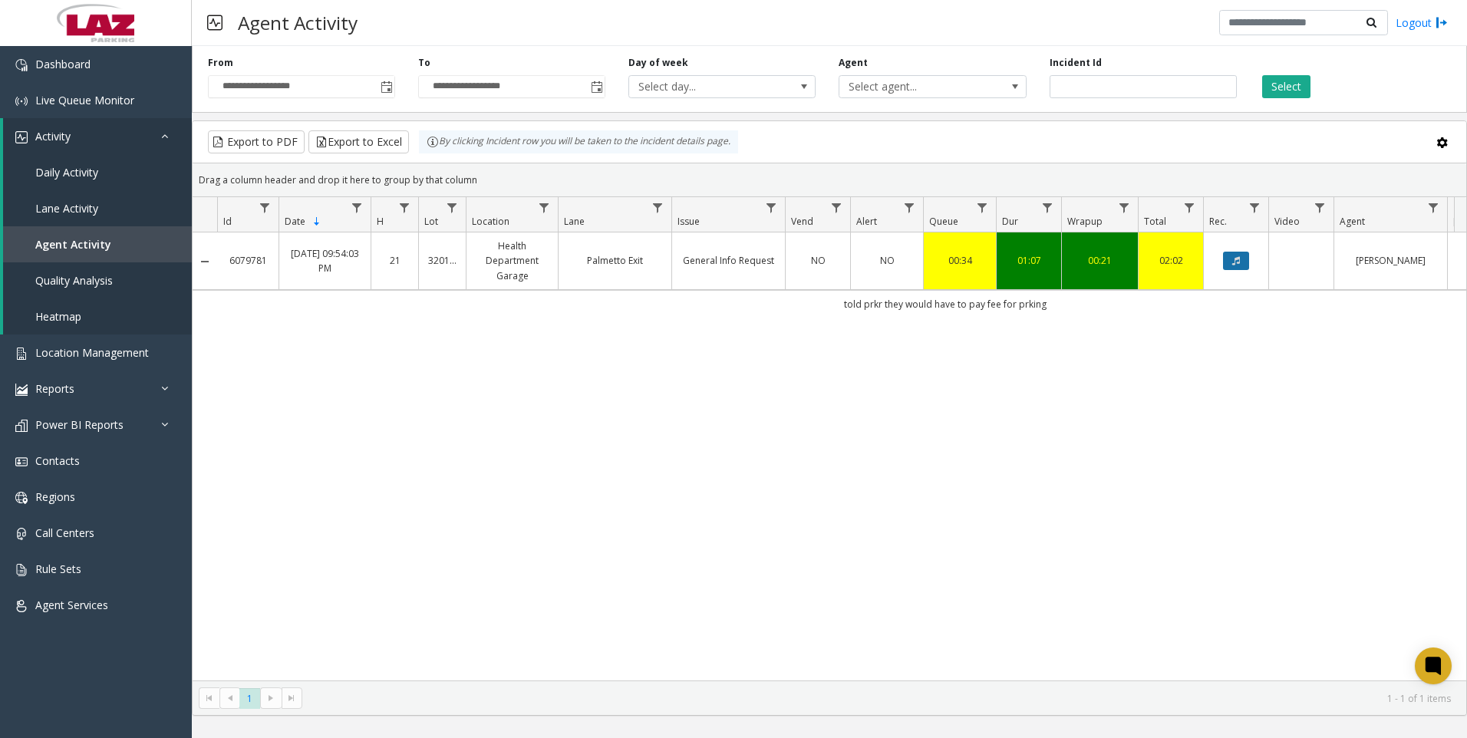
click at [1235, 259] on icon "Data table" at bounding box center [1236, 260] width 8 height 9
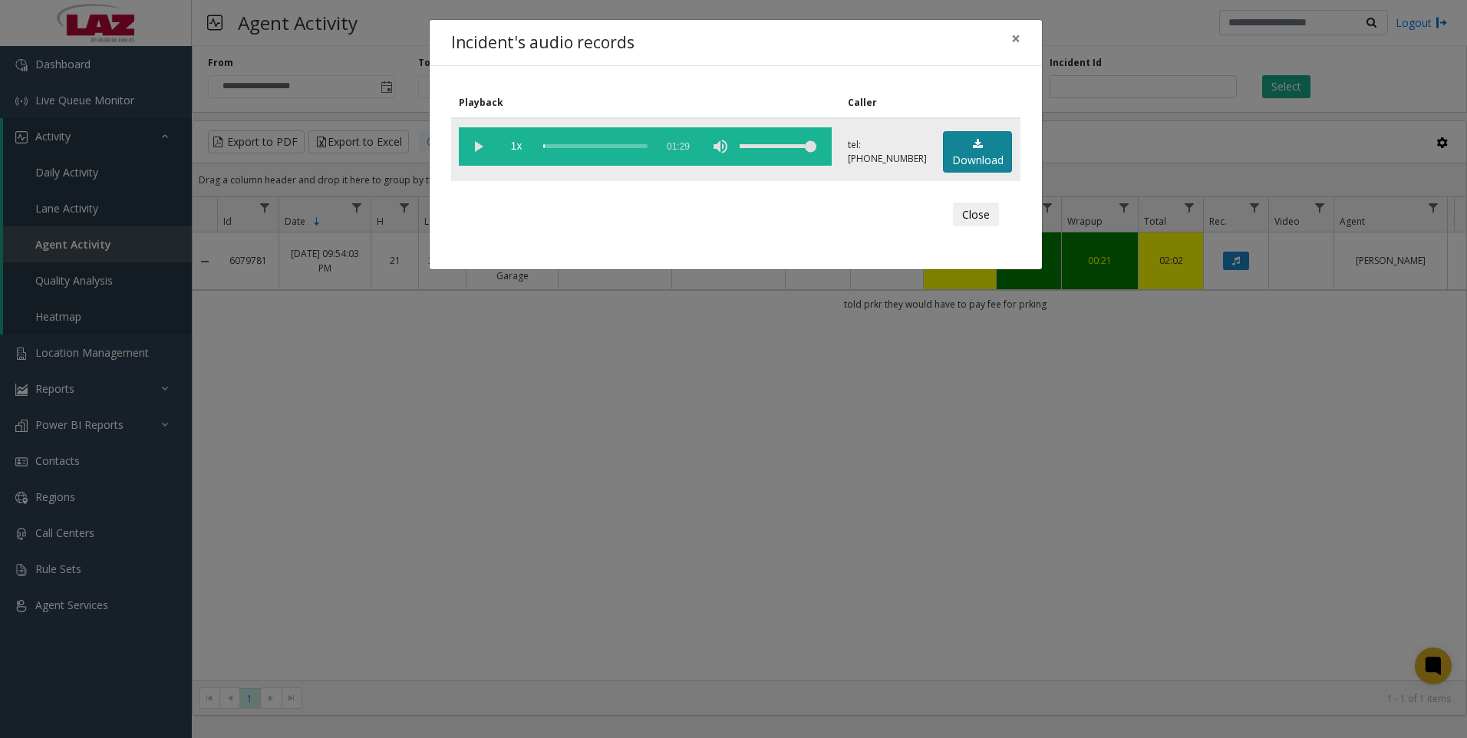
click at [959, 151] on link "Download" at bounding box center [977, 152] width 69 height 42
click at [366, 575] on div "Incident's audio records × Playback Caller 1x 01:29 tel:[PHONE_NUMBER] Download…" at bounding box center [733, 369] width 1467 height 738
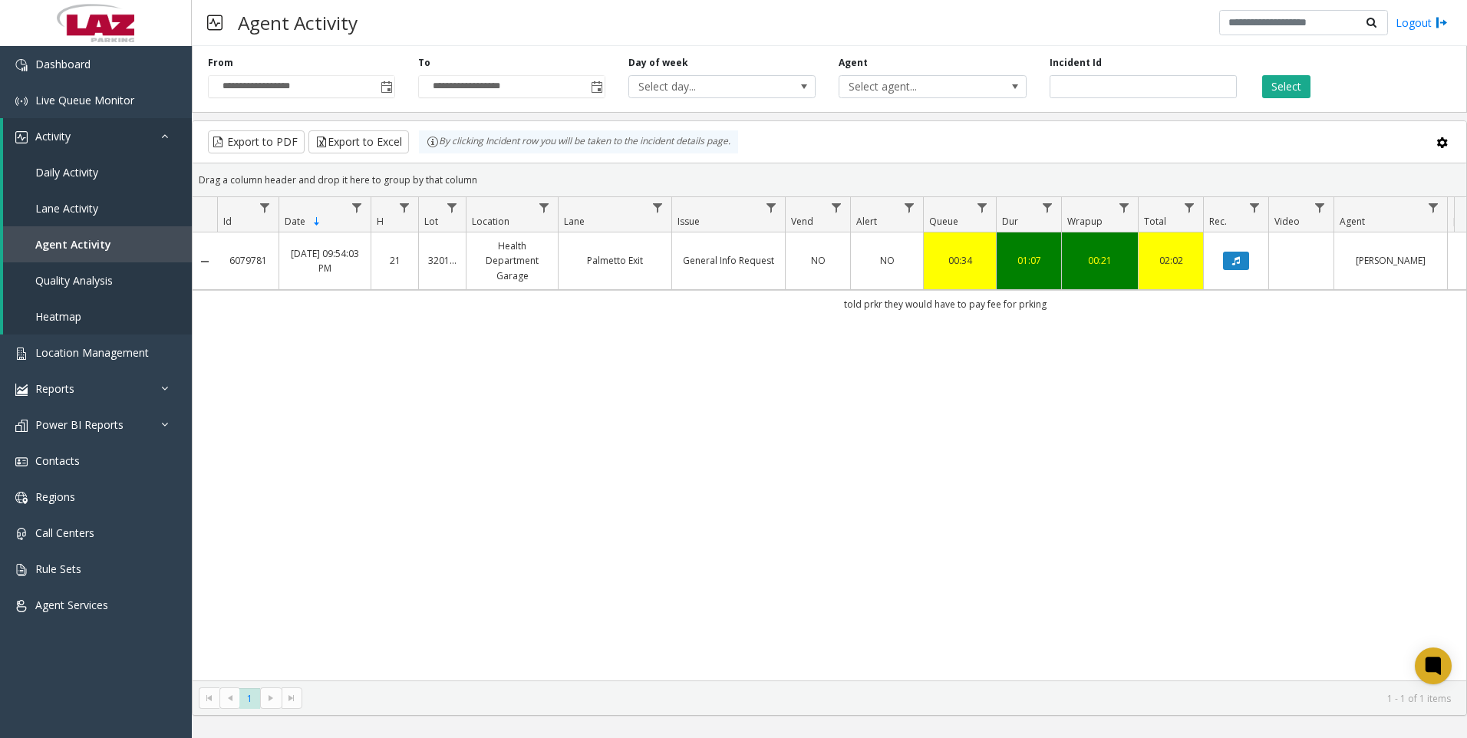
click at [551, 635] on div "6079781 [DATE] 09:54:03 PM 21 320176 Health Department Garage Palmetto Exit Gen…" at bounding box center [830, 456] width 1274 height 448
